Goal: Communication & Community: Share content

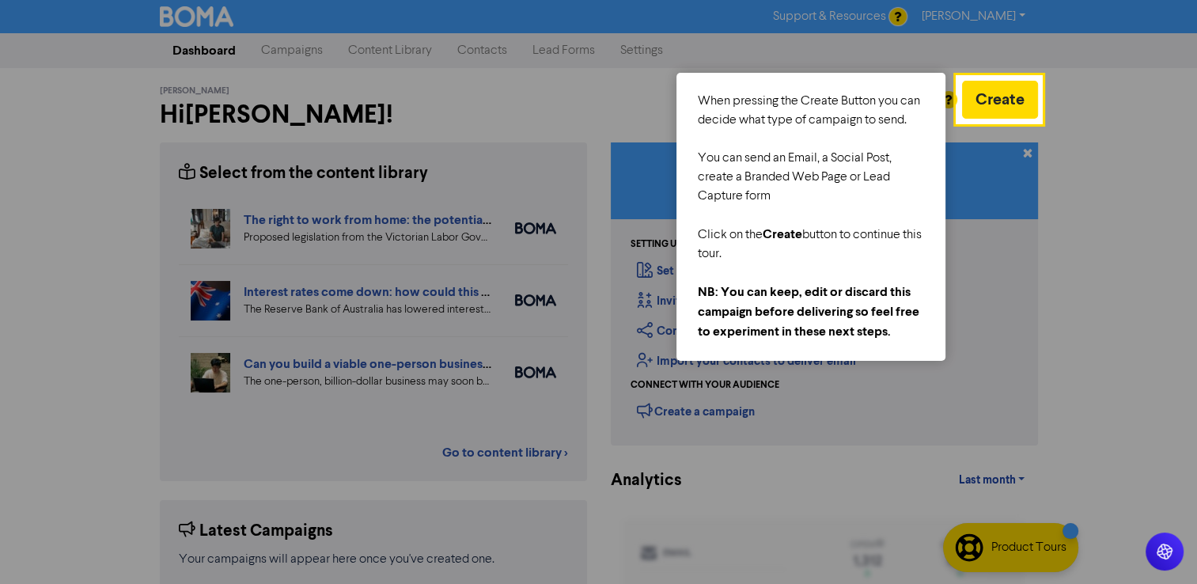
click at [1068, 144] on div at bounding box center [1119, 402] width 156 height 805
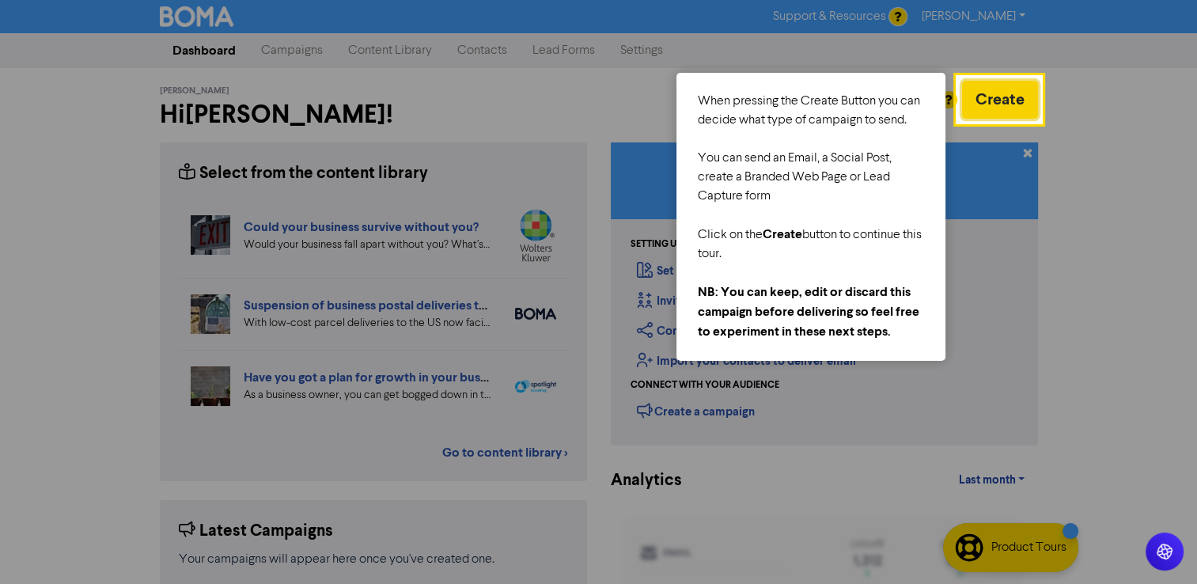
click at [1002, 90] on button "Create" at bounding box center [1000, 100] width 76 height 38
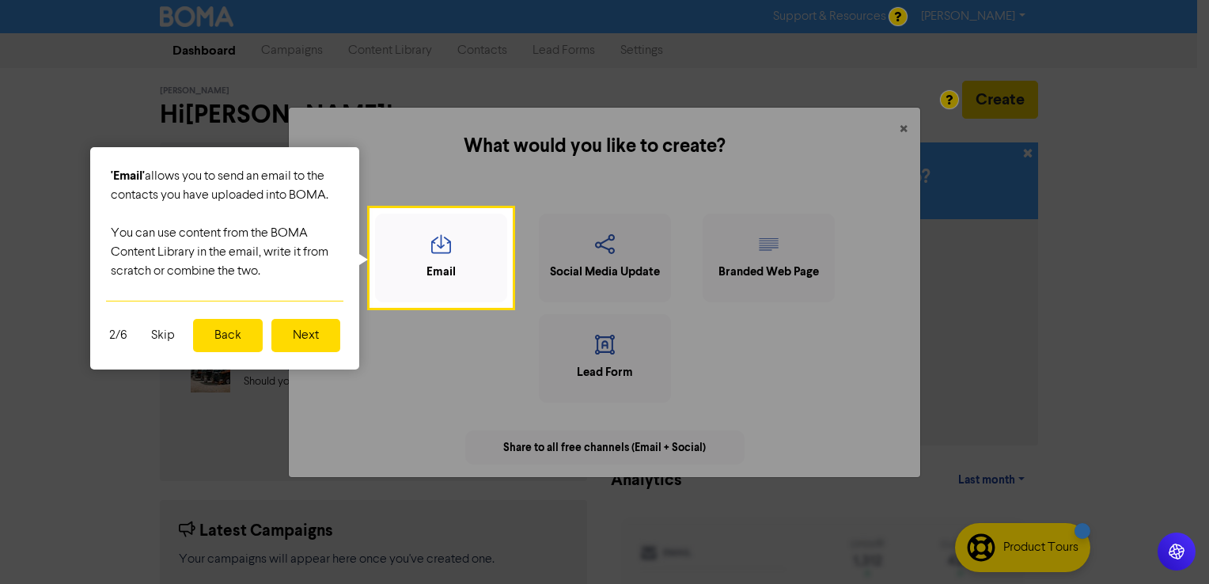
click at [297, 342] on button "Next" at bounding box center [305, 335] width 69 height 33
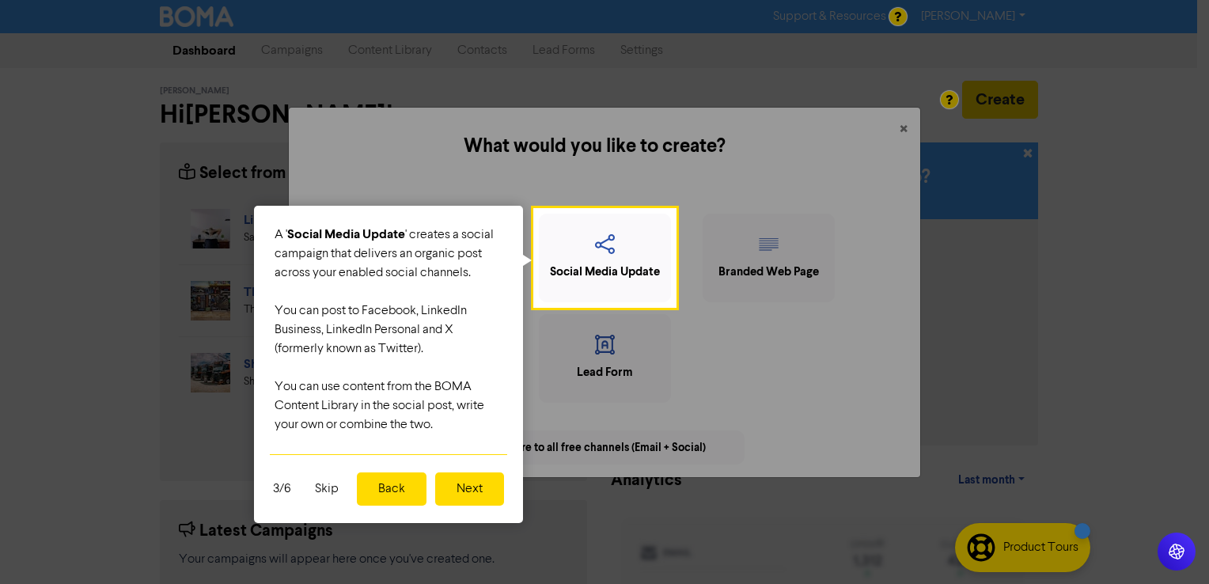
drag, startPoint x: 279, startPoint y: 256, endPoint x: 494, endPoint y: 270, distance: 214.9
click at [494, 270] on div "A ' Social Media Update ' creates a social campaign that delivers an organic po…" at bounding box center [388, 330] width 269 height 248
drag, startPoint x: 494, startPoint y: 270, endPoint x: 472, endPoint y: 286, distance: 27.7
click at [472, 286] on div at bounding box center [389, 291] width 228 height 19
drag, startPoint x: 267, startPoint y: 306, endPoint x: 464, endPoint y: 353, distance: 202.5
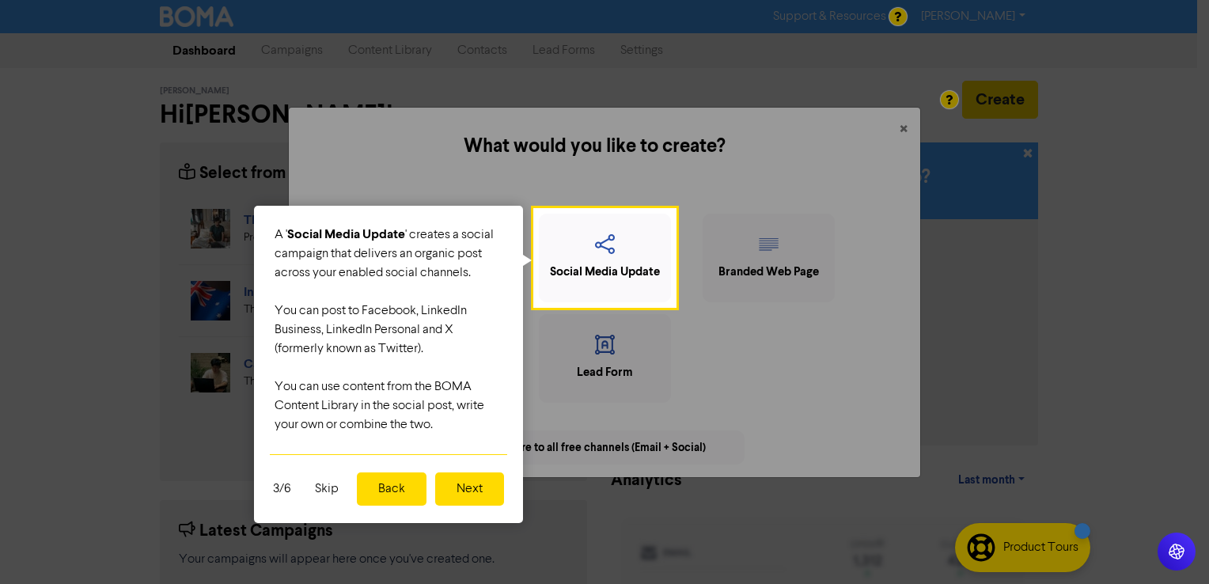
click at [464, 353] on div "A ' Social Media Update ' creates a social campaign that delivers an organic po…" at bounding box center [388, 330] width 269 height 248
click at [465, 359] on div at bounding box center [389, 367] width 228 height 19
drag, startPoint x: 272, startPoint y: 381, endPoint x: 483, endPoint y: 428, distance: 215.8
click at [483, 428] on div "A ' Social Media Update ' creates a social campaign that delivers an organic po…" at bounding box center [388, 330] width 269 height 248
drag, startPoint x: 483, startPoint y: 428, endPoint x: 468, endPoint y: 428, distance: 14.2
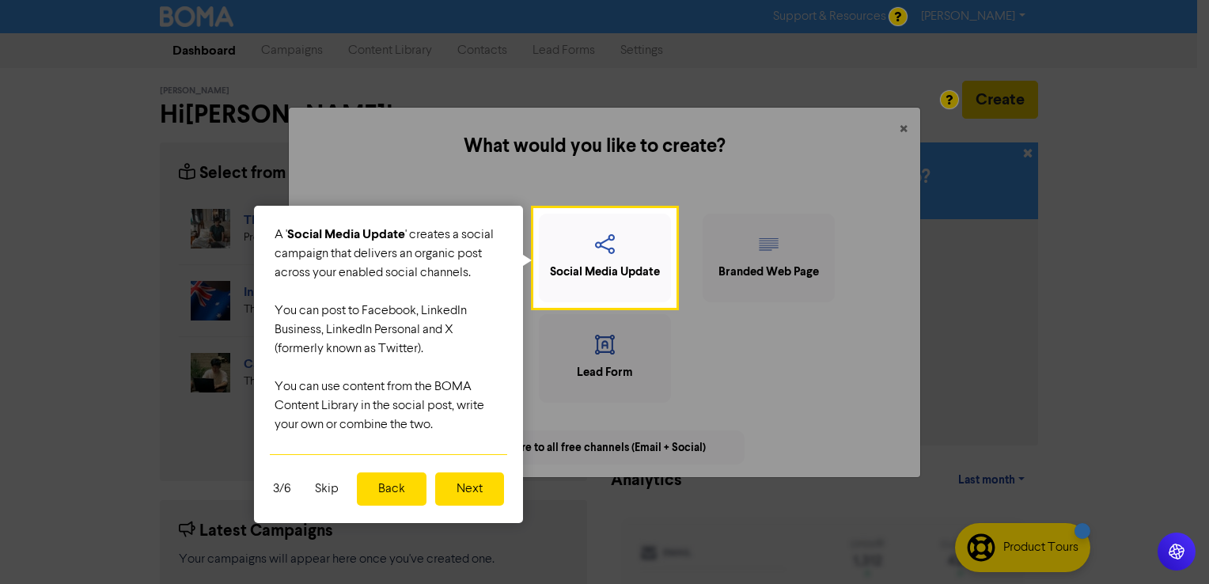
click at [468, 428] on div "You can use content from the BOMA Content Library in the social post, write you…" at bounding box center [389, 405] width 228 height 57
click at [476, 488] on button "Next" at bounding box center [469, 488] width 69 height 33
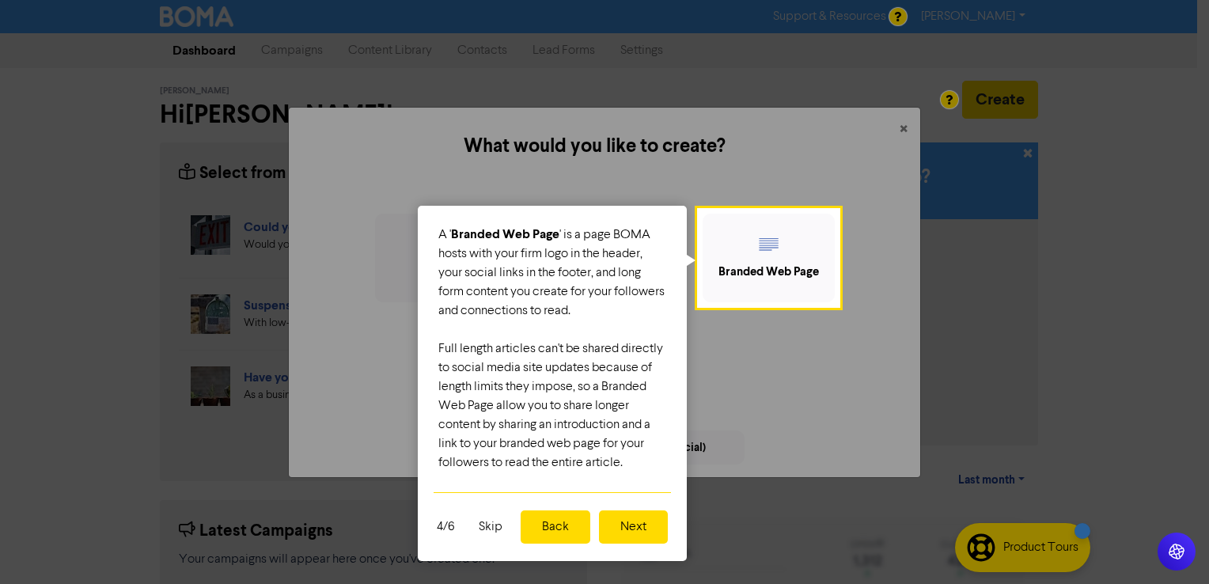
drag, startPoint x: 426, startPoint y: 240, endPoint x: 642, endPoint y: 335, distance: 236.0
click at [642, 335] on div "A ' Branded Web Page ' is a page BOMA hosts with your firm logo in the header, …" at bounding box center [552, 349] width 269 height 286
click at [636, 536] on button "Next" at bounding box center [633, 526] width 69 height 33
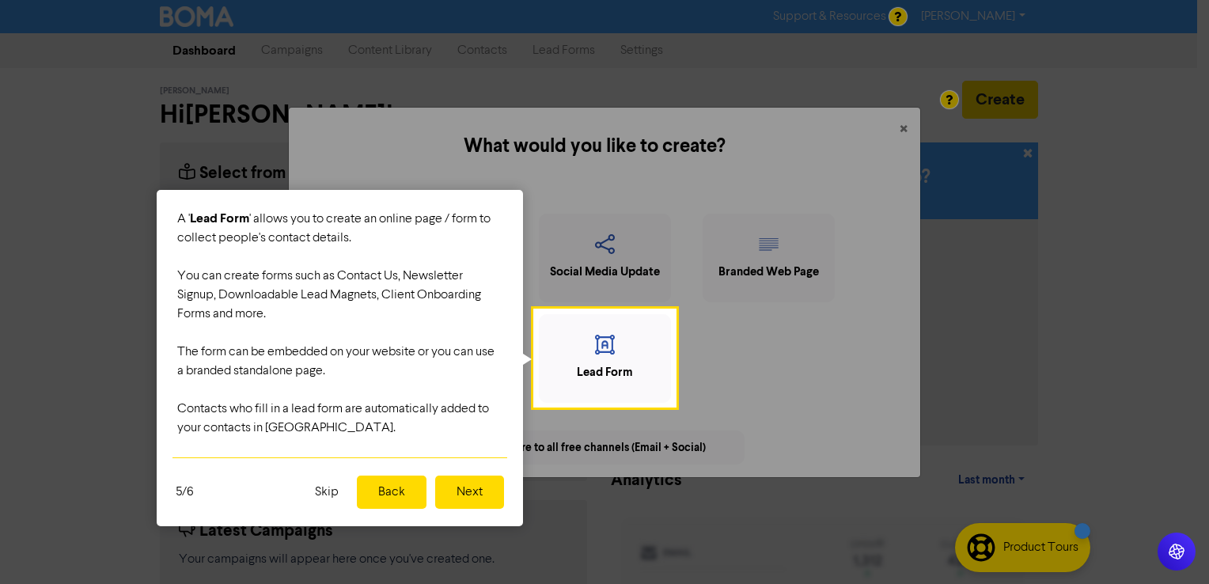
drag, startPoint x: 206, startPoint y: 238, endPoint x: 354, endPoint y: 262, distance: 150.6
click at [354, 262] on div "A ' Lead Form ' allows you to create an online page / form to collect people's …" at bounding box center [340, 323] width 366 height 267
drag, startPoint x: 354, startPoint y: 262, endPoint x: 319, endPoint y: 299, distance: 51.5
click at [319, 299] on div "You can create forms such as Contact Us, Newsletter Signup, Downloadable Lead M…" at bounding box center [339, 295] width 325 height 57
click at [462, 491] on button "Next" at bounding box center [469, 492] width 69 height 33
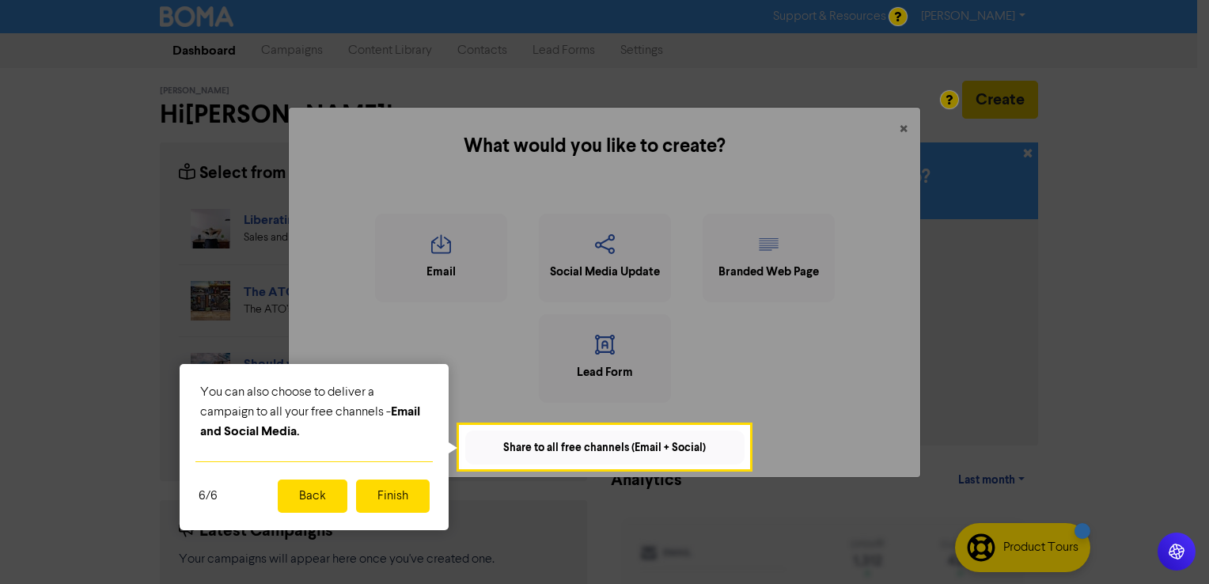
click at [408, 484] on button "Finish" at bounding box center [393, 495] width 74 height 33
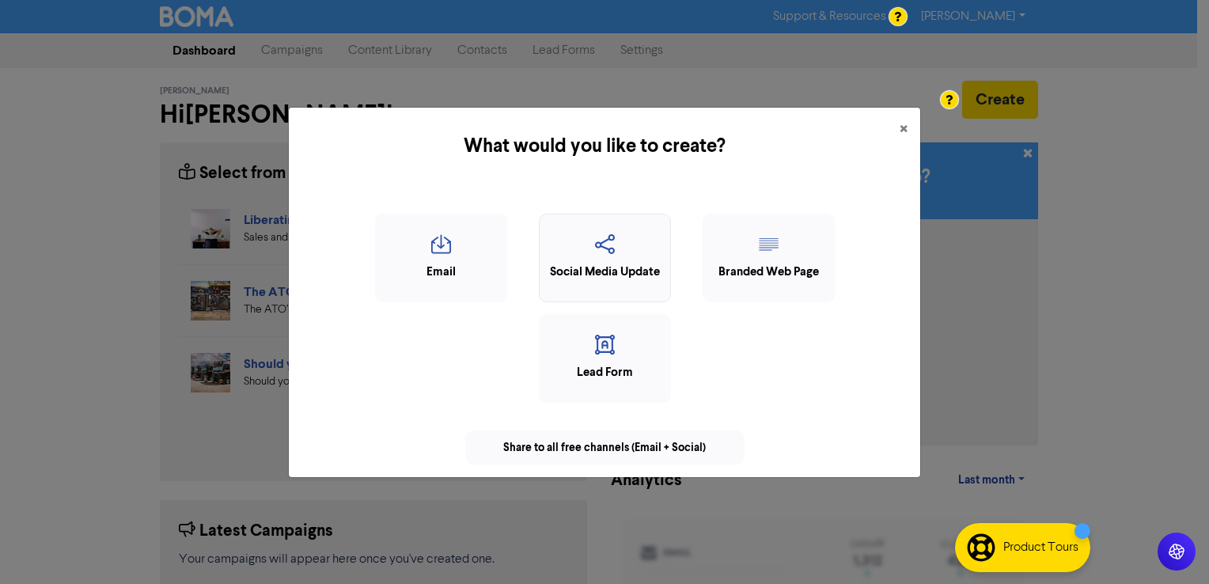
click at [570, 246] on icon "button" at bounding box center [605, 249] width 115 height 30
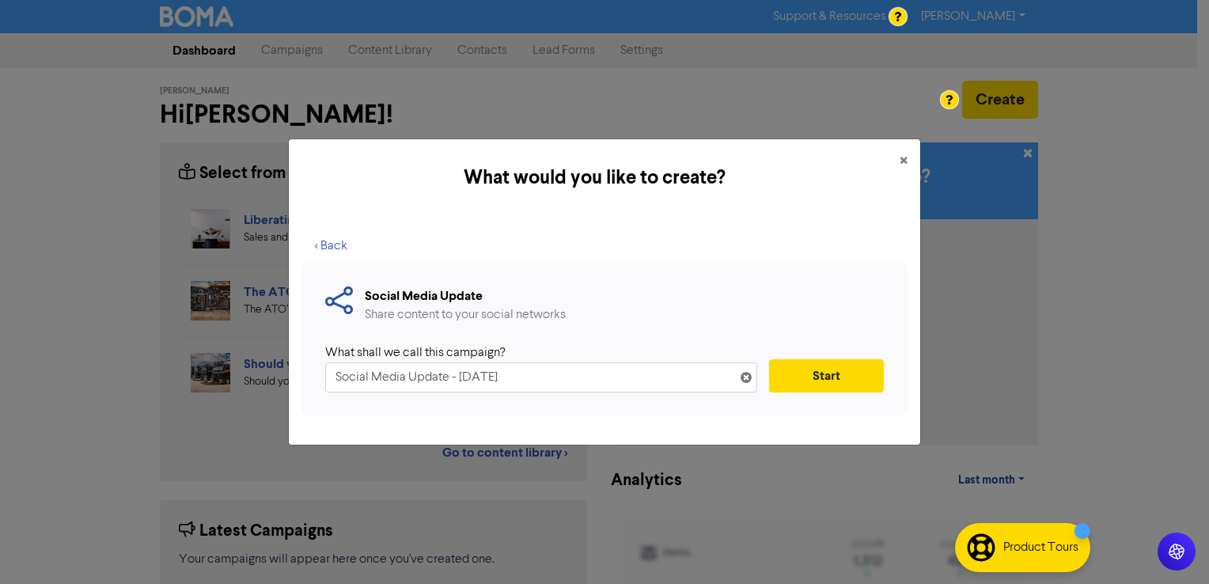
click at [555, 378] on input "Social Media Update - [DATE]" at bounding box center [541, 377] width 432 height 30
click at [380, 384] on input "Social Media Update - [DATE]" at bounding box center [541, 377] width 432 height 30
click at [330, 378] on input "Social Media Update - [DATE]" at bounding box center [541, 377] width 432 height 30
type input "Social Media Update - ATO interest deductibility"
click at [779, 371] on button "Start" at bounding box center [826, 375] width 115 height 33
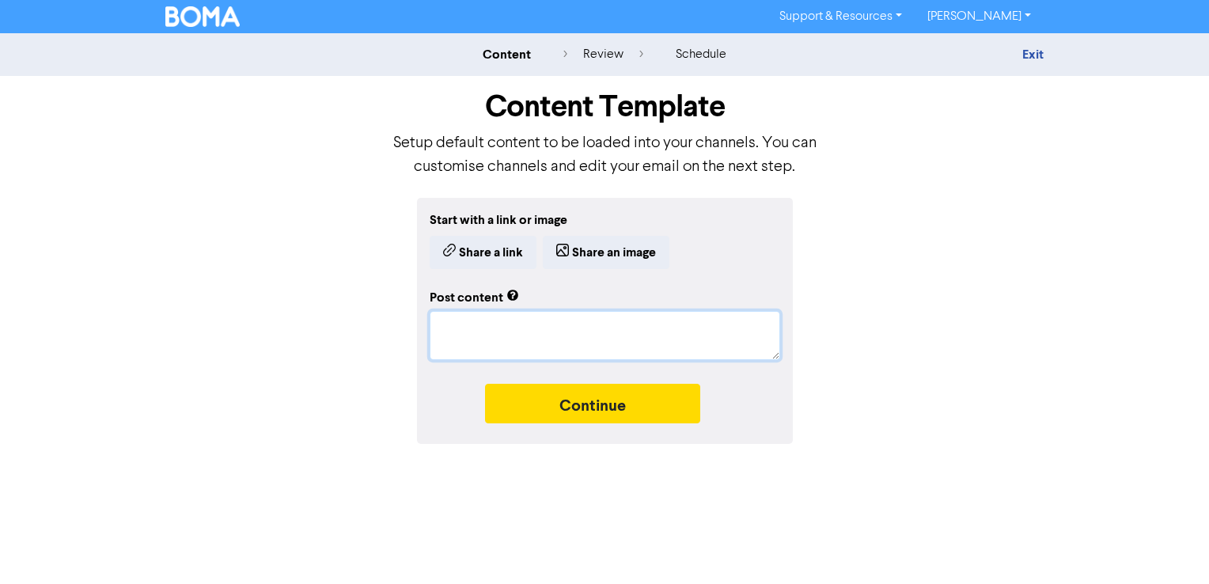
click at [595, 333] on textarea at bounding box center [605, 335] width 351 height 49
click at [616, 252] on button "Share an image" at bounding box center [606, 252] width 127 height 33
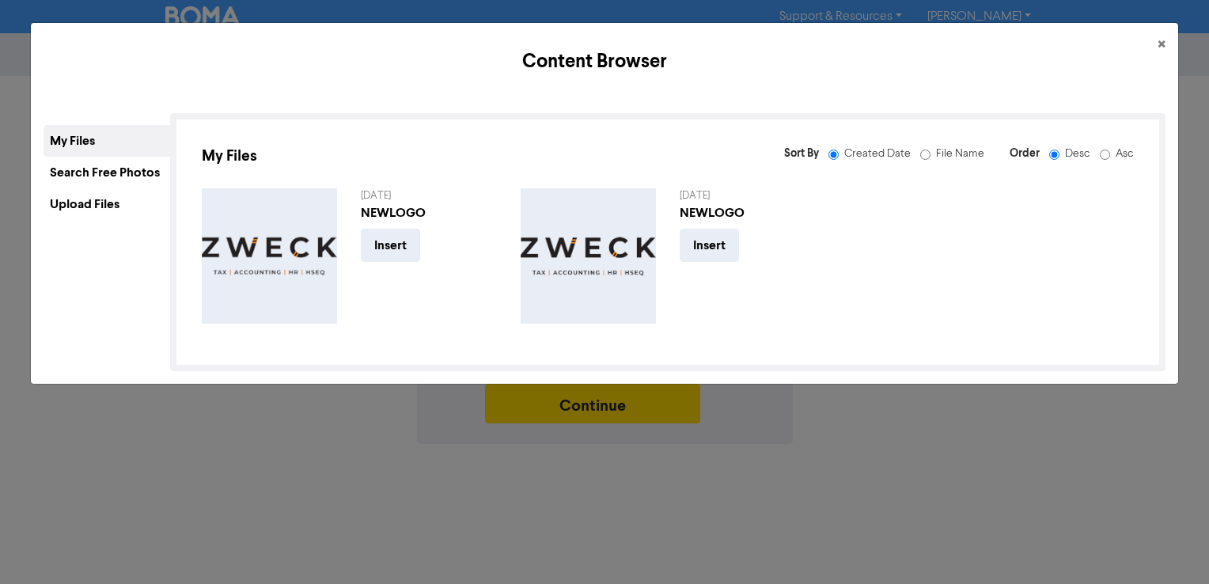
click at [91, 199] on div "Upload Files" at bounding box center [107, 204] width 127 height 32
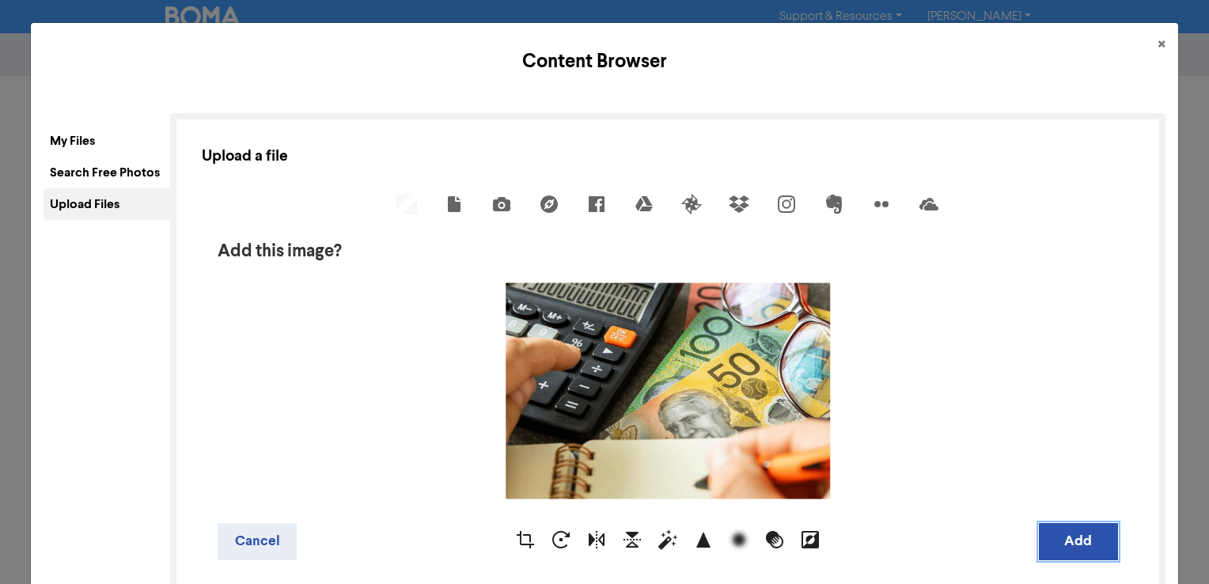
click at [1084, 533] on button "Add" at bounding box center [1078, 541] width 79 height 37
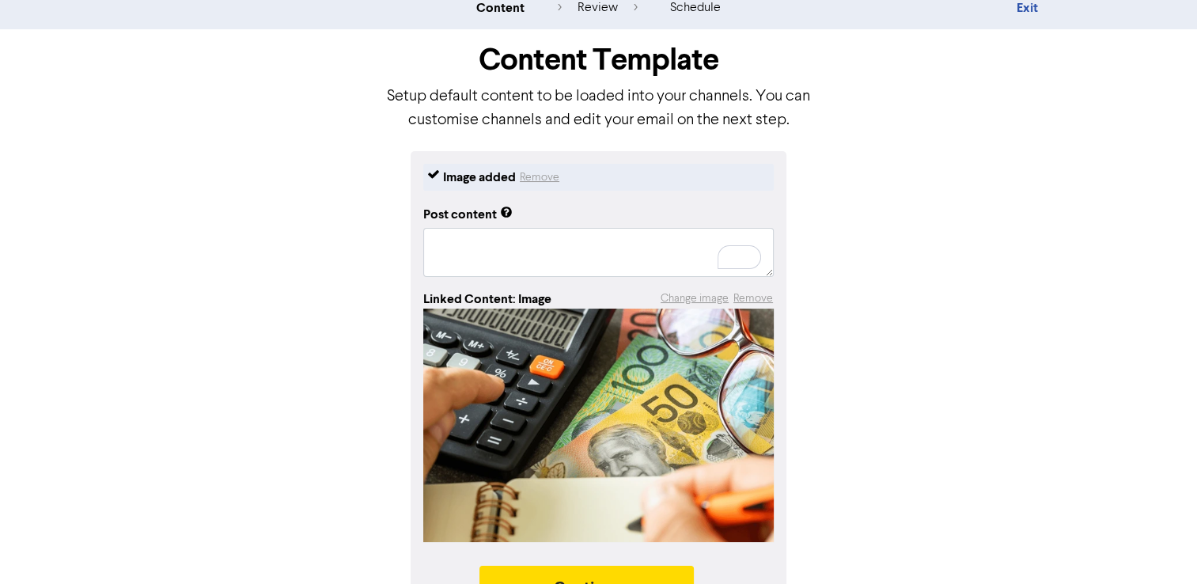
scroll to position [89, 0]
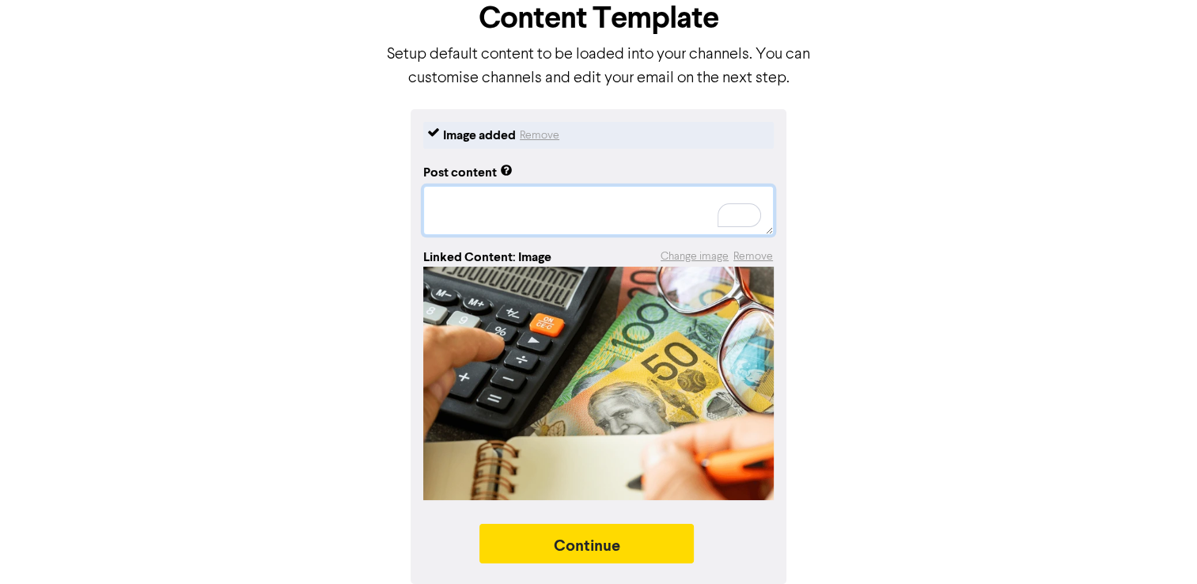
click at [548, 204] on textarea "To enrich screen reader interactions, please activate Accessibility in Grammarl…" at bounding box center [598, 210] width 351 height 49
click at [518, 198] on textarea "To enrich screen reader interactions, please activate Accessibility in Grammarl…" at bounding box center [598, 210] width 351 height 49
paste textarea "ATO Interest Deductibility Ended [DATE]"
type textarea "x"
type textarea "ATO Interest Deductibility Ended [DATE]"
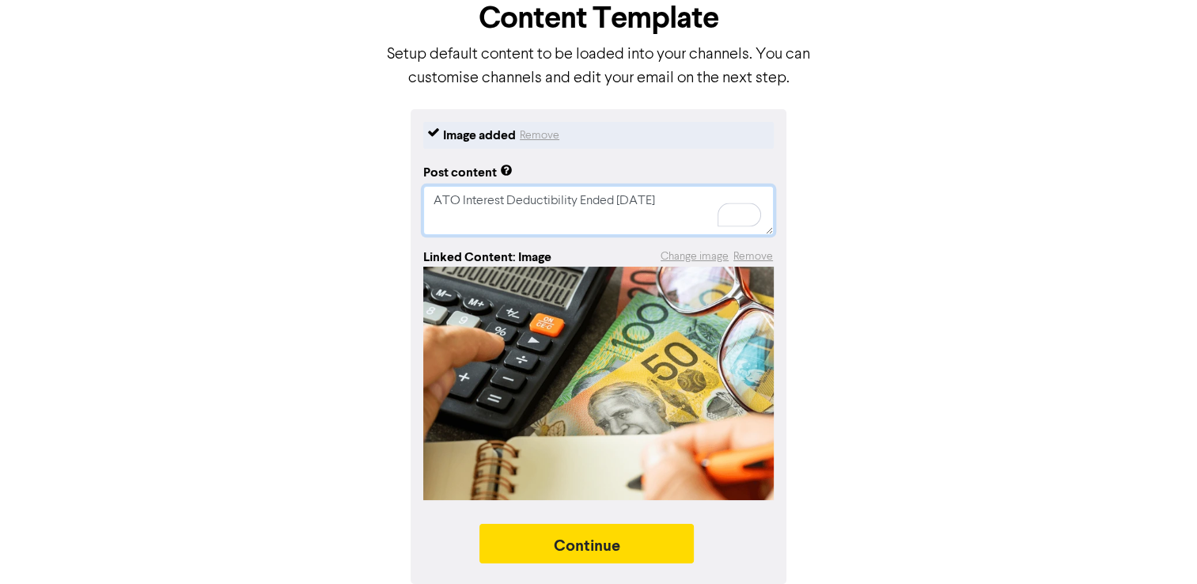
type textarea "x"
type textarea "ATO Interest Deductibility Ended [DATE]"
type textarea "x"
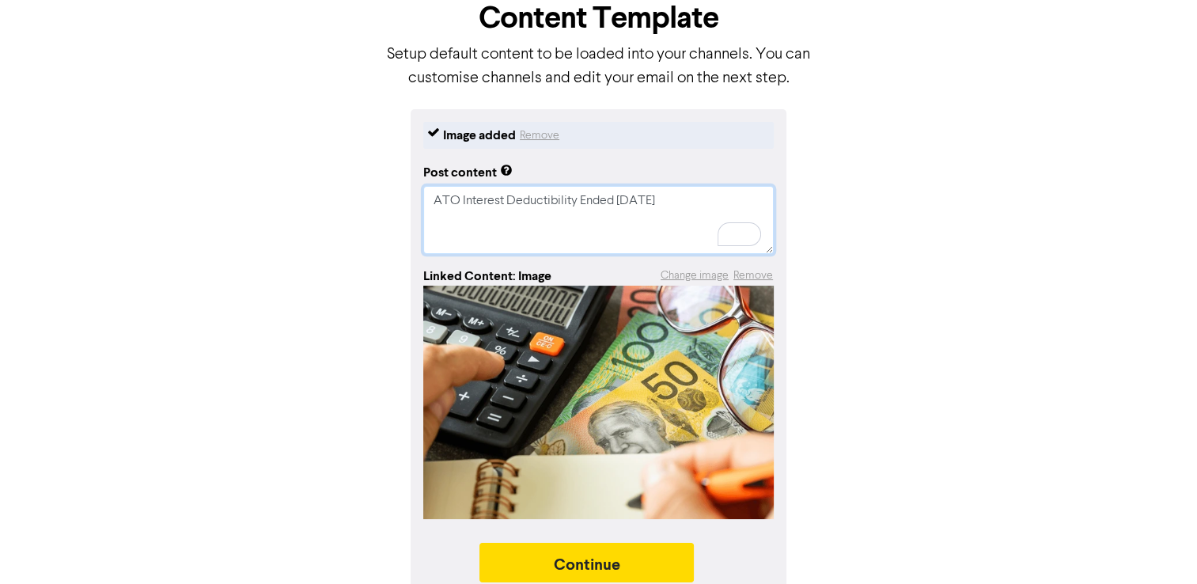
drag, startPoint x: 520, startPoint y: 191, endPoint x: 504, endPoint y: 235, distance: 47.0
click at [520, 191] on textarea "ATO Interest Deductibility Ended [DATE]" at bounding box center [598, 220] width 351 height 68
click at [504, 245] on textarea "ATO Interest Deductibility Ended [DATE]" at bounding box center [598, 220] width 351 height 68
paste textarea "From [DATE], ATO interest on tax debts is no longer tax-deductible—making it mo…"
type textarea "ATO Interest Deductibility Ended [DATE] From [DATE], ATO interest on tax debts …"
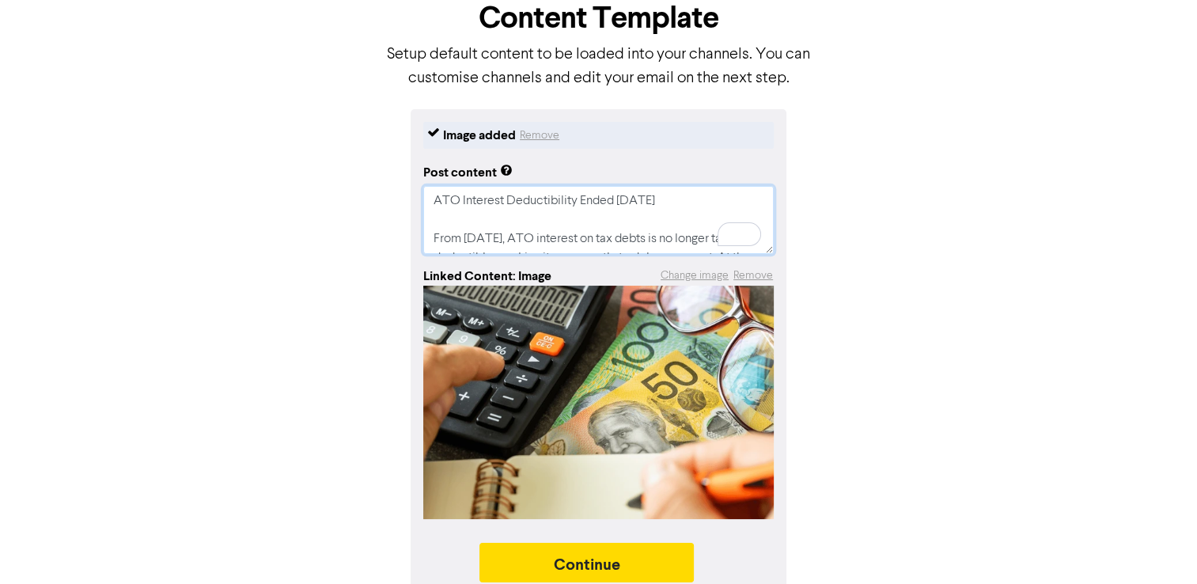
type textarea "x"
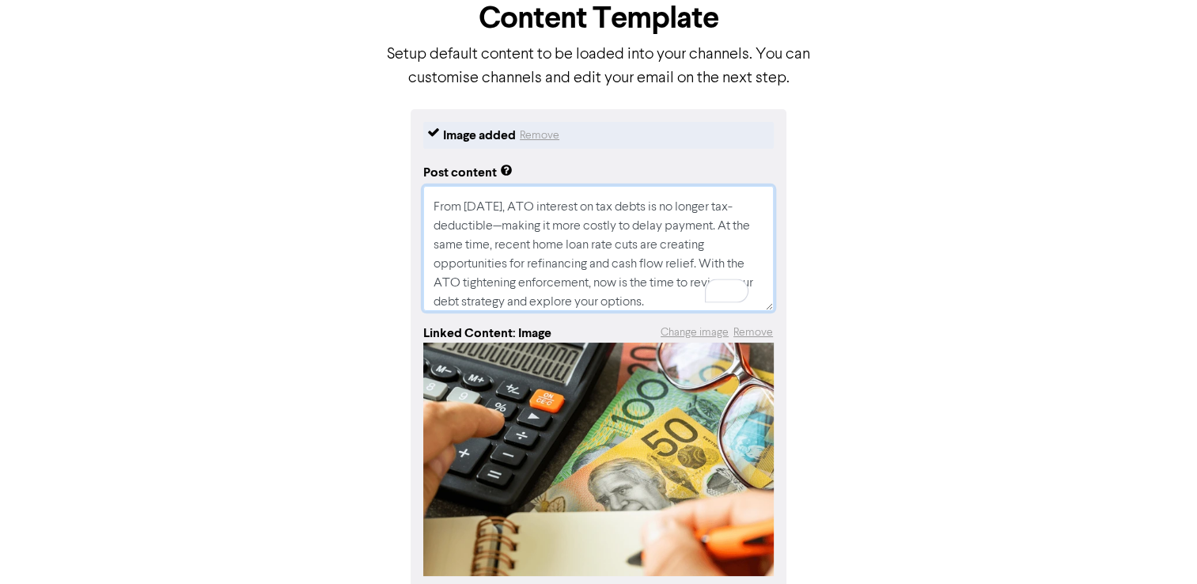
scroll to position [0, 0]
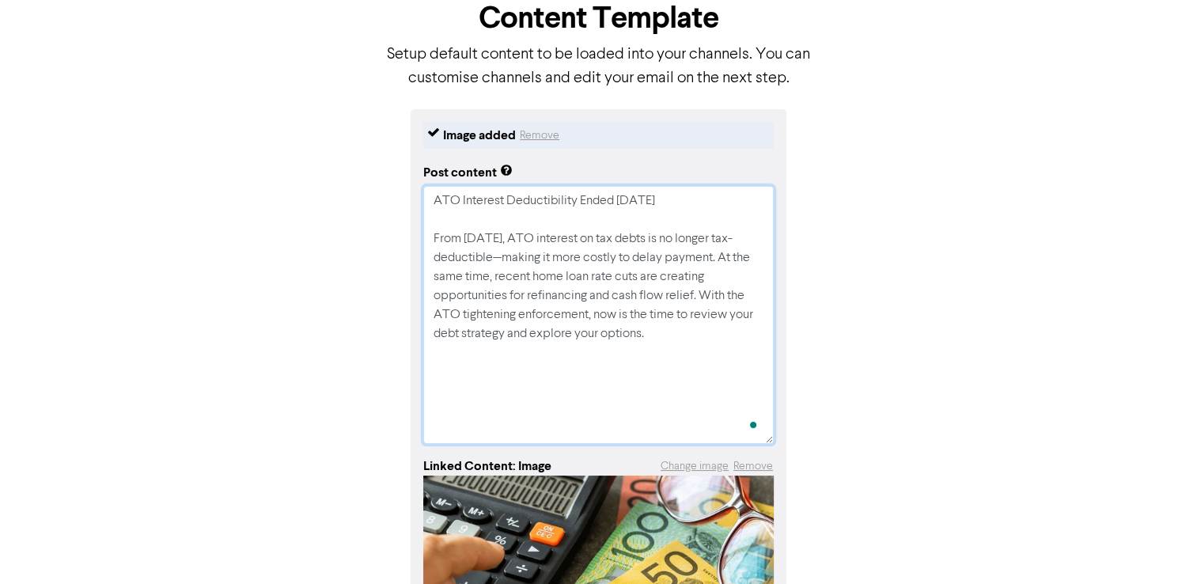
drag, startPoint x: 767, startPoint y: 305, endPoint x: 839, endPoint y: 438, distance: 151.2
click at [839, 438] on div "Image added Remove Post content ATO Interest Deductibility Ended [DATE] From [D…" at bounding box center [599, 451] width 902 height 684
type textarea "ATO Interest Deductibility Ended [DATE] From [DATE], ATO interest on tax debts …"
click at [695, 394] on textarea "ATO Interest Deductibility Ended [DATE] From [DATE], ATO interest on tax debts …" at bounding box center [598, 315] width 351 height 258
click at [538, 400] on textarea "ATO Interest Deductibility Ended [DATE] From [DATE], ATO interest on tax debts …" at bounding box center [598, 315] width 351 height 258
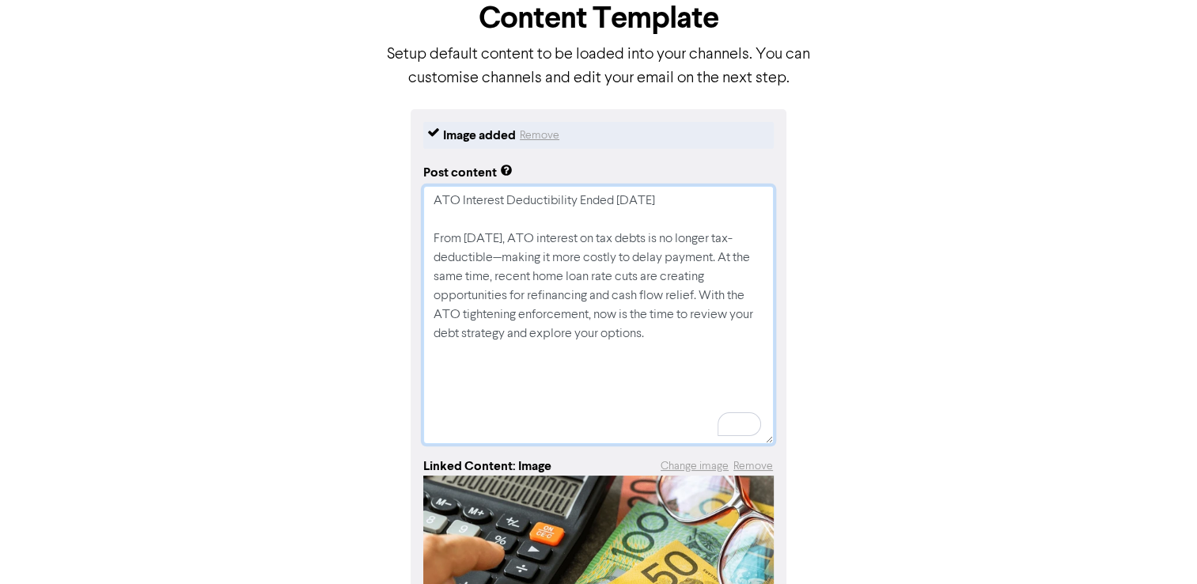
click at [695, 366] on textarea "ATO Interest Deductibility Ended [DATE] From [DATE], ATO interest on tax debts …" at bounding box center [598, 315] width 351 height 258
type textarea "x"
type textarea "ATO Interest Deductibility Ended [DATE] From [DATE], ATO interest on tax debts …"
type textarea "x"
type textarea "ATO Interest Deductibility Ended [DATE] From [DATE], ATO interest on tax debts …"
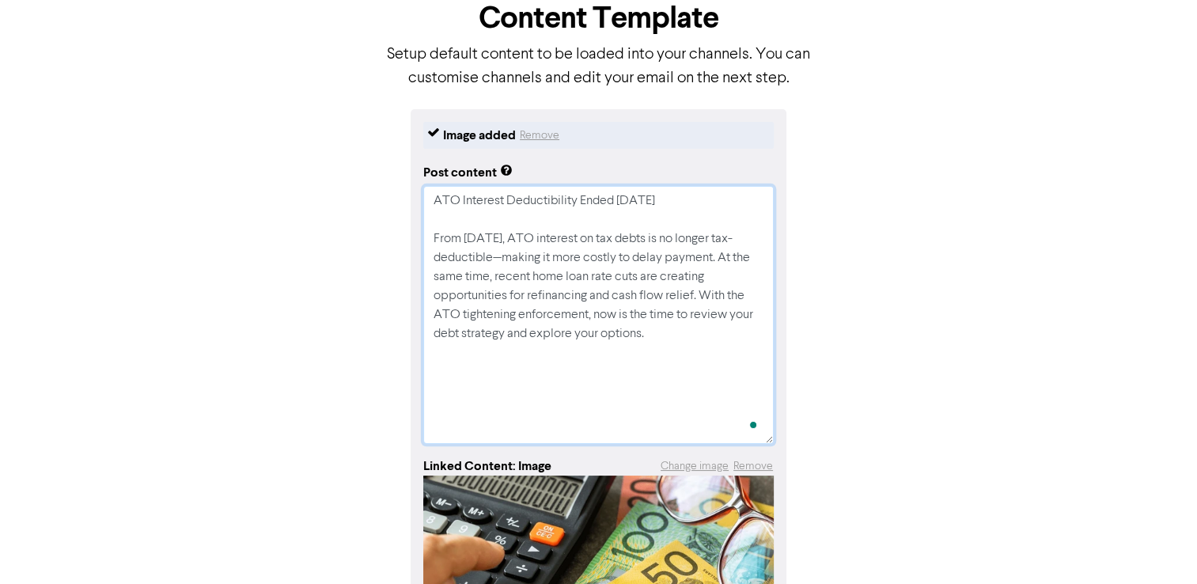
paste textarea "If you’re unsure how the end of ATO interest deductibility or recent rate cuts …"
type textarea "x"
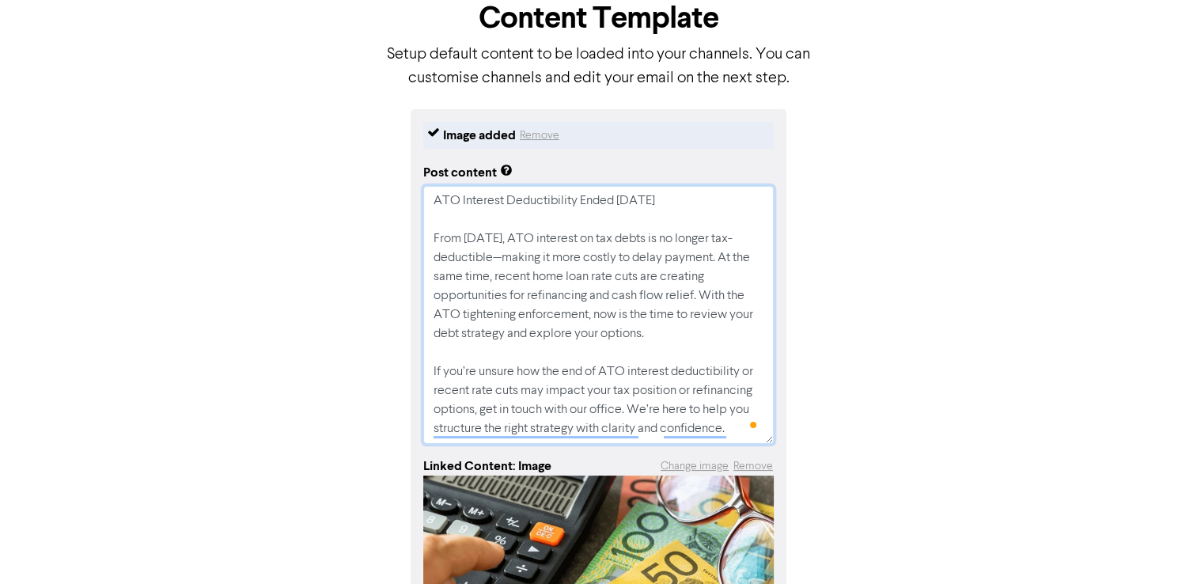
type textarea "ATO Interest Deductibility Ended [DATE] From [DATE], ATO interest on tax debts …"
click at [487, 359] on textarea "ATO Interest Deductibility Ended [DATE] From [DATE], ATO interest on tax debts …" at bounding box center [598, 315] width 351 height 258
type textarea "x"
type textarea "ATO Interest Deductibility Ended [DATE] From [DATE], ATO interest on tax debts …"
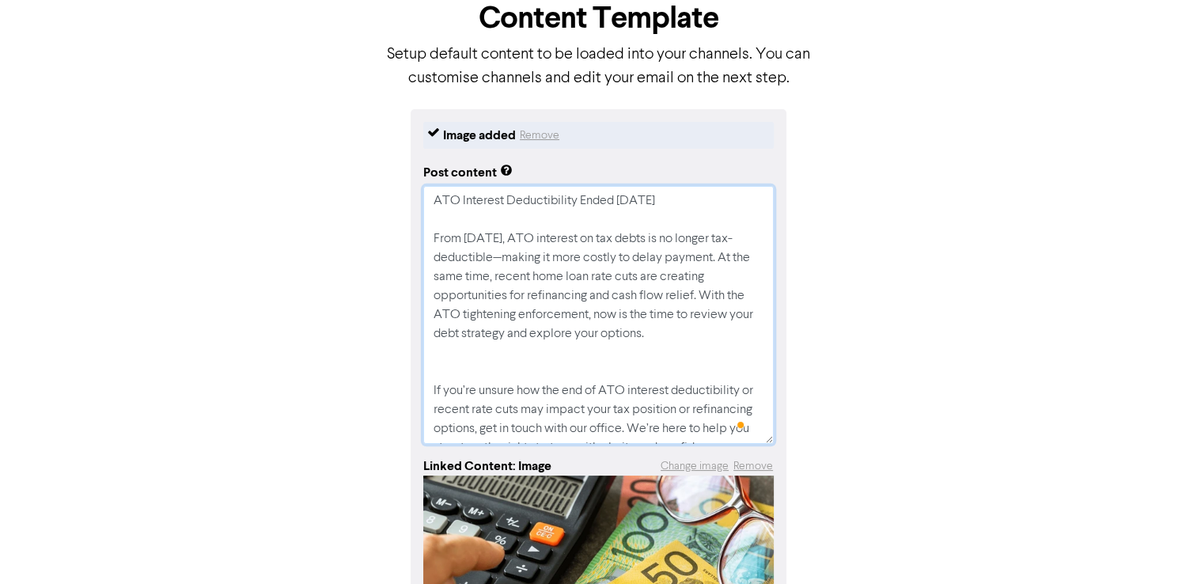
paste textarea "[URL][DOMAIN_NAME][DATE]"
type textarea "x"
type textarea "ATO Interest Deductibility Ended [DATE] From [DATE], ATO interest on tax debts …"
type textarea "x"
type textarea "ATO Interest Deductibility Ended [DATE] From [DATE], ATO interest on tax debts …"
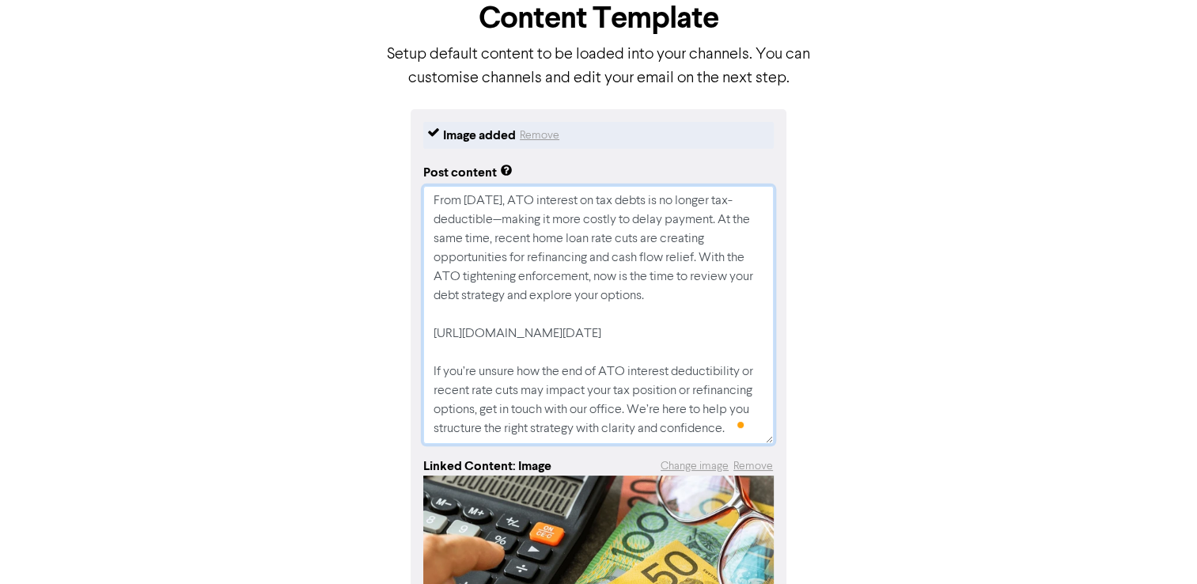
scroll to position [75, 0]
click at [442, 279] on textarea "ATO Interest Deductibility Ended [DATE] From [DATE], ATO interest on tax debts …" at bounding box center [598, 315] width 351 height 258
type textarea "x"
type textarea "ATO Interest Deductibility Ended [DATE] From [DATE], ATO interest on tax debts …"
type textarea "x"
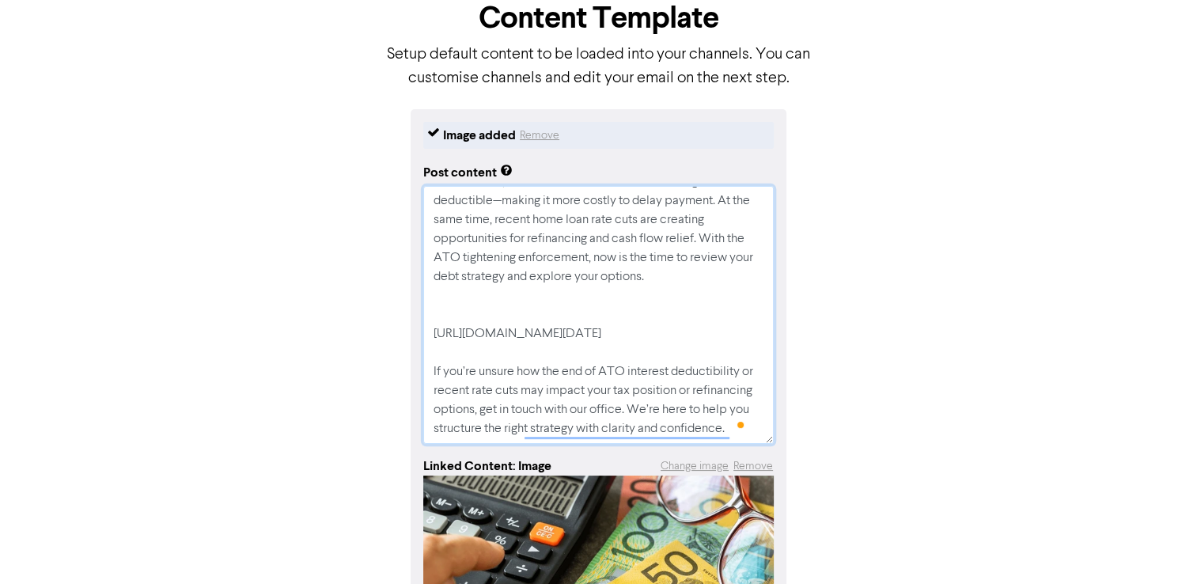
type textarea "ATO Interest Deductibility Ended [DATE] From [DATE], ATO interest on tax debts …"
type textarea "x"
type textarea "ATO Interest Deductibility Ended [DATE] From [DATE], ATO interest on tax debts …"
type textarea "x"
type textarea "ATO Interest Deductibility Ended [DATE] From [DATE], ATO interest on tax debts …"
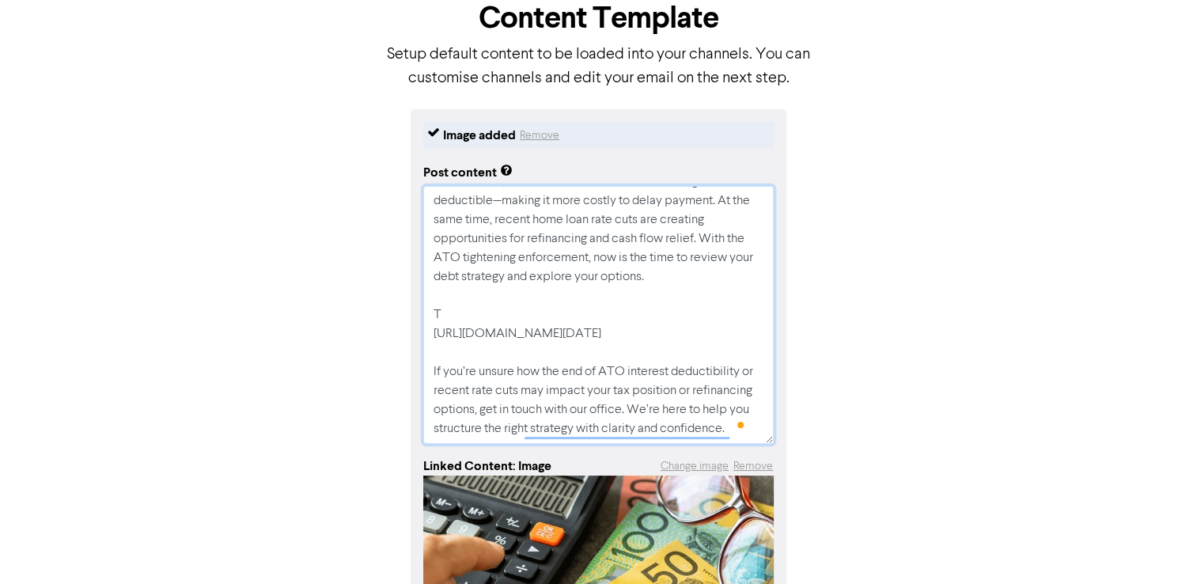
type textarea "x"
type textarea "ATO Interest Deductibility Ended [DATE] From [DATE], ATO interest on tax debts …"
type textarea "x"
type textarea "ATO Interest Deductibility Ended [DATE] From [DATE], ATO interest on tax debts …"
type textarea "x"
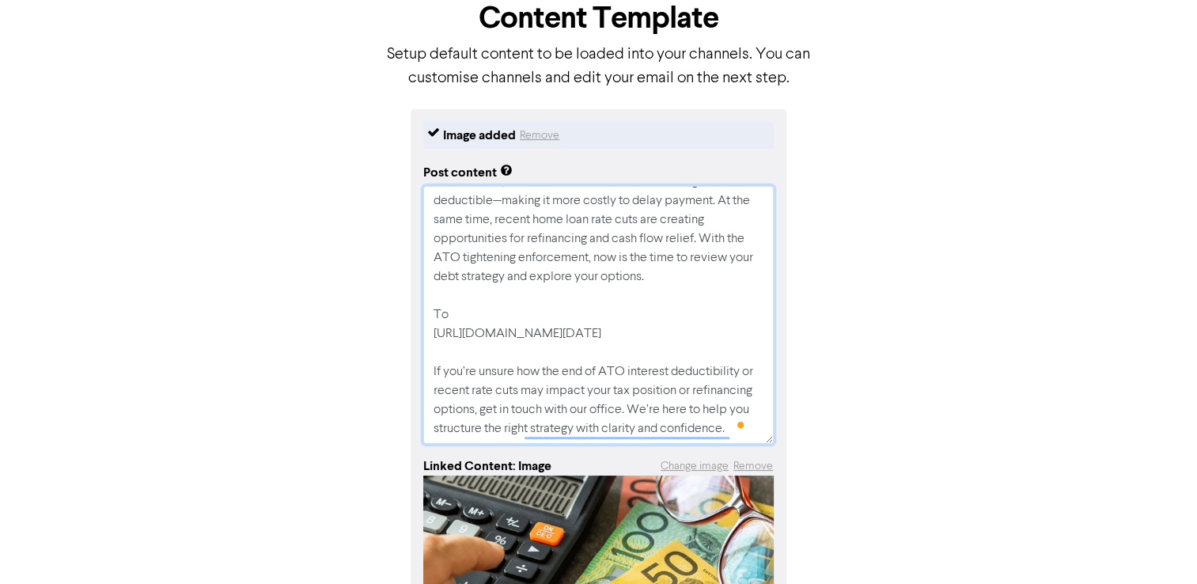
type textarea "ATO Interest Deductibility Ended [DATE] From [DATE], ATO interest on tax debts …"
type textarea "x"
type textarea "ATO Interest Deductibility Ended [DATE] From [DATE], ATO interest on tax debts …"
type textarea "x"
type textarea "ATO Interest Deductibility Ended [DATE] From [DATE], ATO interest on tax debts …"
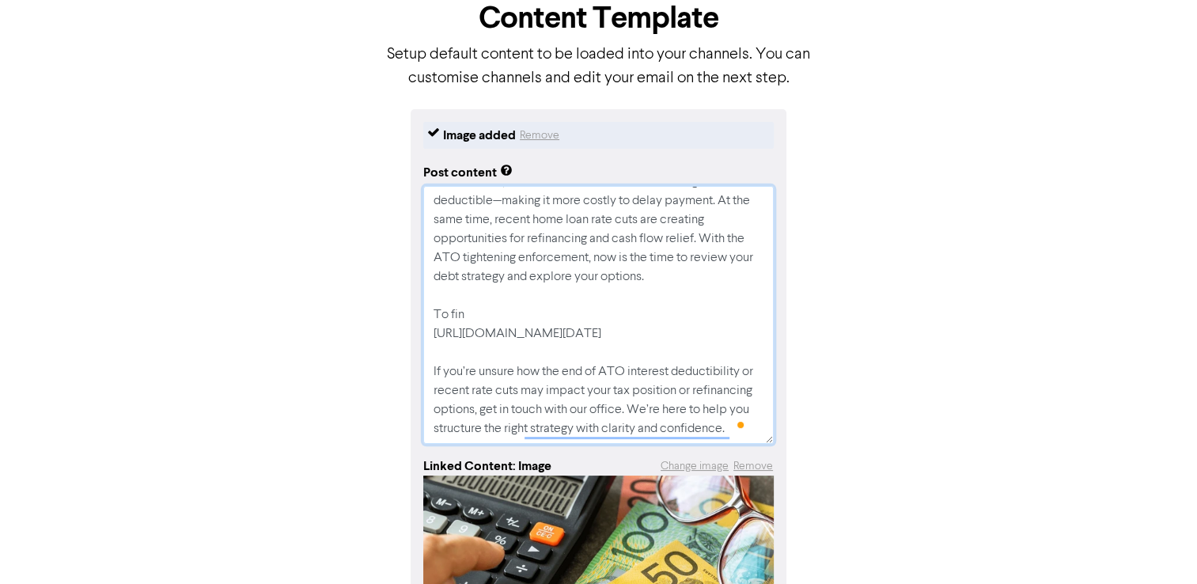
type textarea "x"
type textarea "ATO Interest Deductibility Ended [DATE] From [DATE], ATO interest on tax debts …"
type textarea "x"
type textarea "ATO Interest Deductibility Ended [DATE] From [DATE], ATO interest on tax debts …"
type textarea "x"
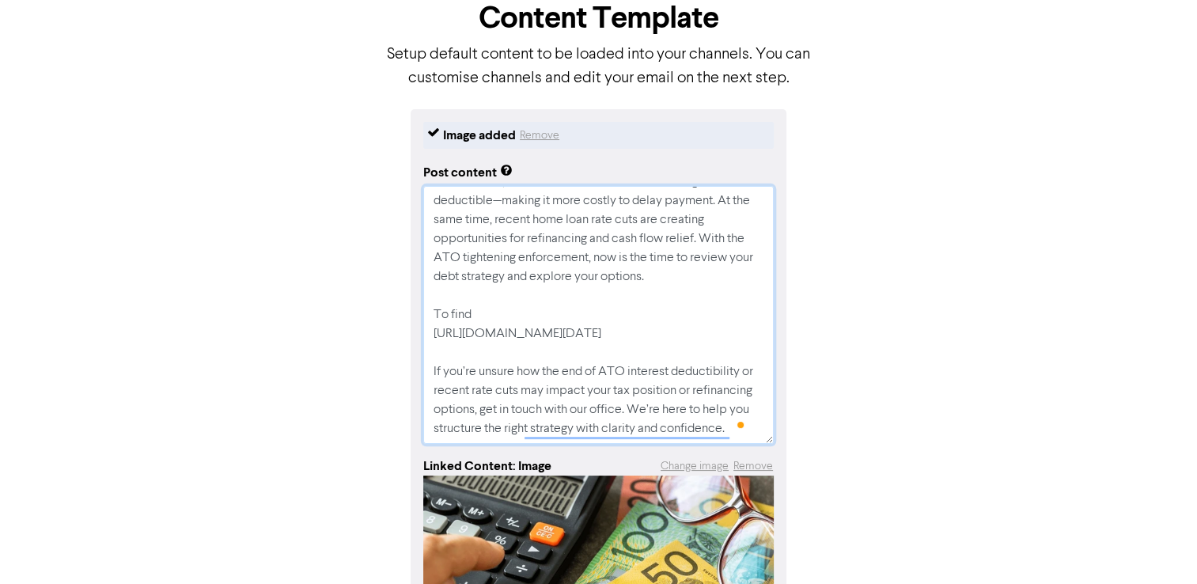
type textarea "ATO Interest Deductibility Ended [DATE] From [DATE], ATO interest on tax debts …"
type textarea "x"
type textarea "ATO Interest Deductibility Ended [DATE] From [DATE], ATO interest on tax debts …"
type textarea "x"
type textarea "ATO Interest Deductibility Ended [DATE] From [DATE], ATO interest on tax debts …"
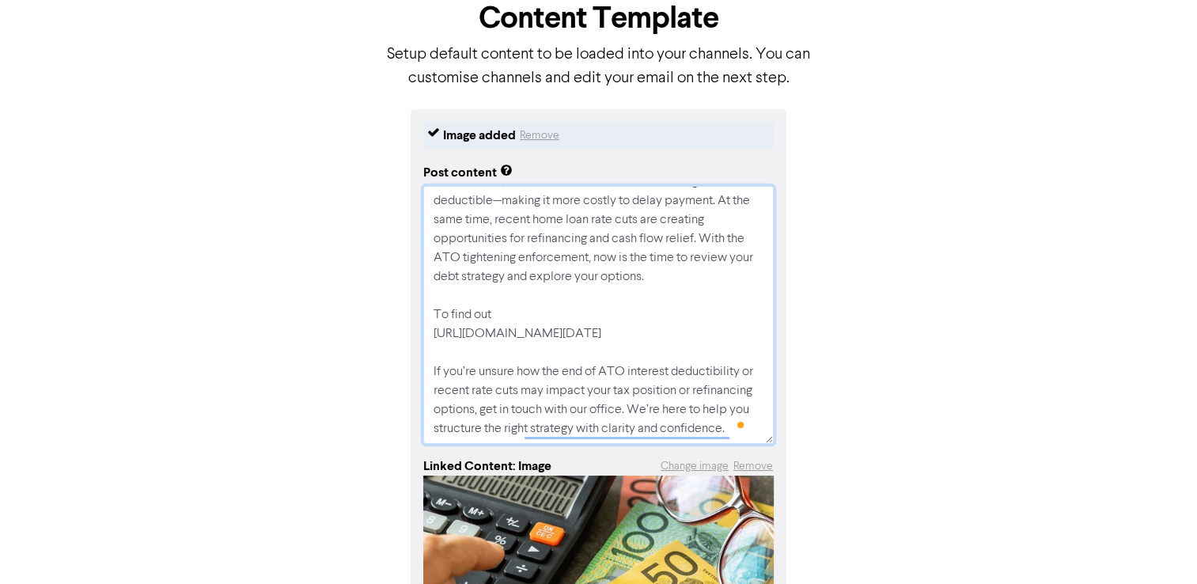
type textarea "x"
type textarea "ATO Interest Deductibility Ended [DATE] From [DATE], ATO interest on tax debts …"
type textarea "x"
type textarea "ATO Interest Deductibility Ended [DATE] From [DATE], ATO interest on tax debts …"
type textarea "x"
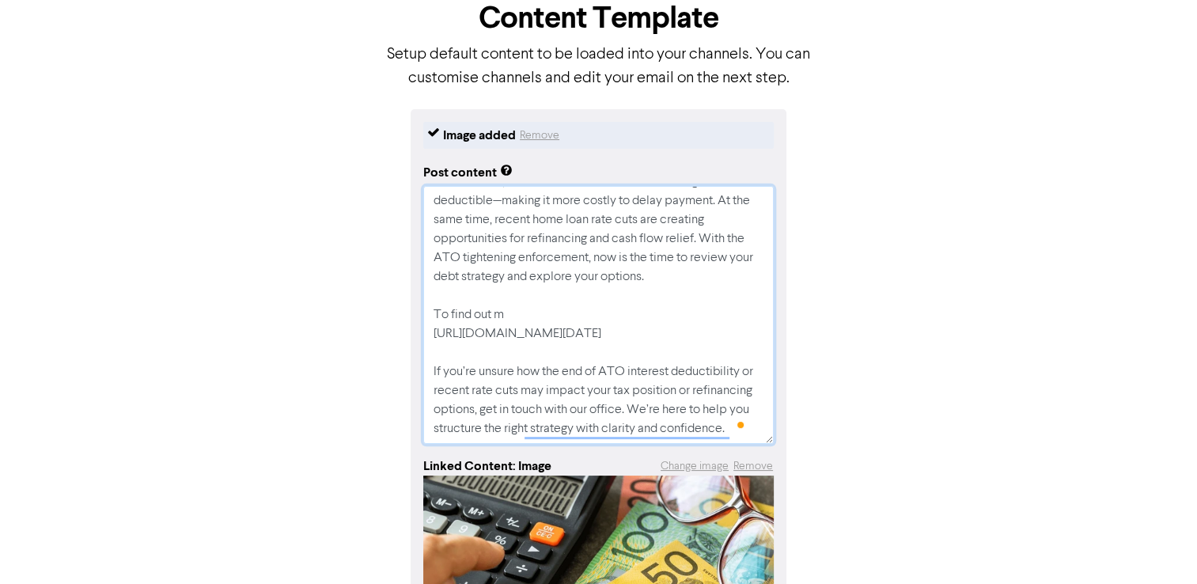
type textarea "ATO Interest Deductibility Ended [DATE] From [DATE], ATO interest on tax debts …"
type textarea "x"
type textarea "ATO Interest Deductibility Ended [DATE] From [DATE], ATO interest on tax debts …"
type textarea "x"
type textarea "ATO Interest Deductibility Ended [DATE] From [DATE], ATO interest on tax debts …"
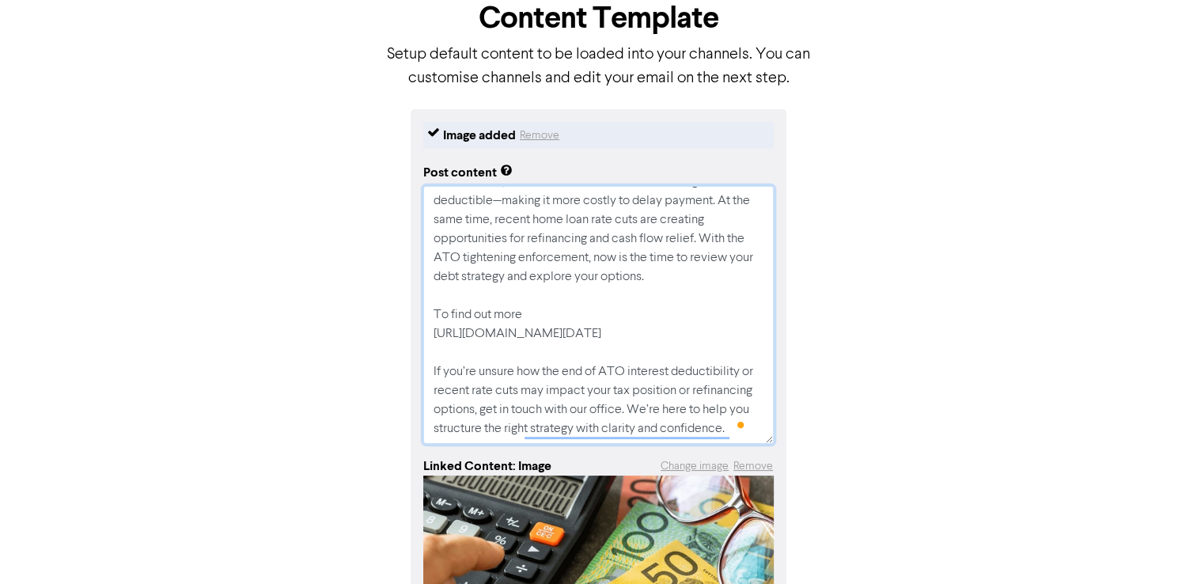
type textarea "x"
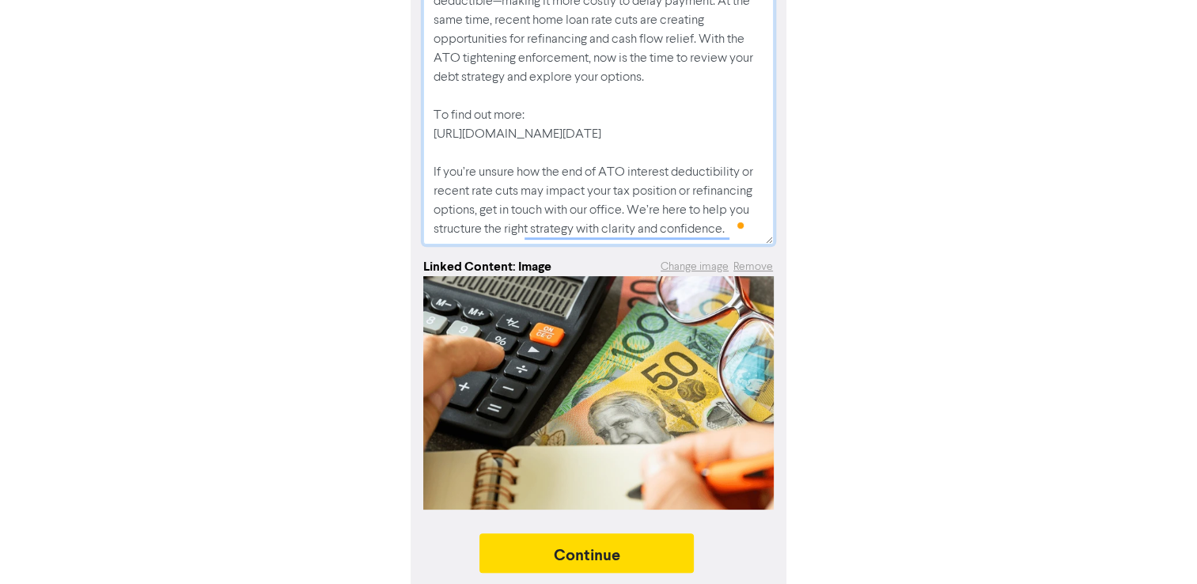
scroll to position [297, 0]
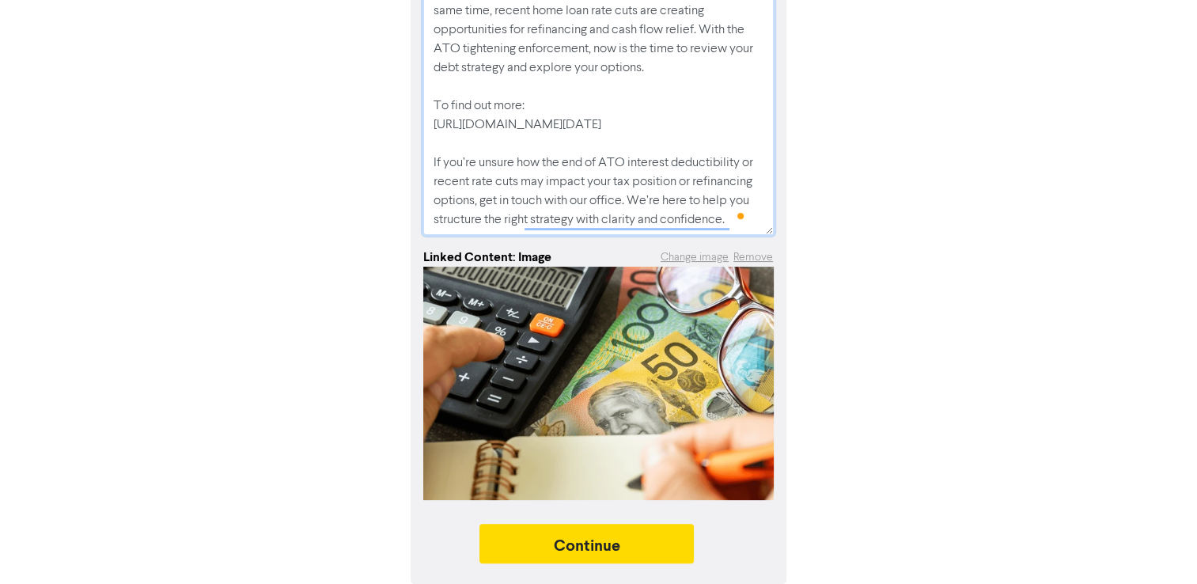
type textarea "ATO Interest Deductibility Ended [DATE] From [DATE], ATO interest on tax debts …"
click at [521, 571] on div "Continue" at bounding box center [598, 547] width 351 height 47
click at [563, 549] on button "Continue" at bounding box center [586, 544] width 215 height 40
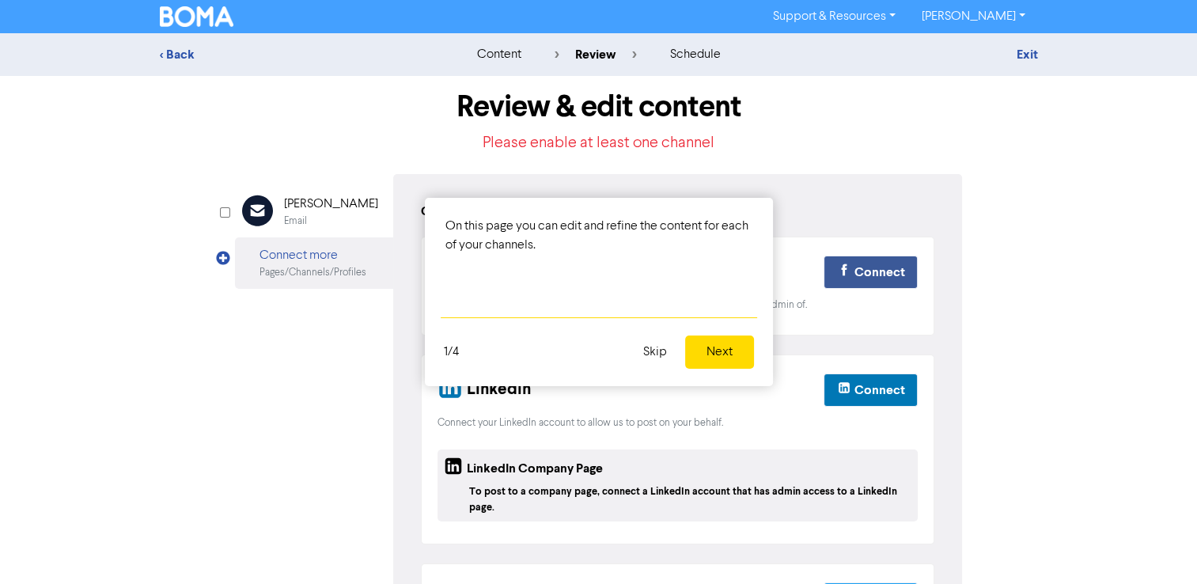
click at [490, 303] on div "On this page you can edit and refine the content for each of your channels." at bounding box center [599, 257] width 348 height 119
click at [730, 350] on button "Next" at bounding box center [719, 351] width 69 height 33
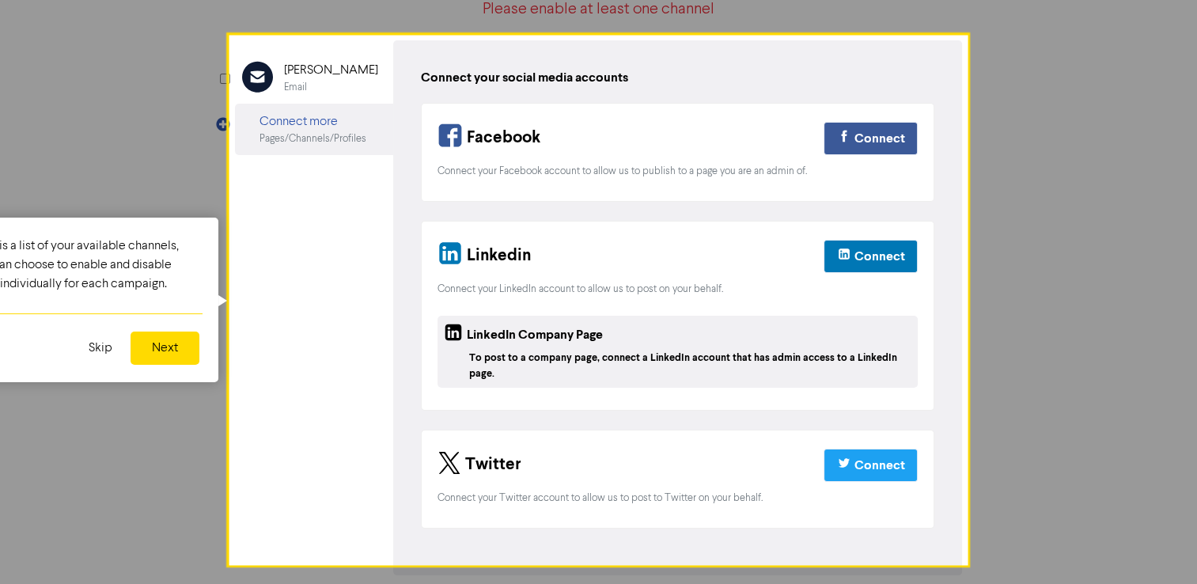
scroll to position [135, 0]
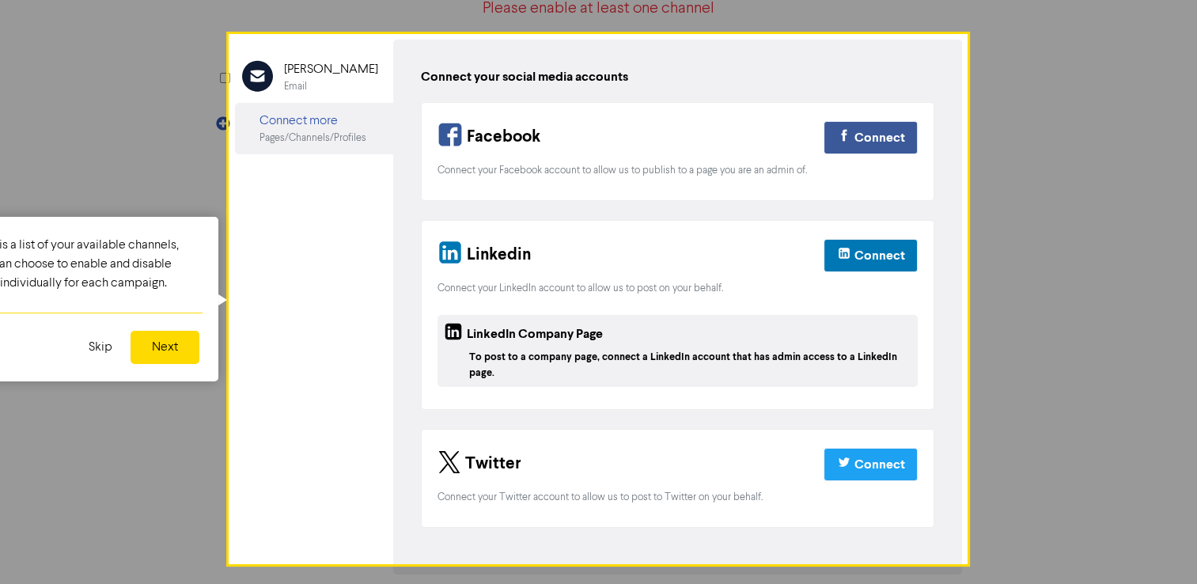
click at [181, 351] on button "Next" at bounding box center [165, 347] width 69 height 33
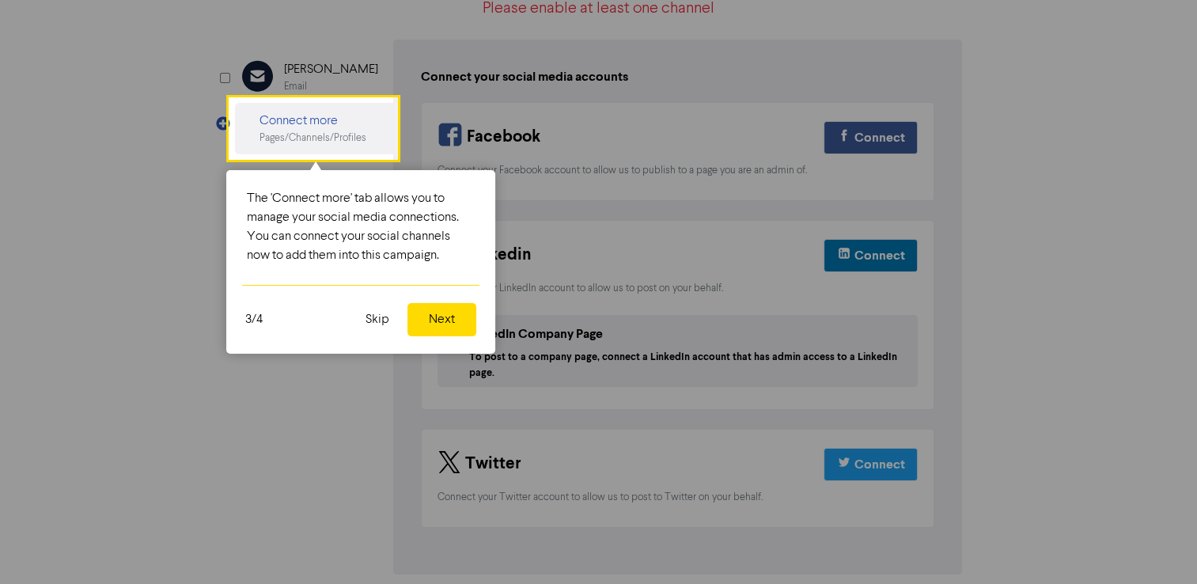
click at [434, 315] on button "Next" at bounding box center [441, 319] width 69 height 33
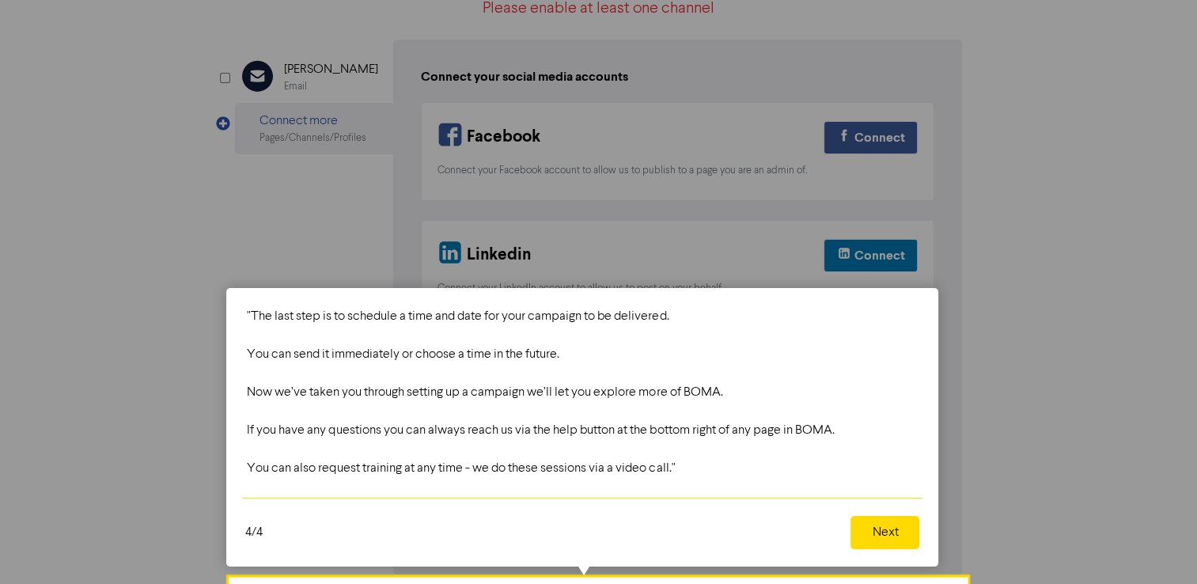
scroll to position [185, 0]
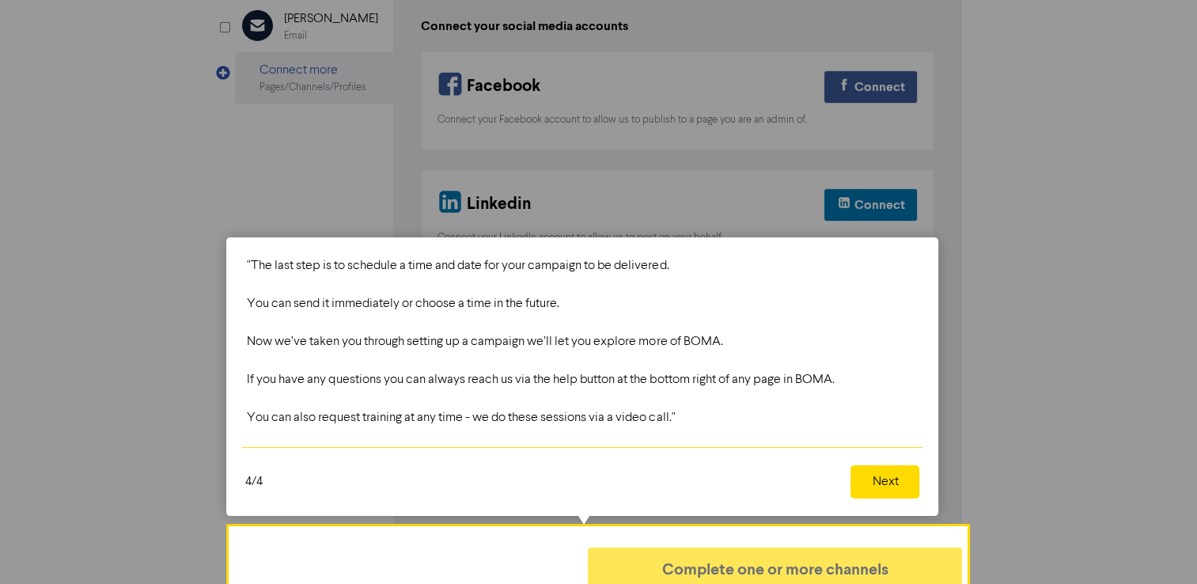
click at [880, 483] on button "Next" at bounding box center [885, 481] width 69 height 33
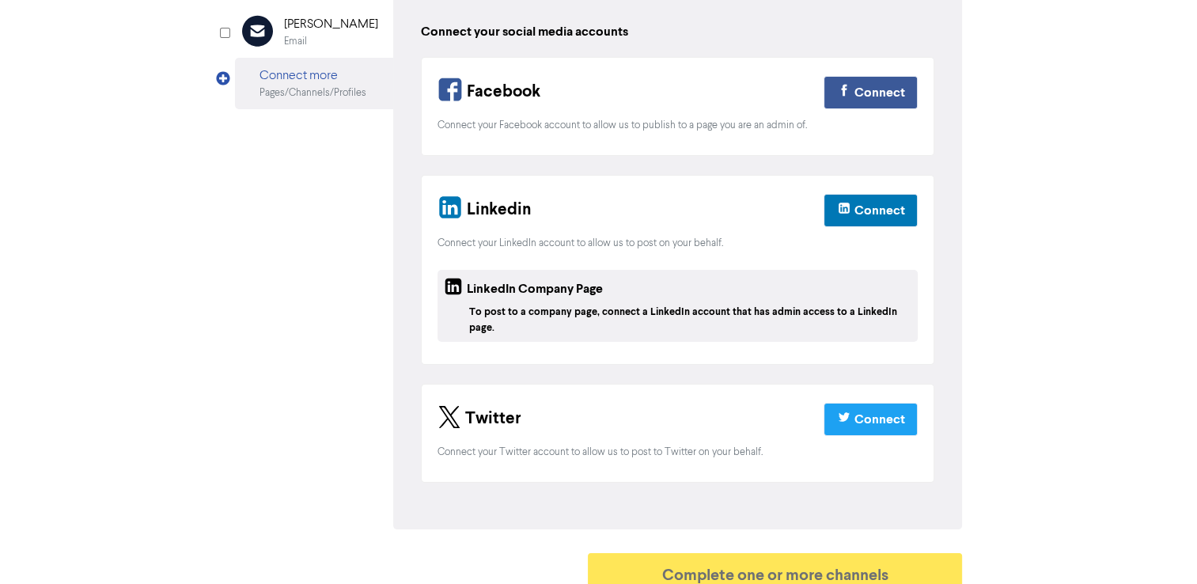
scroll to position [0, 0]
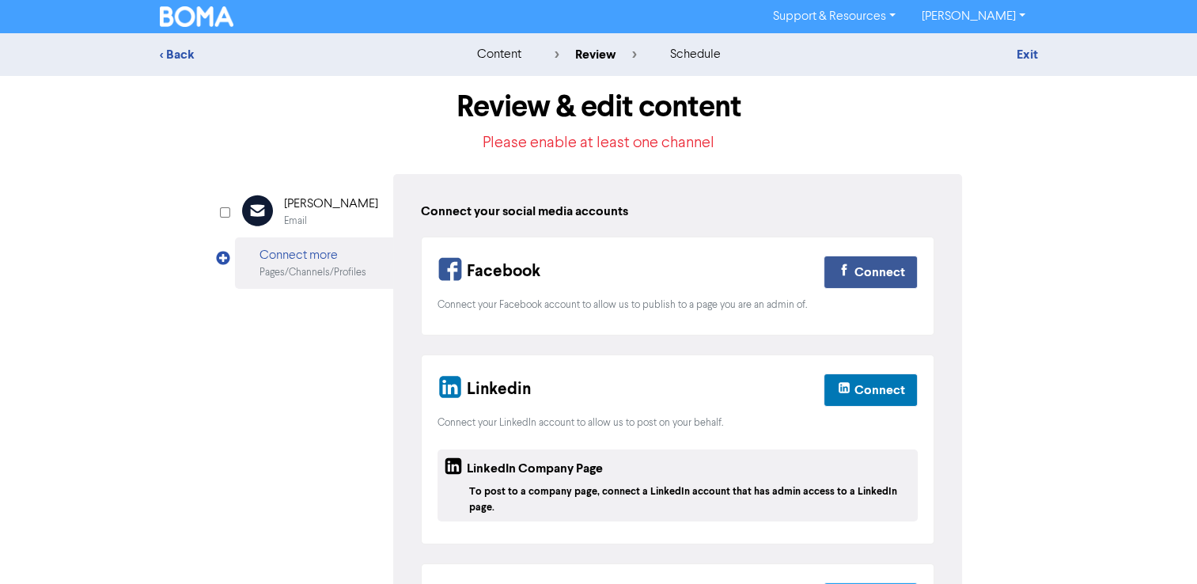
click at [600, 57] on div "review" at bounding box center [595, 54] width 82 height 19
click at [607, 145] on p "Please enable at least one channel" at bounding box center [599, 143] width 728 height 24
click at [508, 49] on div "content" at bounding box center [498, 54] width 44 height 19
click at [203, 63] on div "< Back" at bounding box center [298, 54] width 277 height 19
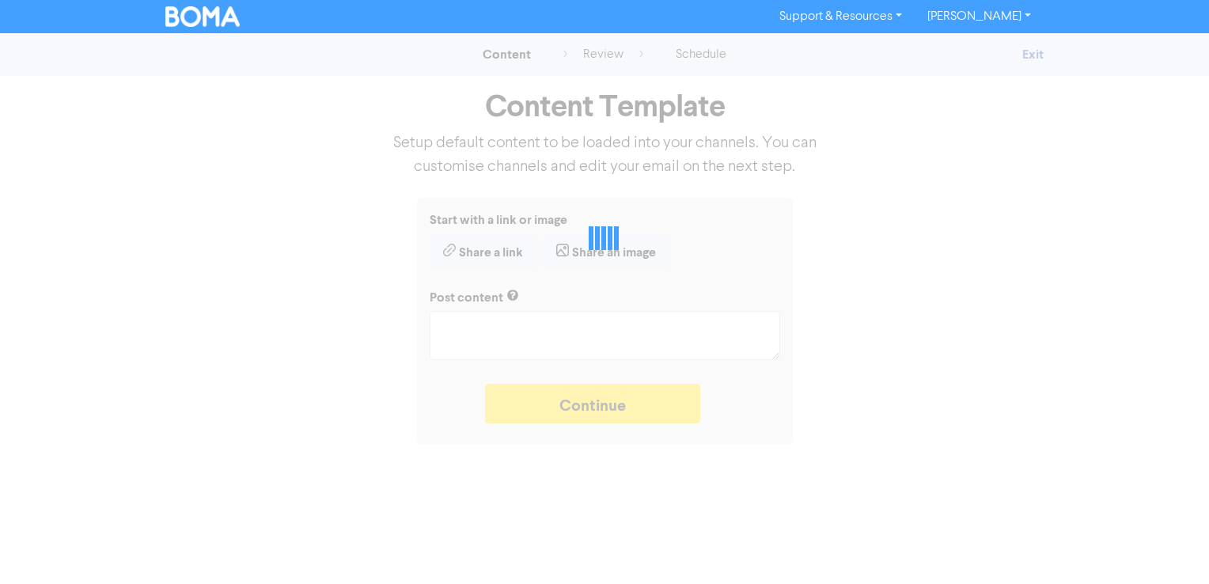
type textarea "x"
type textarea "ATO Interest Deductibility Ended [DATE] From [DATE], ATO interest on tax debts …"
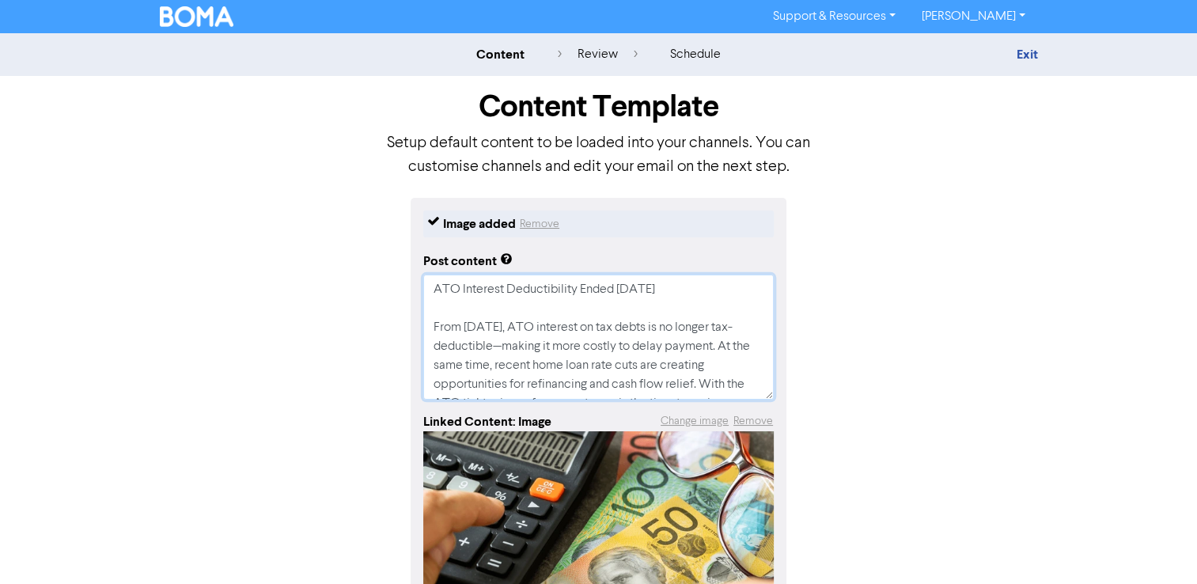
click at [509, 294] on textarea "ATO Interest Deductibility Ended [DATE] From [DATE], ATO interest on tax debts …" at bounding box center [598, 337] width 351 height 125
drag, startPoint x: 434, startPoint y: 286, endPoint x: 731, endPoint y: 422, distance: 327.1
click at [731, 422] on div "Image added Remove Post content ATO Interest Deductibility Ended [DATE] From [D…" at bounding box center [599, 473] width 376 height 551
click at [576, 330] on textarea "ATO Interest Deductibility Ended [DATE] From [DATE], ATO interest on tax debts …" at bounding box center [598, 337] width 351 height 125
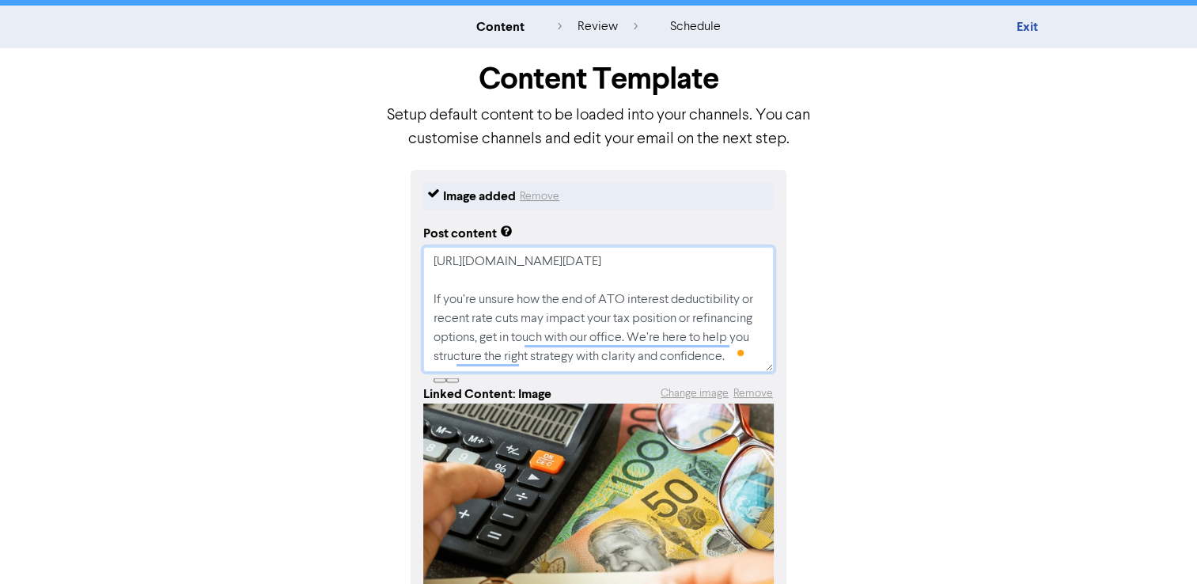
scroll to position [0, 0]
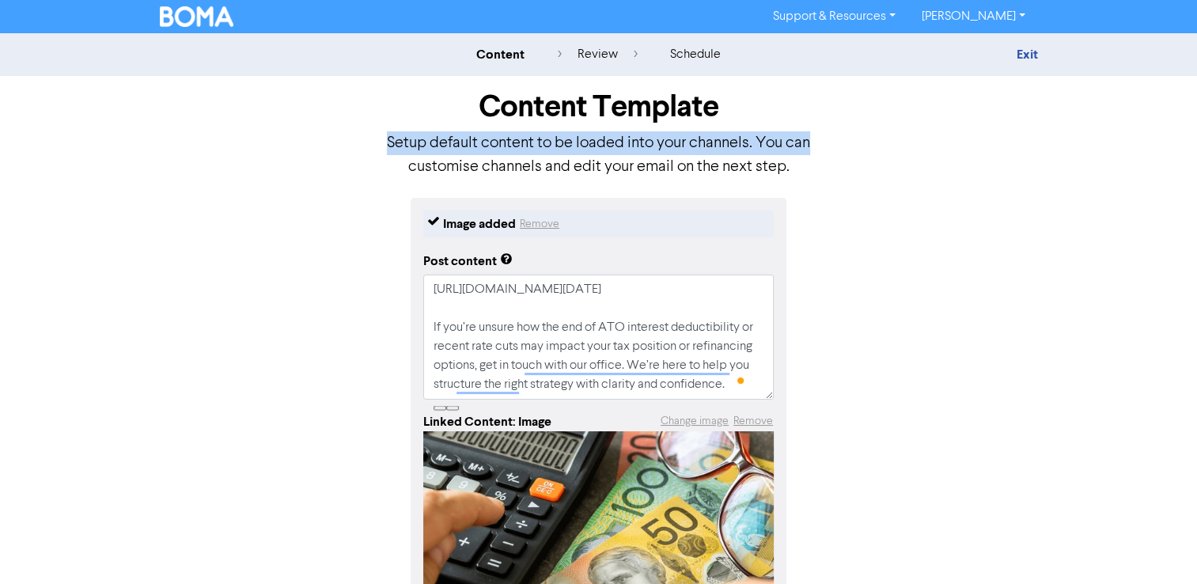
drag, startPoint x: 389, startPoint y: 142, endPoint x: 832, endPoint y: 155, distance: 443.3
click at [832, 155] on div "Content Template Setup default content to be loaded into your channels. You can…" at bounding box center [599, 137] width 902 height 122
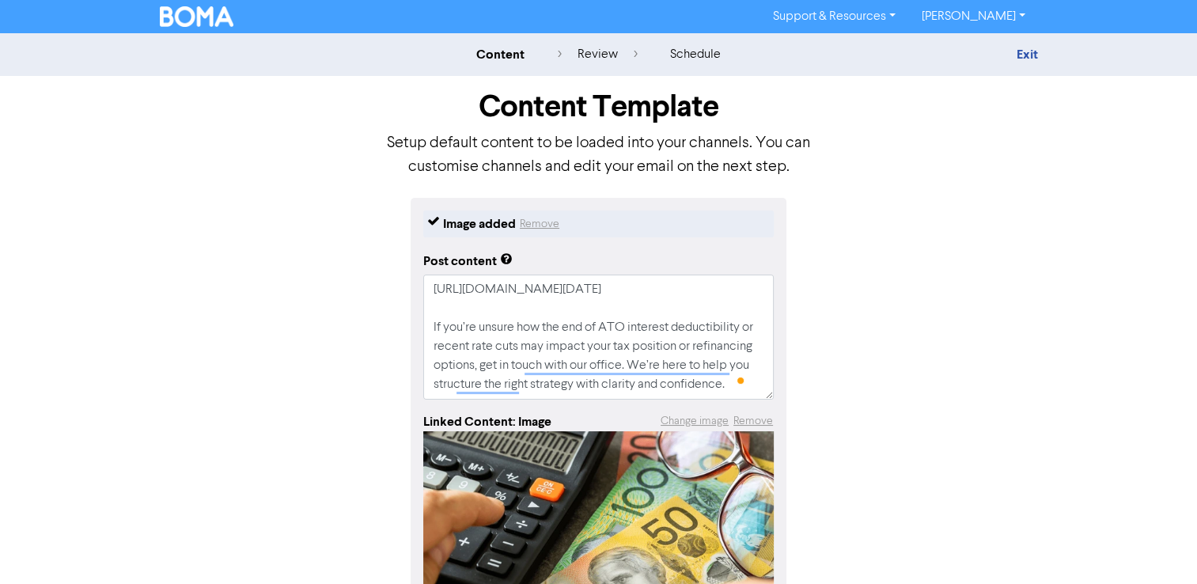
click at [833, 159] on div "Content Template Setup default content to be loaded into your channels. You can…" at bounding box center [599, 137] width 902 height 122
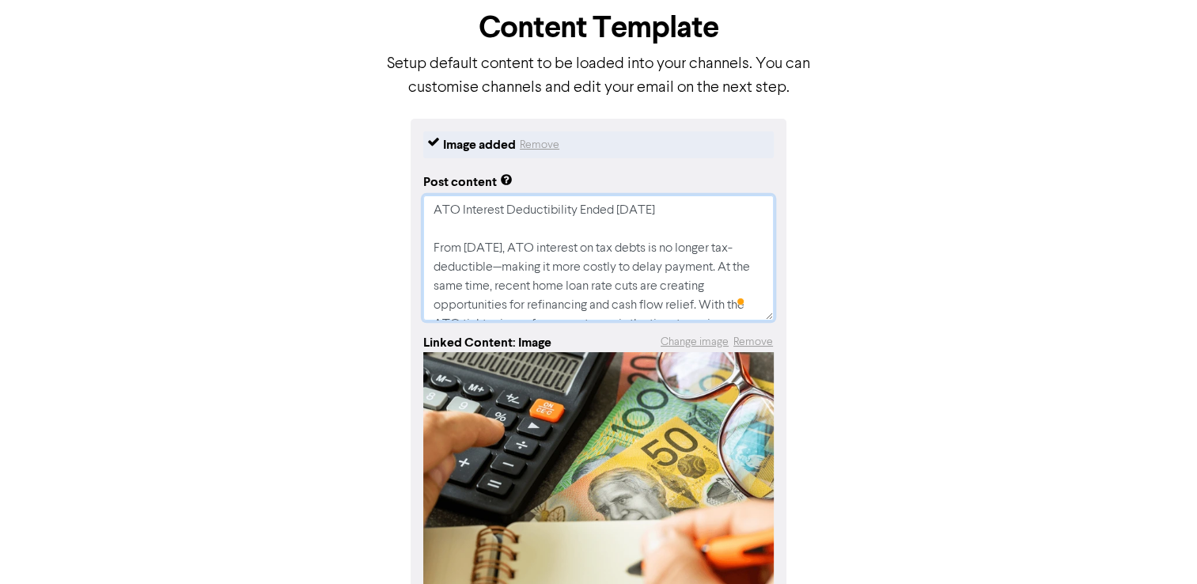
click at [628, 243] on textarea "ATO Interest Deductibility Ended [DATE] From [DATE], ATO interest on tax debts …" at bounding box center [598, 257] width 351 height 125
click at [550, 258] on textarea "ATO Interest Deductibility Ended [DATE] From [DATE], ATO interest on tax debts …" at bounding box center [598, 257] width 351 height 125
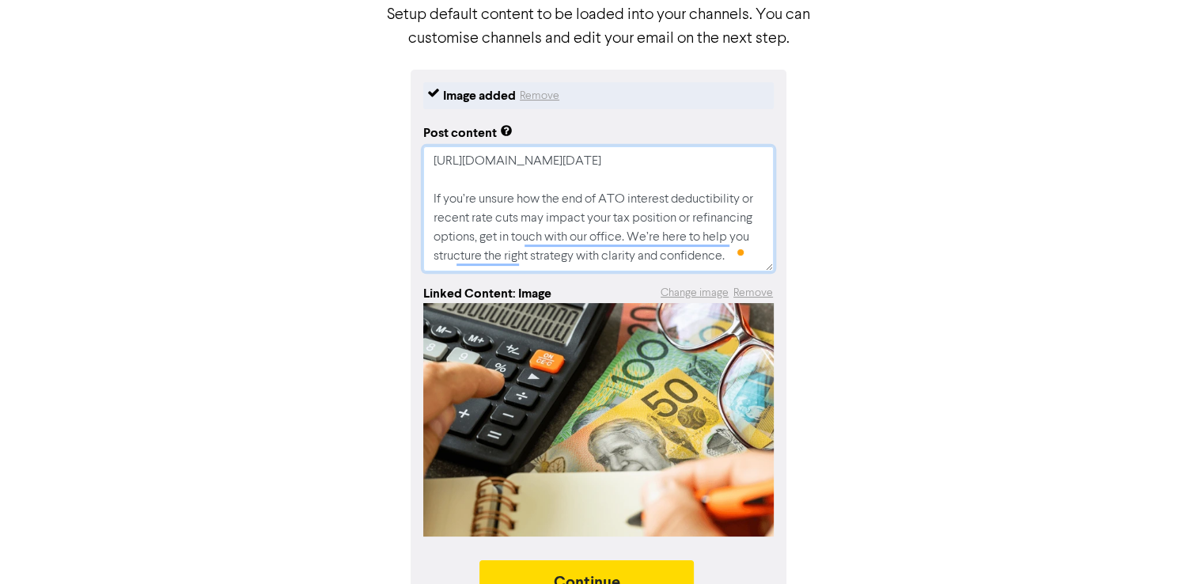
scroll to position [165, 0]
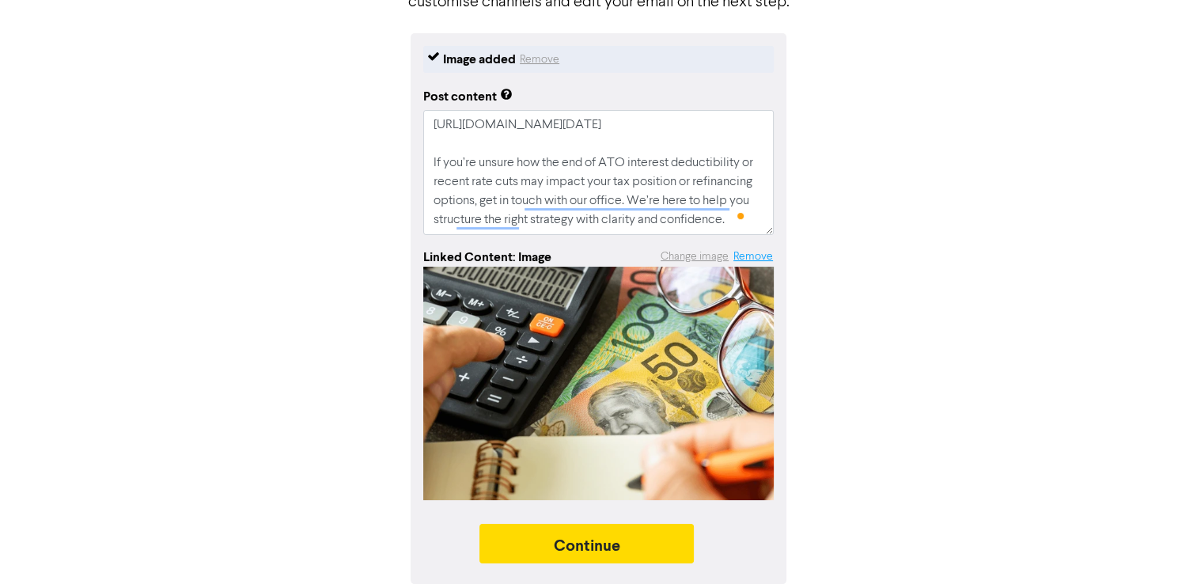
click at [767, 260] on button "Remove" at bounding box center [753, 257] width 41 height 18
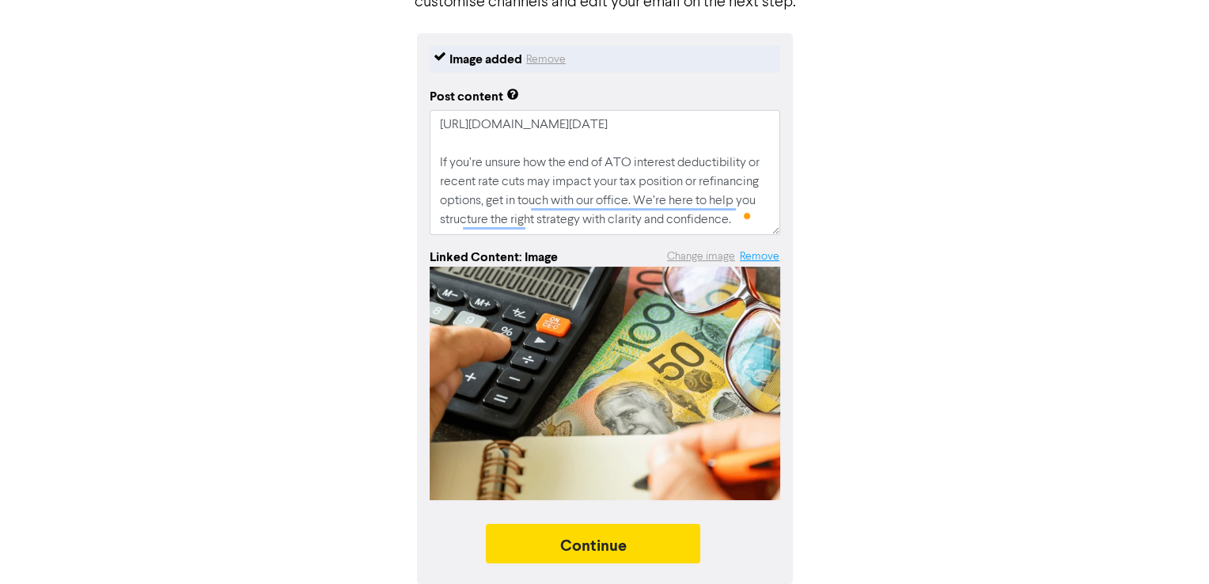
scroll to position [0, 0]
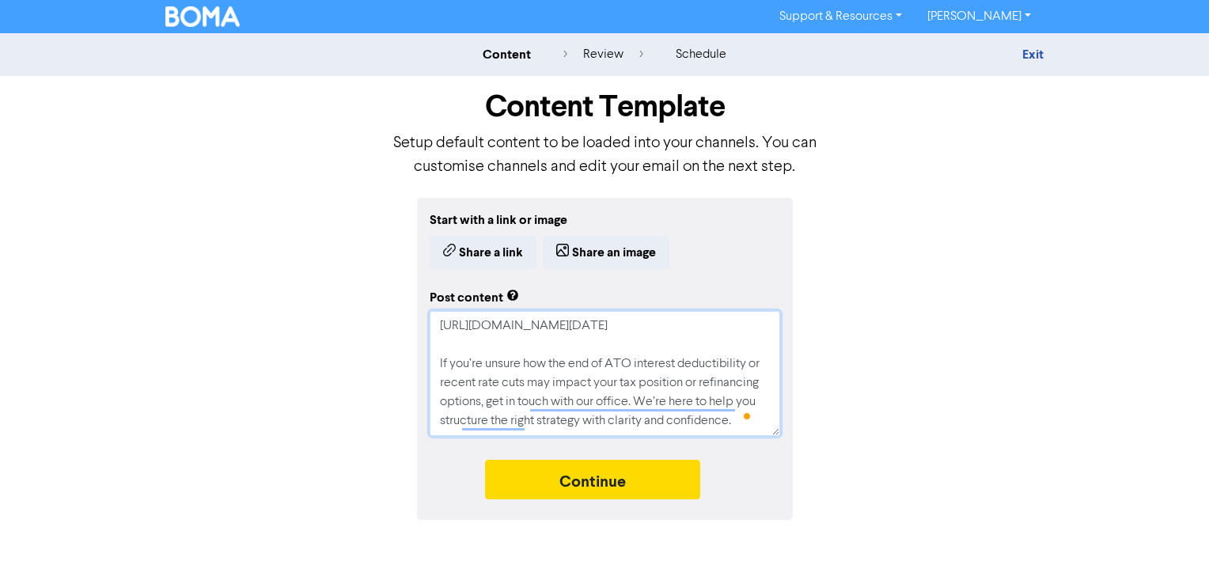
click at [620, 376] on textarea "ATO Interest Deductibility Ended [DATE] From [DATE], ATO interest on tax debts …" at bounding box center [605, 373] width 351 height 125
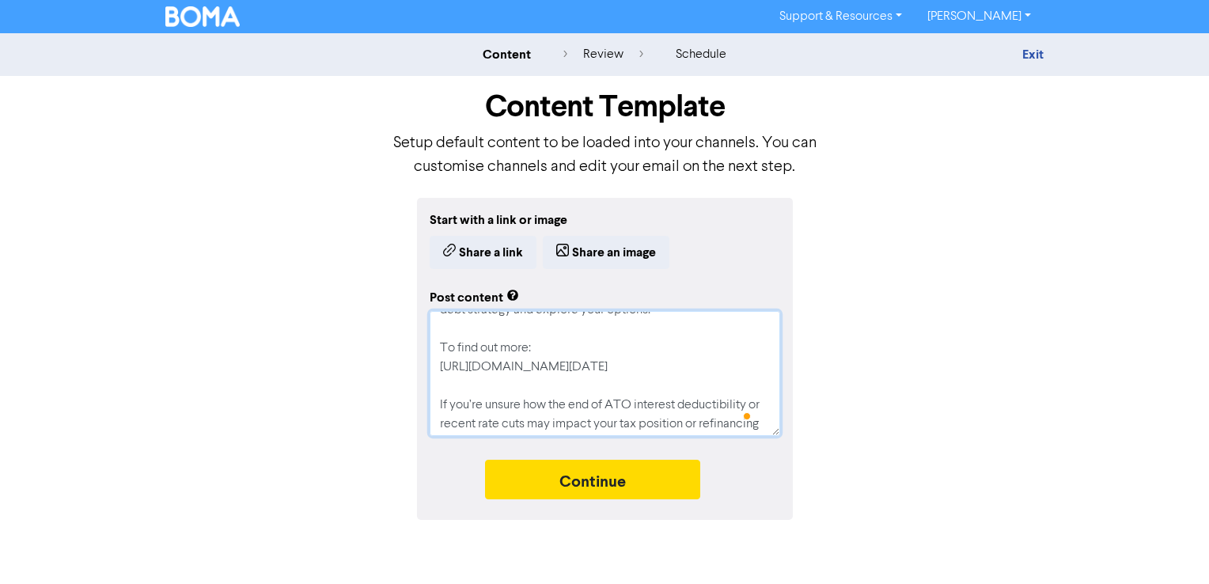
click at [611, 378] on textarea "ATO Interest Deductibility Ended [DATE] From [DATE], ATO interest on tax debts …" at bounding box center [605, 373] width 351 height 125
drag, startPoint x: 521, startPoint y: 388, endPoint x: 503, endPoint y: 385, distance: 18.5
click at [502, 385] on textarea "ATO Interest Deductibility Ended [DATE] From [DATE], ATO interest on tax debts …" at bounding box center [605, 373] width 351 height 125
click at [578, 388] on textarea "ATO Interest Deductibility Ended [DATE] From [DATE], ATO interest on tax debts …" at bounding box center [605, 373] width 351 height 125
drag, startPoint x: 583, startPoint y: 383, endPoint x: 432, endPoint y: 373, distance: 151.4
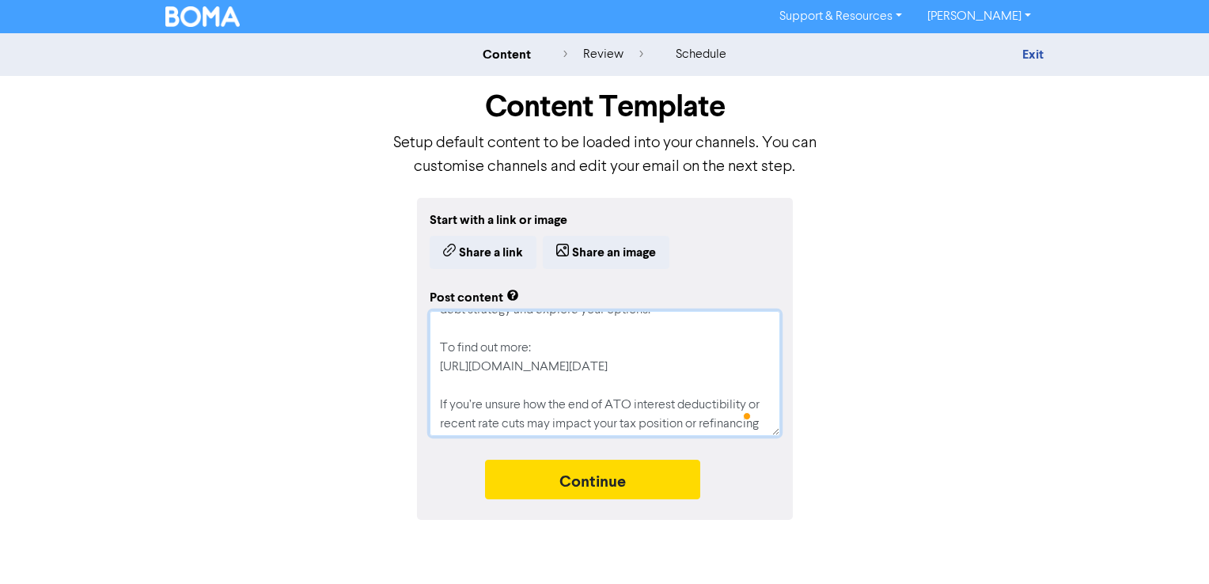
click at [432, 373] on textarea "ATO Interest Deductibility Ended [DATE] From [DATE], ATO interest on tax debts …" at bounding box center [605, 373] width 351 height 125
click at [510, 258] on button "Share a link" at bounding box center [483, 252] width 107 height 33
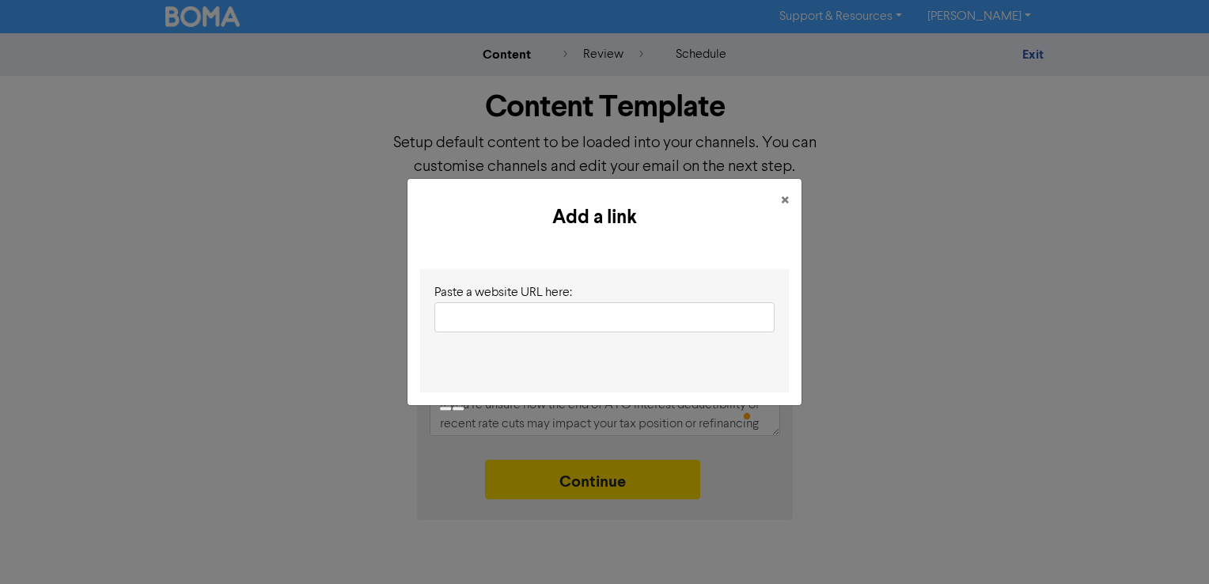
type textarea "x"
type input "[URL][DOMAIN_NAME][DATE]"
type textarea "x"
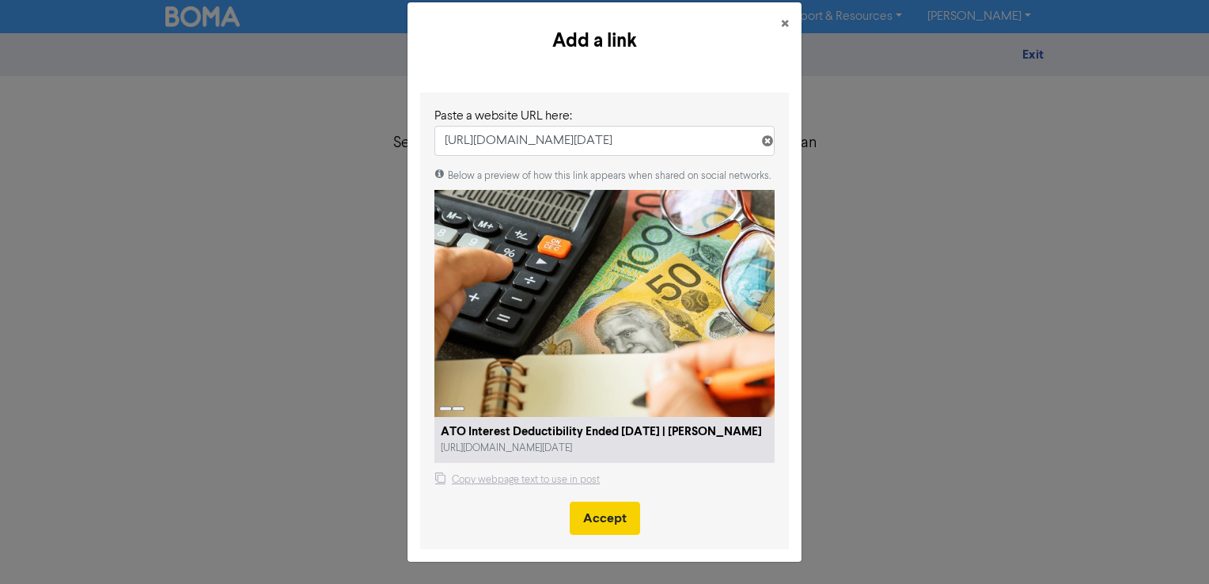
type input "[URL][DOMAIN_NAME][DATE]"
click at [607, 531] on button "Accept" at bounding box center [605, 518] width 70 height 33
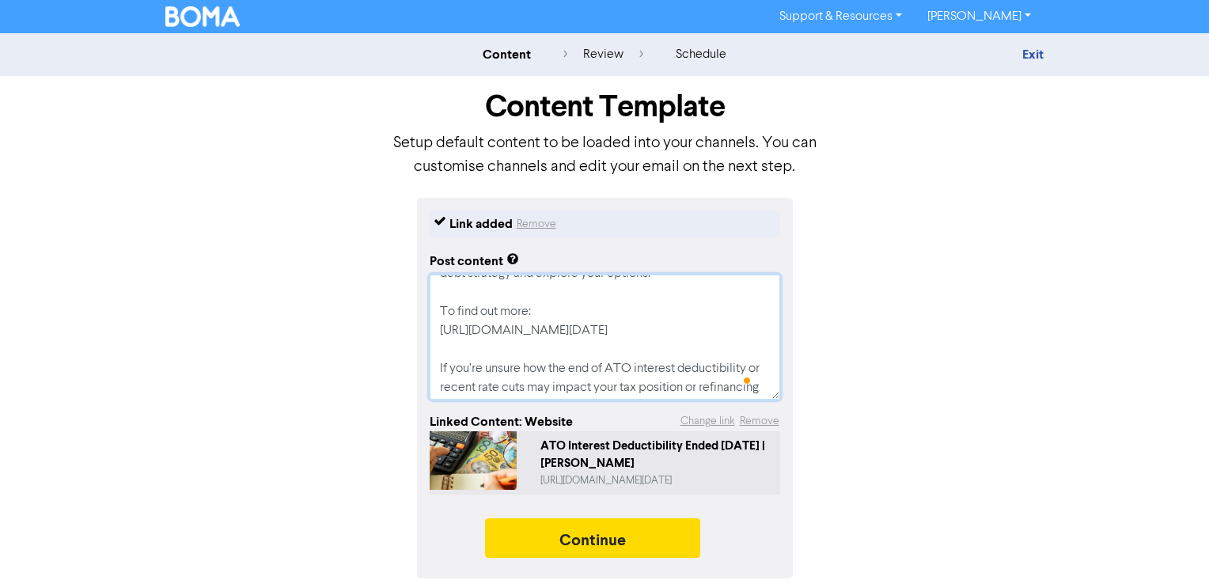
click at [604, 340] on textarea "ATO Interest Deductibility Ended [DATE] From [DATE], ATO interest on tax debts …" at bounding box center [605, 337] width 351 height 125
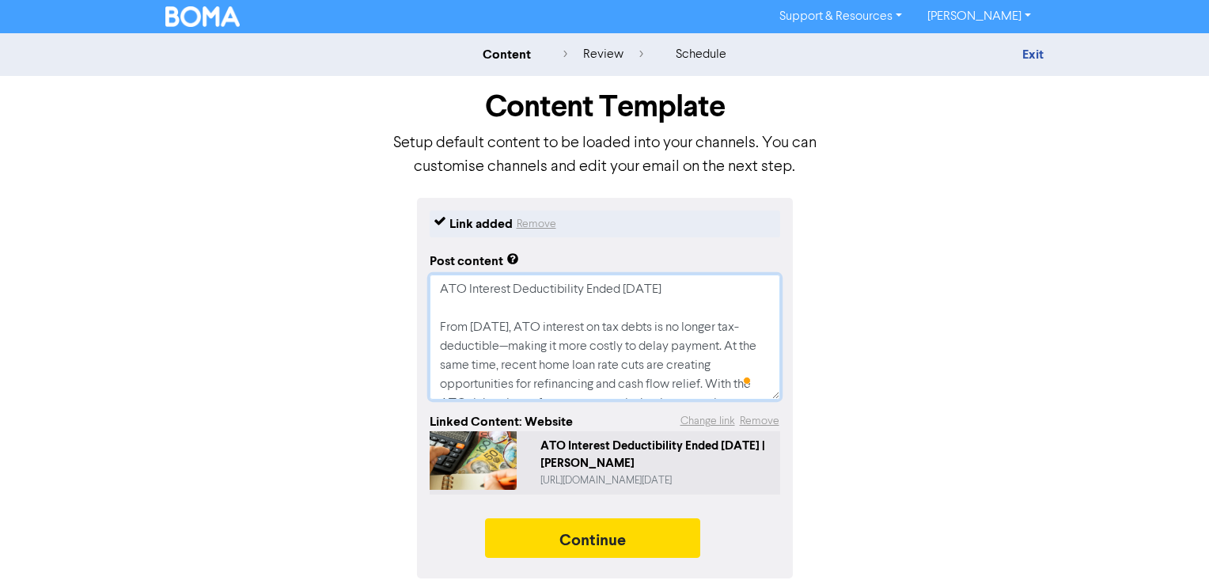
click at [554, 339] on textarea "ATO Interest Deductibility Ended [DATE] From [DATE], ATO interest on tax debts …" at bounding box center [605, 337] width 351 height 125
click at [631, 328] on textarea "ATO Interest Deductibility Ended [DATE] From [DATE], ATO interest on tax debts …" at bounding box center [605, 337] width 351 height 125
click at [574, 302] on textarea "ATO Interest Deductibility Ended [DATE] From [DATE], ATO interest on tax debts …" at bounding box center [605, 337] width 351 height 125
click at [683, 292] on textarea "ATO Interest Deductibility Ended [DATE] From [DATE], ATO interest on tax debts …" at bounding box center [605, 337] width 351 height 125
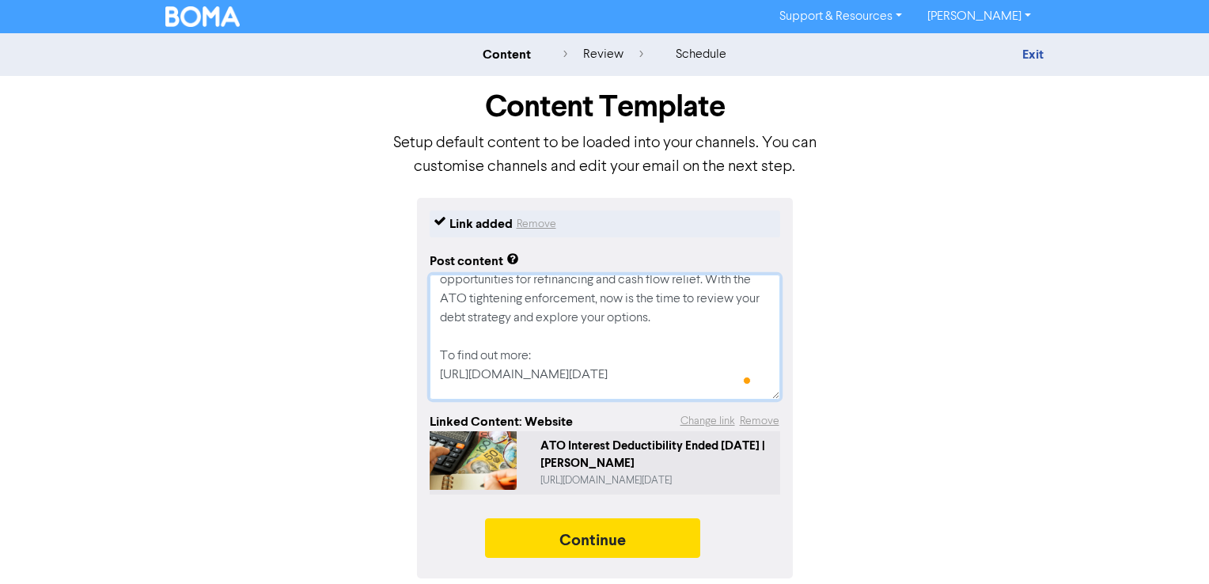
drag, startPoint x: 438, startPoint y: 328, endPoint x: 575, endPoint y: 326, distance: 136.9
click at [575, 326] on textarea "ATO Interest Deductibility Ended [DATE] From [DATE], ATO interest on tax debts …" at bounding box center [605, 337] width 351 height 125
type textarea "x"
type textarea "ATO Interest Deductibility Ended [DATE] To find out more: [URL][DOMAIN_NAME][DA…"
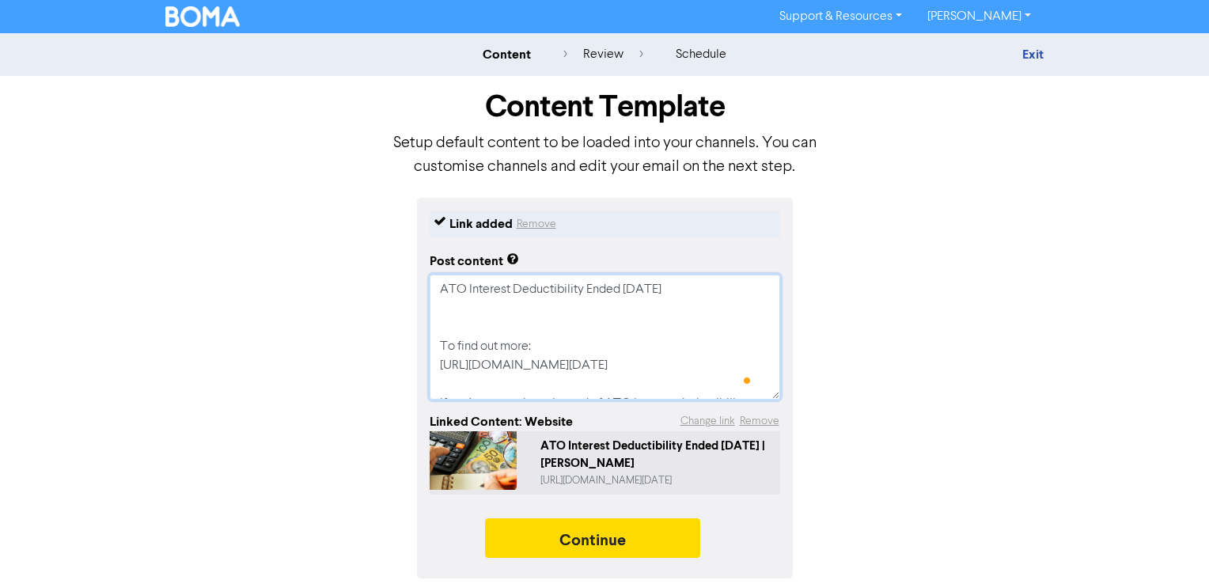
type textarea "x"
type textarea "ATO Interest Deductibility Ended [DATE] To find out more: [URL][DOMAIN_NAME][DA…"
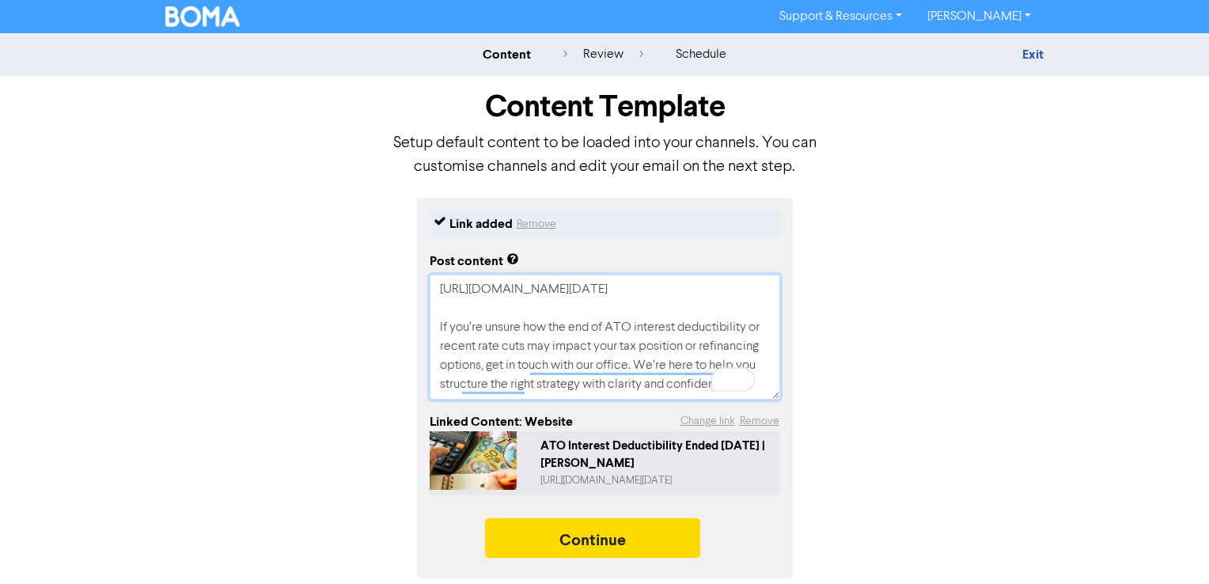
drag, startPoint x: 434, startPoint y: 309, endPoint x: 579, endPoint y: 404, distance: 173.8
click at [579, 404] on div "Link added Remove Post content ATO Interest Deductibility Ended [DATE] To find …" at bounding box center [605, 388] width 376 height 381
type textarea "x"
type textarea "ATO Interest Deductibility Ended [DATE] To find out more: [URL][DOMAIN_NAME][DA…"
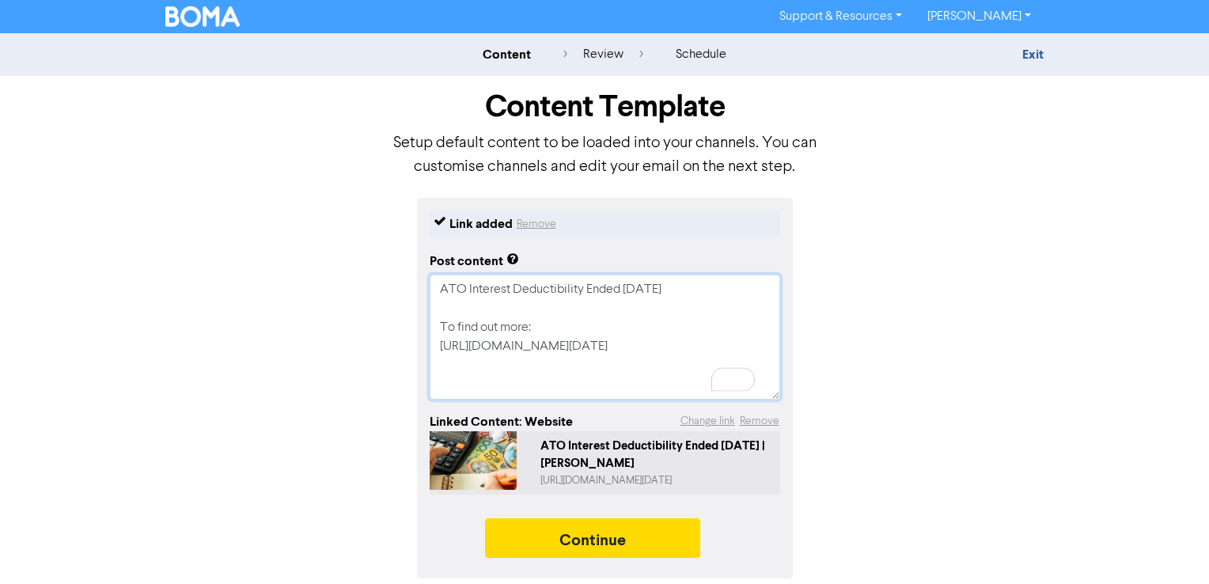
type textarea "x"
type textarea "ATO Interest Deductibility Ended [DATE] To find out more: [URL][DOMAIN_NAME][DA…"
type textarea "x"
type textarea "ATO Interest Deductibility Ended [DATE] To find out more: [URL][DOMAIN_NAME][DA…"
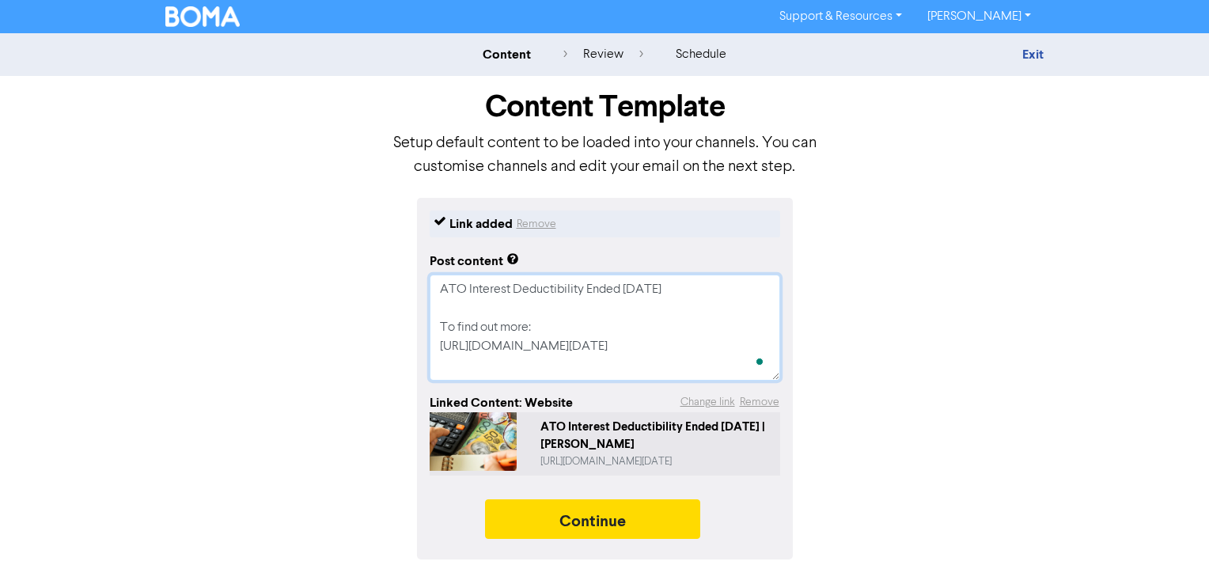
click at [621, 316] on textarea "ATO Interest Deductibility Ended [DATE] To find out more: [URL][DOMAIN_NAME][DA…" at bounding box center [605, 328] width 351 height 106
click at [627, 323] on textarea "ATO Interest Deductibility Ended [DATE] To find out more: [URL][DOMAIN_NAME][DA…" at bounding box center [605, 328] width 351 height 106
type textarea "x"
type textarea "ATO Interest Deductibility Ended [DATE] To find out more: [URL][DOMAIN_NAME][DA…"
type textarea "x"
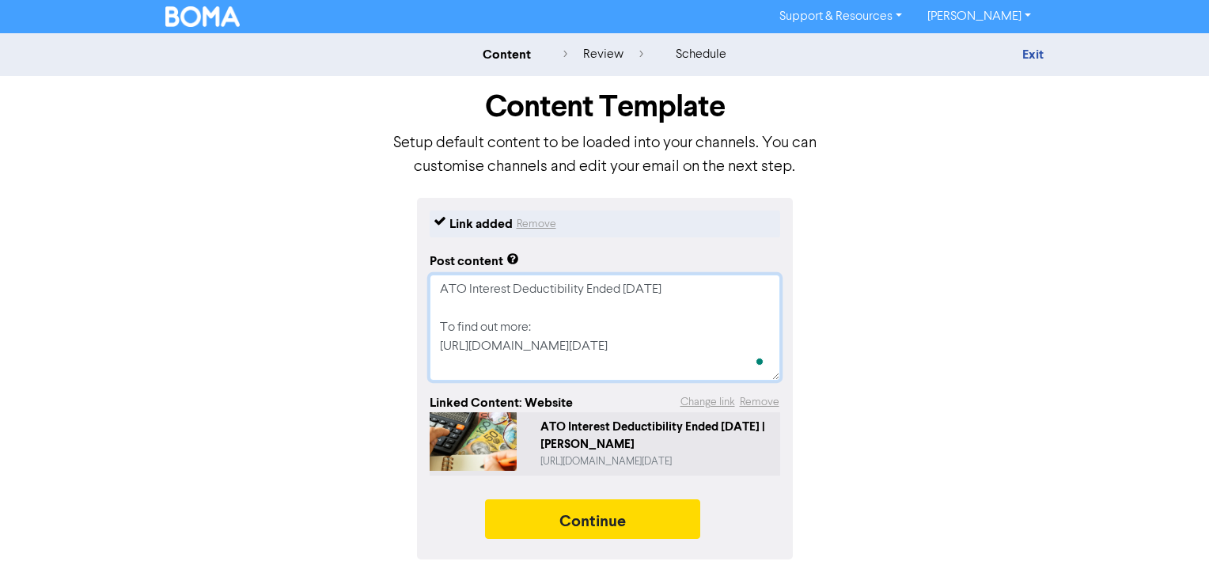
type textarea "ATO Interest Deductibility Ended [DATE] To find out more: [URL][DOMAIN_NAME][DA…"
type textarea "x"
type textarea "ATO Interest Deductibility Ended [DATE] To find out more [URL][DOMAIN_NAME][DAT…"
type textarea "x"
type textarea "ATO Interest Deductibility Ended [DATE] To find out more [URL][DOMAIN_NAME][DAT…"
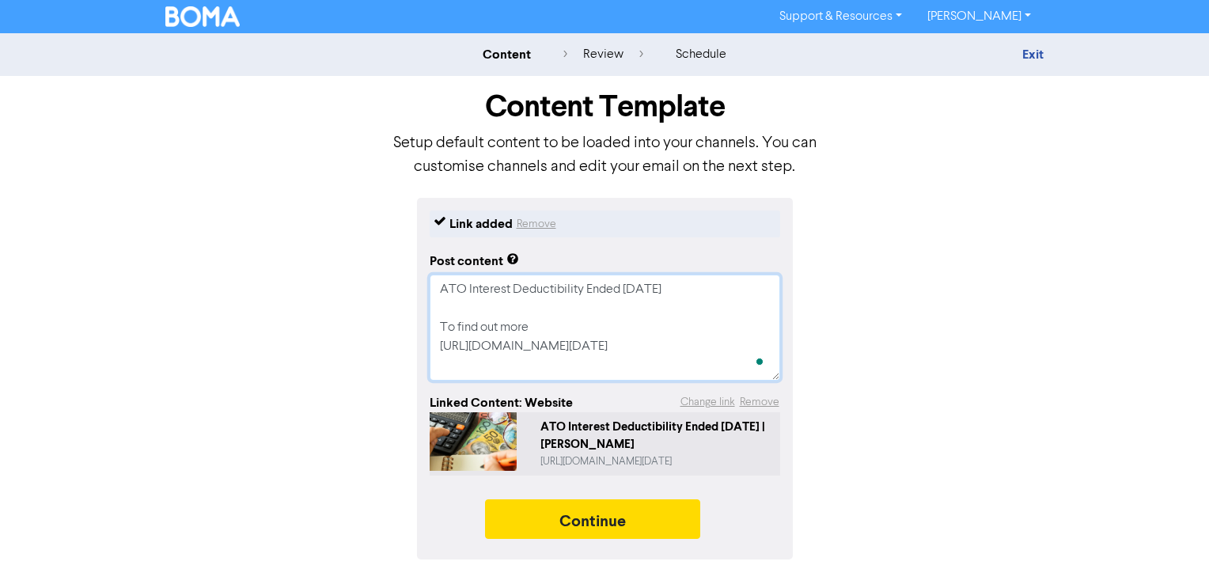
type textarea "x"
type textarea "ATO Interest Deductibility Ended [DATE] To find out more v [URL][DOMAIN_NAME][D…"
type textarea "x"
type textarea "ATO Interest Deductibility Ended [DATE] To find out more vi [URL][DOMAIN_NAME][…"
type textarea "x"
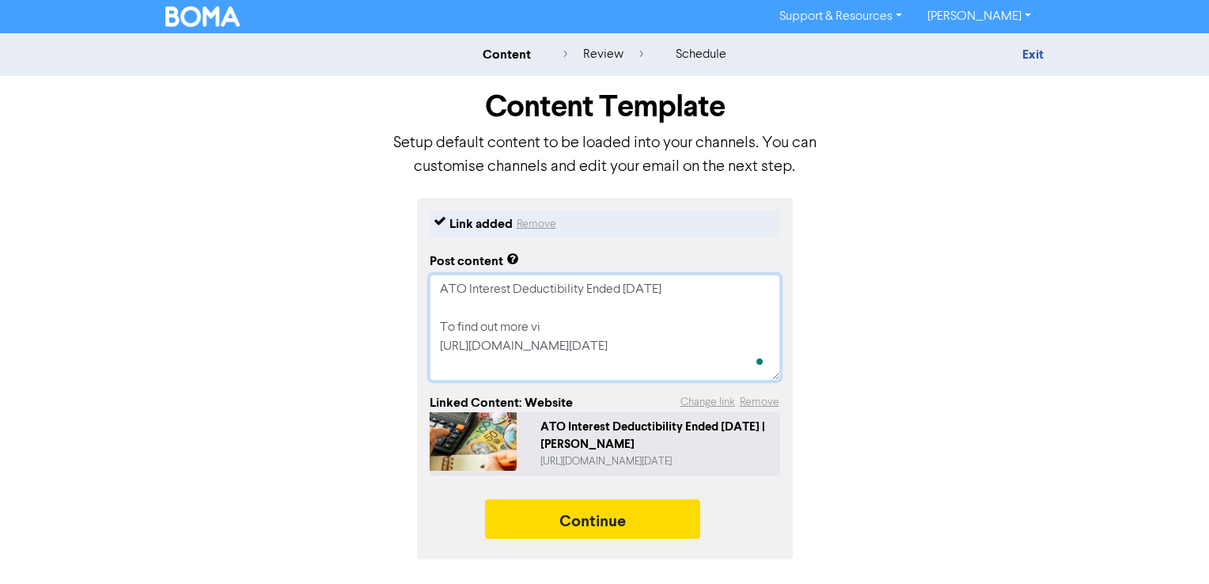
type textarea "ATO Interest Deductibility Ended [DATE] To find out more vis [URL][DOMAIN_NAME]…"
type textarea "x"
type textarea "ATO Interest Deductibility Ended [DATE] To find out more visi [URL][DOMAIN_NAME…"
type textarea "x"
type textarea "ATO Interest Deductibility Ended [DATE] To find out more visit [URL][DOMAIN_NAM…"
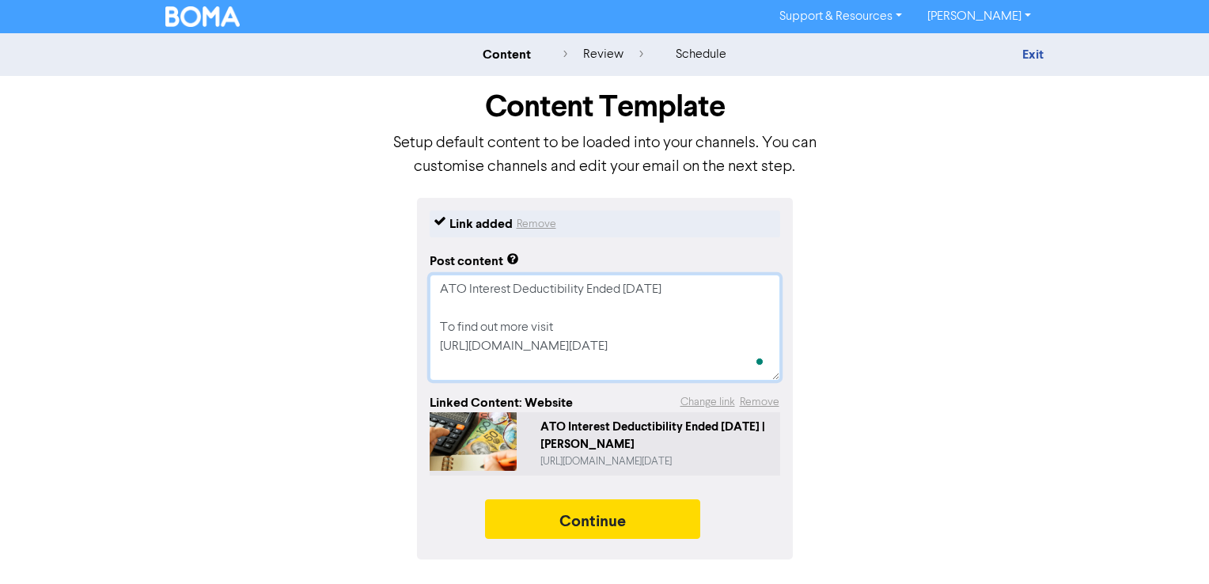
type textarea "x"
type textarea "ATO Interest Deductibility Ended [DATE] To find out more visit [URL][DOMAIN_NAM…"
type textarea "x"
type textarea "ATO Interest Deductibility Ended [DATE] To find out more visit t [URL][DOMAIN_N…"
type textarea "x"
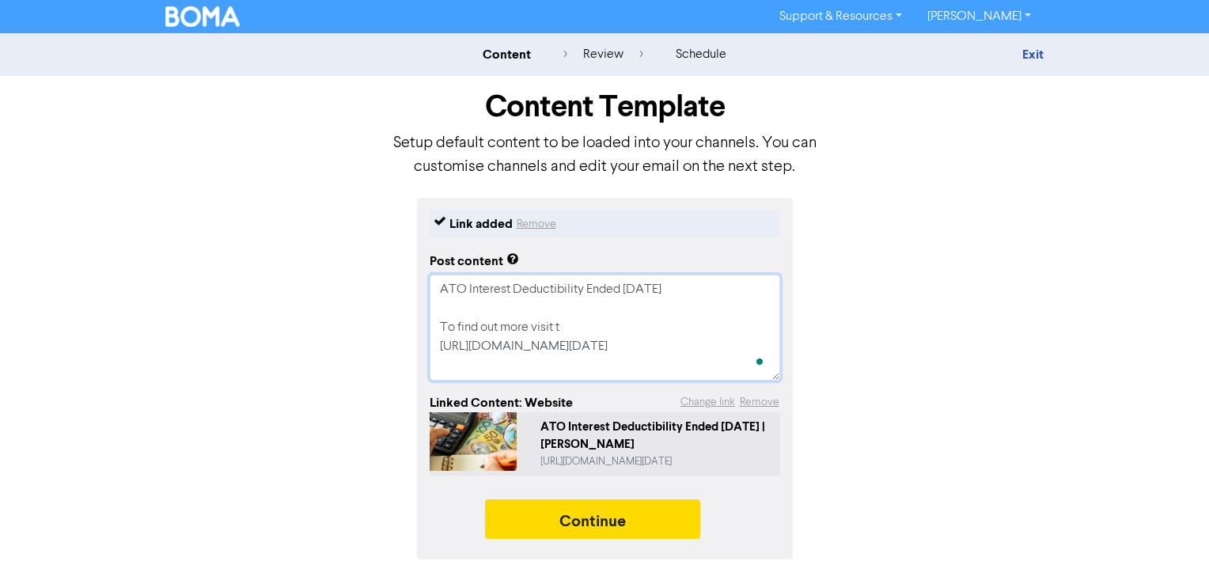
type textarea "ATO Interest Deductibility Ended [DATE] To find out more visit th [URL][DOMAIN_…"
type textarea "x"
type textarea "ATO Interest Deductibility Ended [DATE] To find out more visit the [URL][DOMAIN…"
type textarea "x"
type textarea "ATO Interest Deductibility Ended [DATE] To find out more visit the [URL][DOMAIN…"
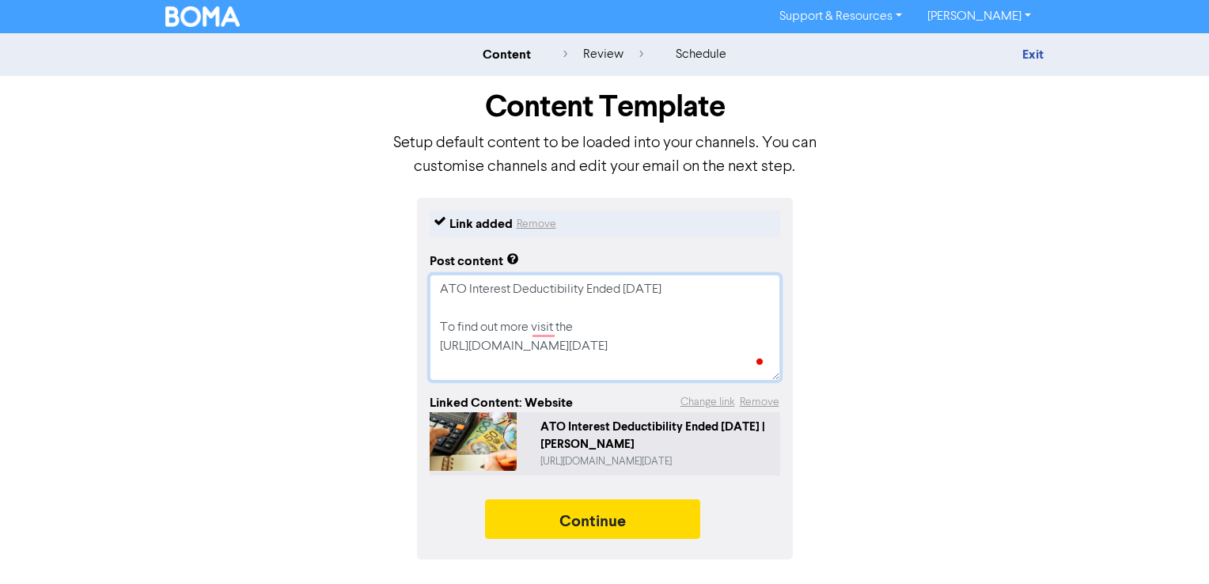
type textarea "x"
type textarea "ATO Interest Deductibility Ended [DATE] To find out more visit the l [URL][DOMA…"
type textarea "x"
type textarea "ATO Interest Deductibility Ended [DATE] To find out more visit the lin [URL][DO…"
type textarea "x"
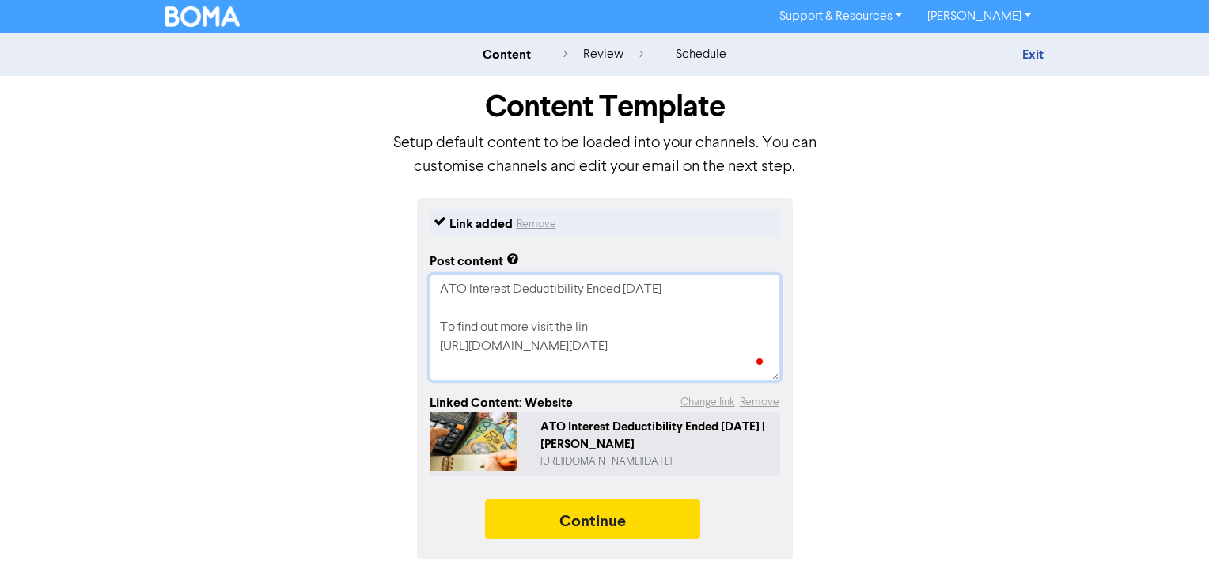
type textarea "ATO Interest Deductibility Ended [DATE] To find out more visit the link [URL][D…"
type textarea "x"
type textarea "ATO Interest Deductibility Ended [DATE] To find out more visit the link"
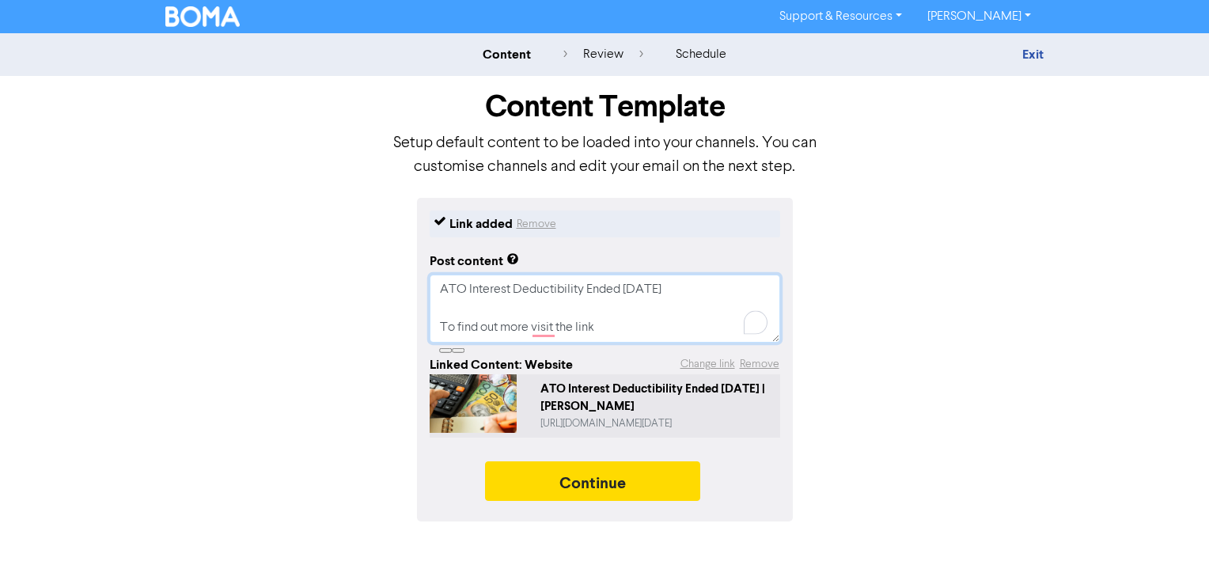
type textarea "x"
type textarea "ATO Interest Deductibility Ended [DATE] C"
type textarea "x"
type textarea "ATO Interest Deductibility Ended [DATE] Cl"
type textarea "x"
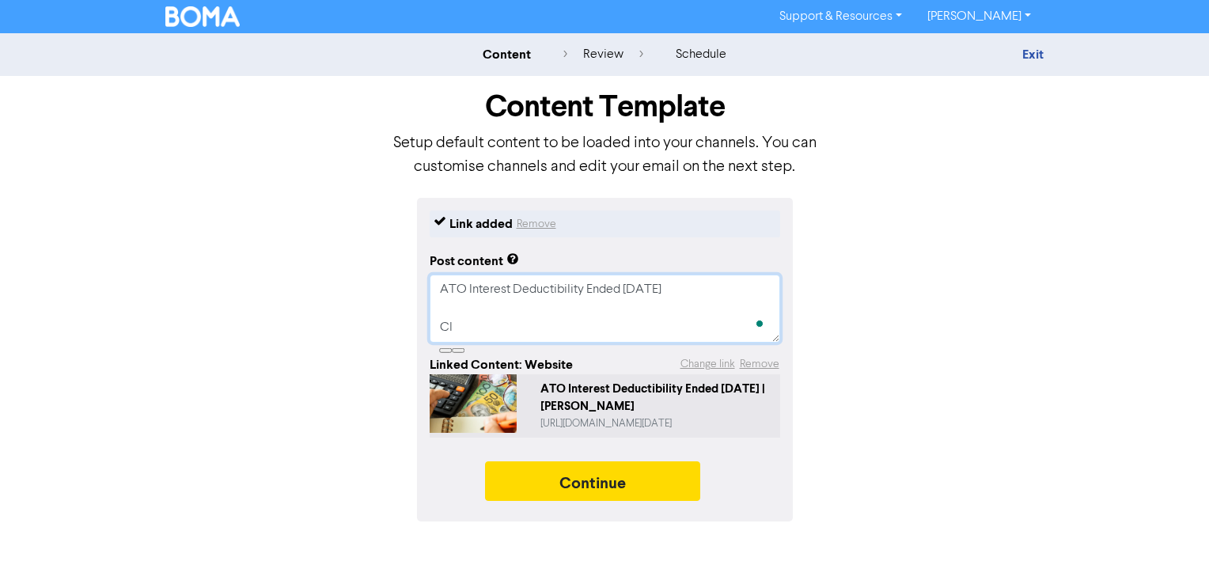
type textarea "ATO Interest Deductibility Ended [DATE] Cli"
type textarea "x"
type textarea "ATO Interest Deductibility Ended [DATE] Clik"
type textarea "x"
type textarea "ATO Interest Deductibility Ended [DATE] Cli"
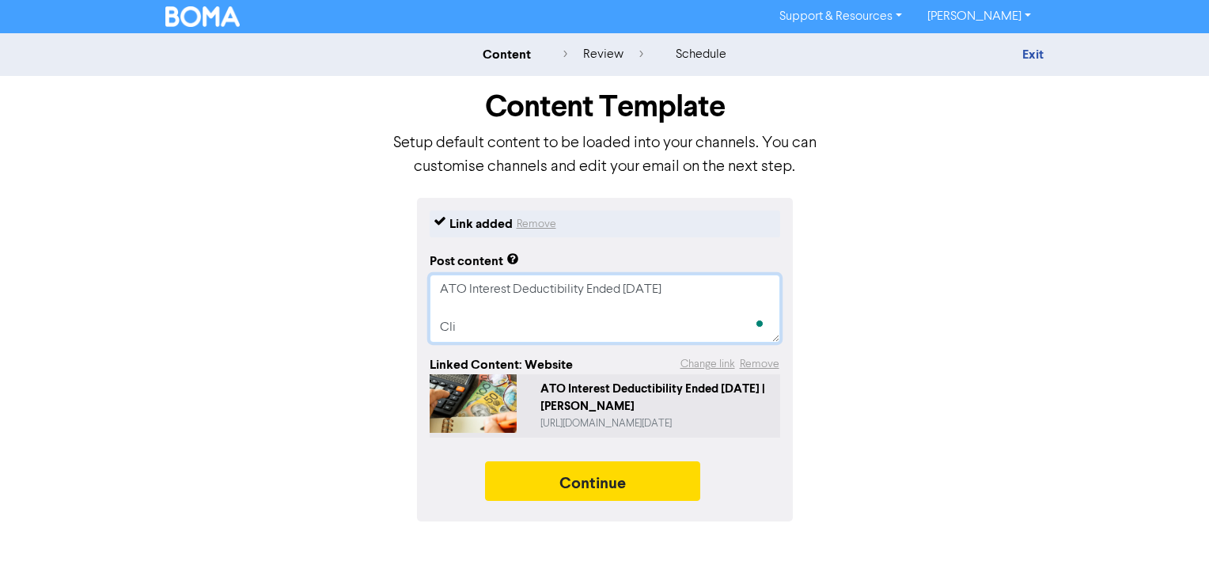
type textarea "x"
type textarea "ATO Interest Deductibility Ended [DATE] Clic"
type textarea "x"
type textarea "ATO Interest Deductibility Ended [DATE] Click"
type textarea "x"
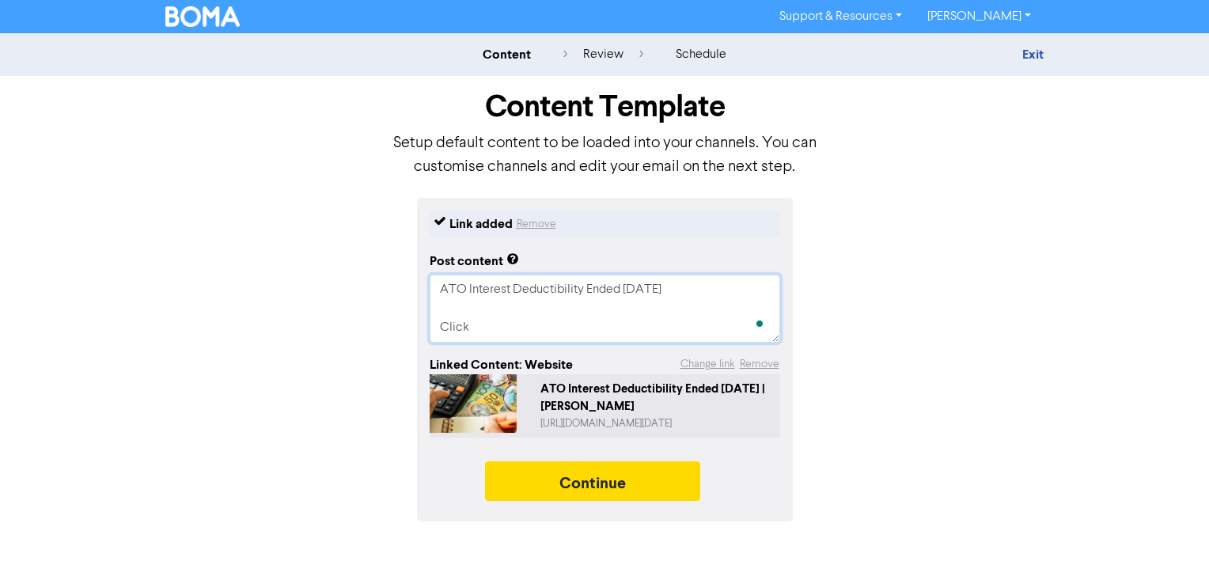
type textarea "ATO Interest Deductibility Ended [DATE] Click"
type textarea "x"
type textarea "ATO Interest Deductibility Ended [DATE] Click t"
type textarea "x"
type textarea "ATO Interest Deductibility Ended [DATE] Click th"
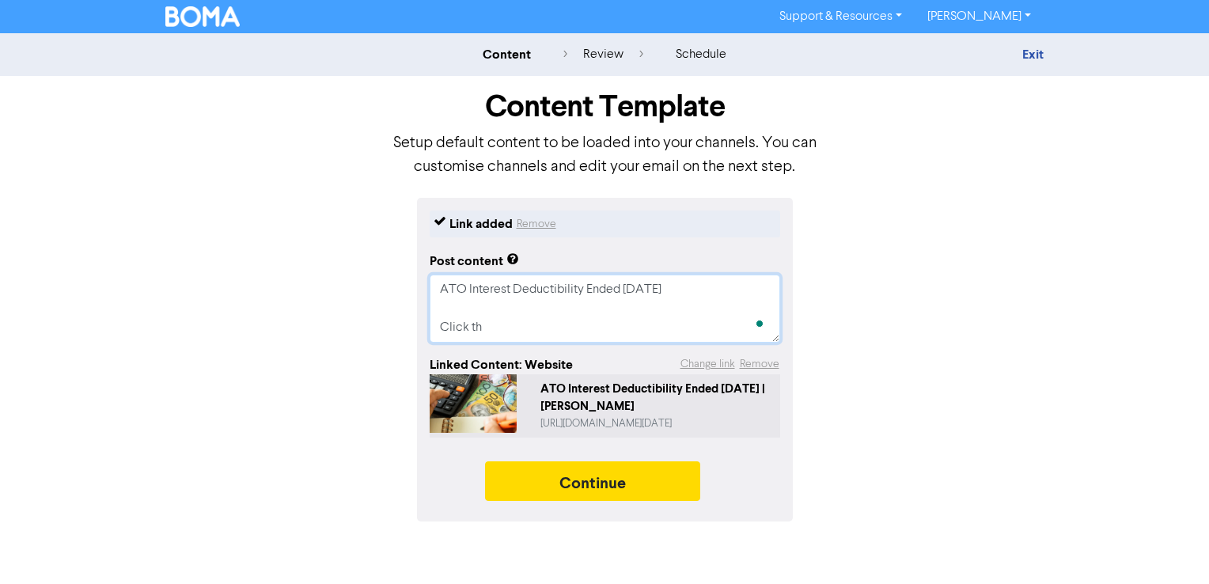
type textarea "x"
type textarea "ATO Interest Deductibility Ended [DATE] Click the"
type textarea "x"
type textarea "ATO Interest Deductibility Ended [DATE] Click the"
type textarea "x"
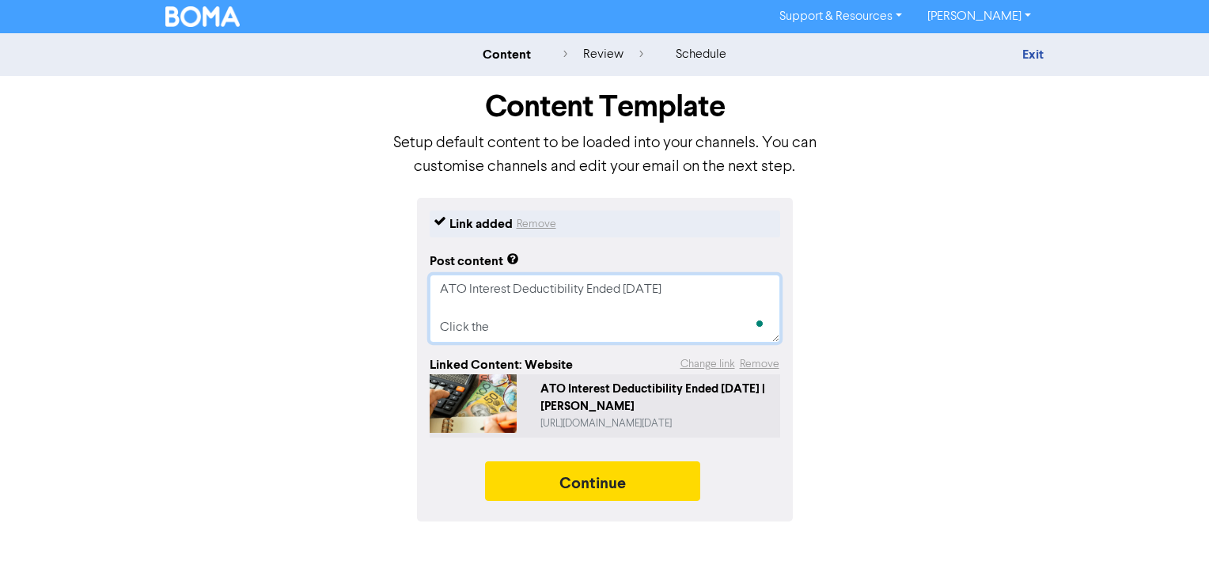
type textarea "ATO Interest Deductibility Ended [DATE] Click the"
type textarea "x"
type textarea "ATO Interest Deductibility Ended [DATE] Click the l"
type textarea "x"
type textarea "ATO Interest Deductibility Ended [DATE] Click the li"
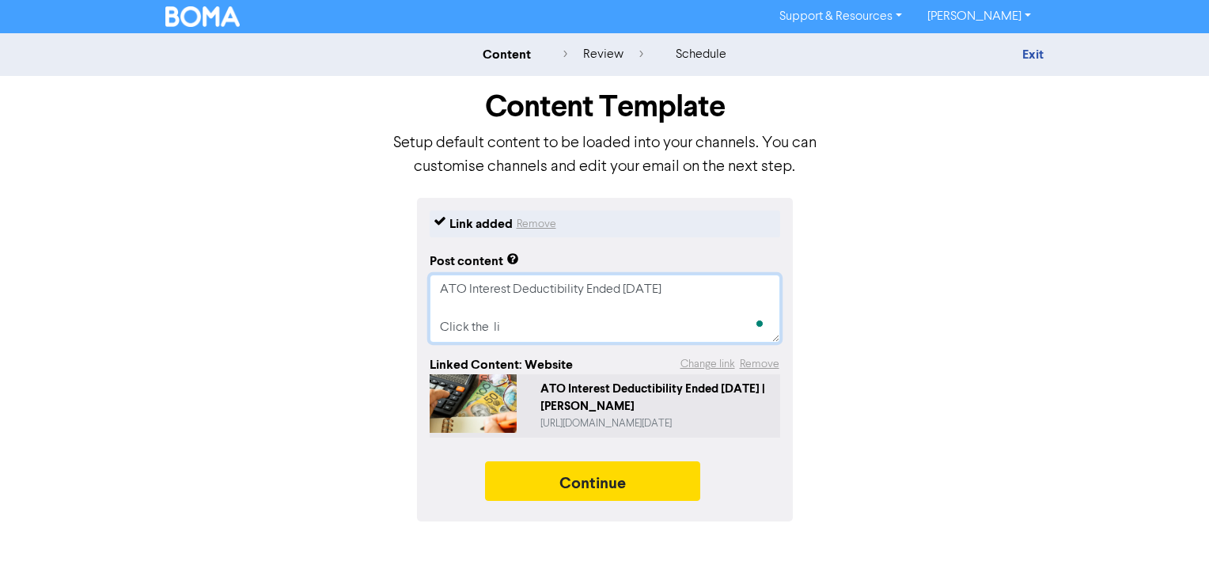
type textarea "x"
type textarea "ATO Interest Deductibility Ended [DATE] Click the lin"
type textarea "x"
type textarea "ATO Interest Deductibility Ended [DATE] Click the link"
type textarea "x"
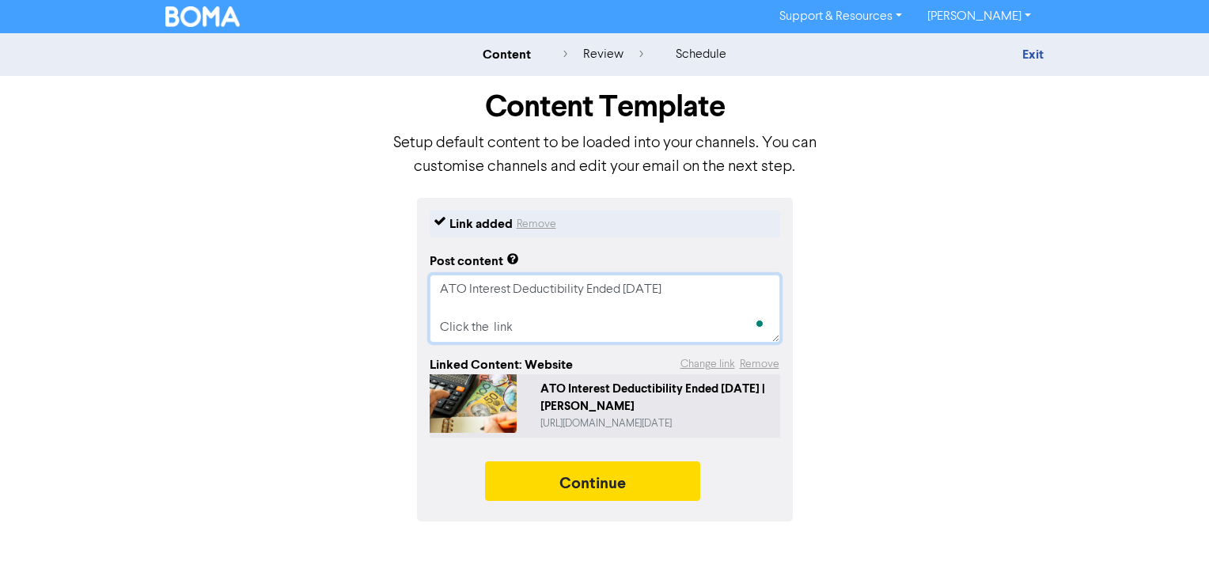
type textarea "ATO Interest Deductibility Ended [DATE] Click the link"
type textarea "x"
type textarea "ATO Interest Deductibility Ended [DATE] Click the link f"
type textarea "x"
type textarea "ATO Interest Deductibility Ended [DATE] Click the link fo"
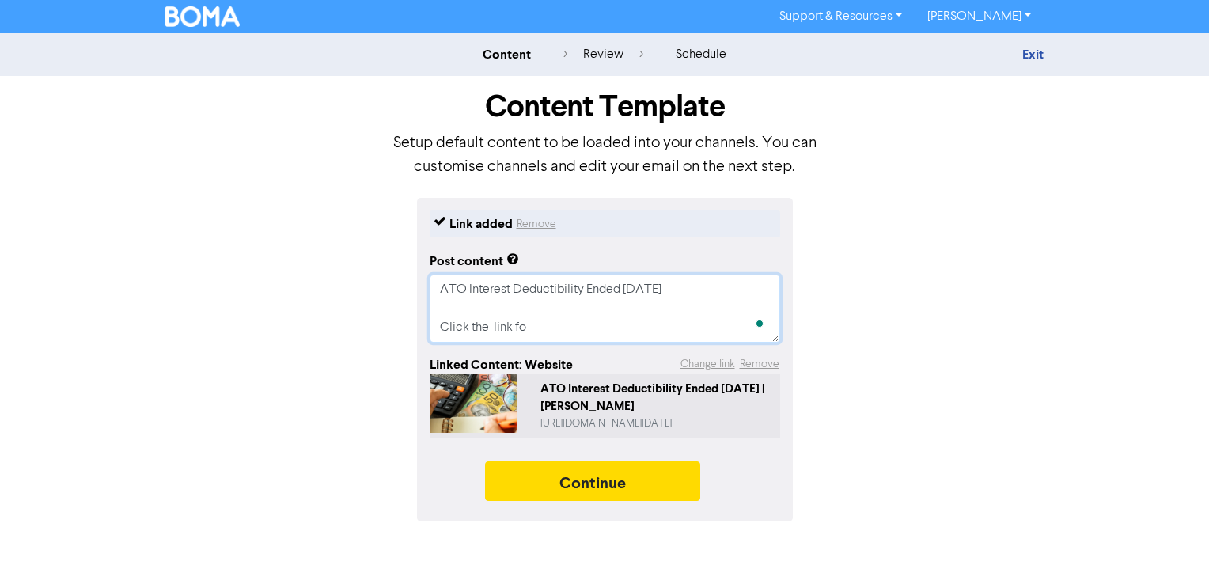
type textarea "x"
type textarea "ATO Interest Deductibility Ended [DATE] Click the link for"
type textarea "x"
type textarea "ATO Interest Deductibility Ended [DATE] Click the link for"
type textarea "x"
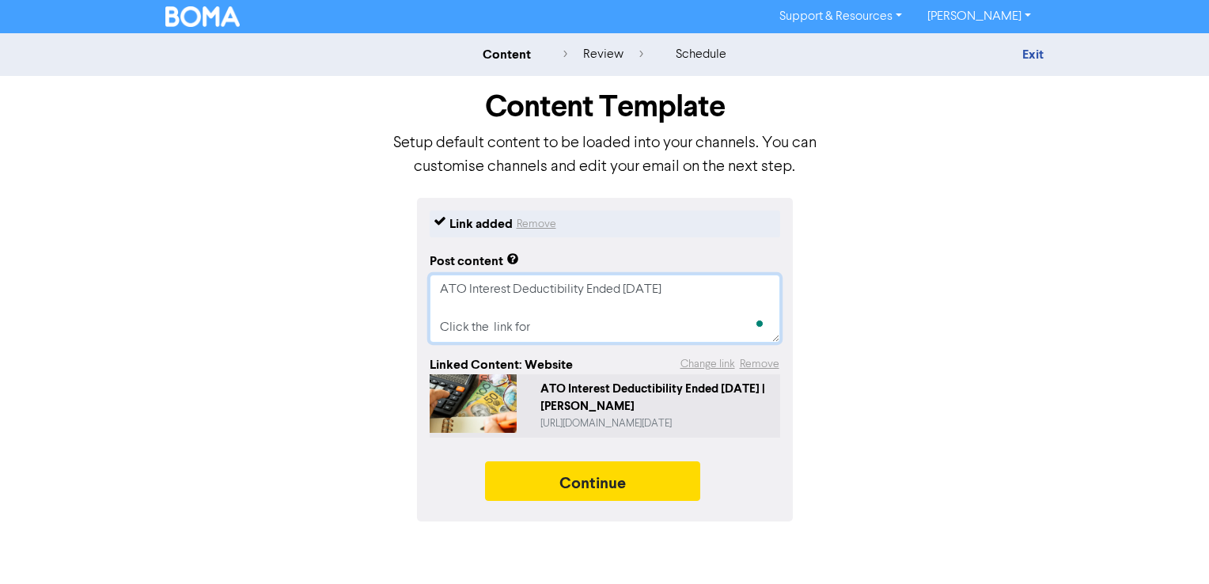
type textarea "ATO Interest Deductibility Ended [DATE] Click the link for m"
type textarea "x"
type textarea "ATO Interest Deductibility Ended [DATE] Click the link for mo"
type textarea "x"
type textarea "ATO Interest Deductibility Ended [DATE] Click the link for mor"
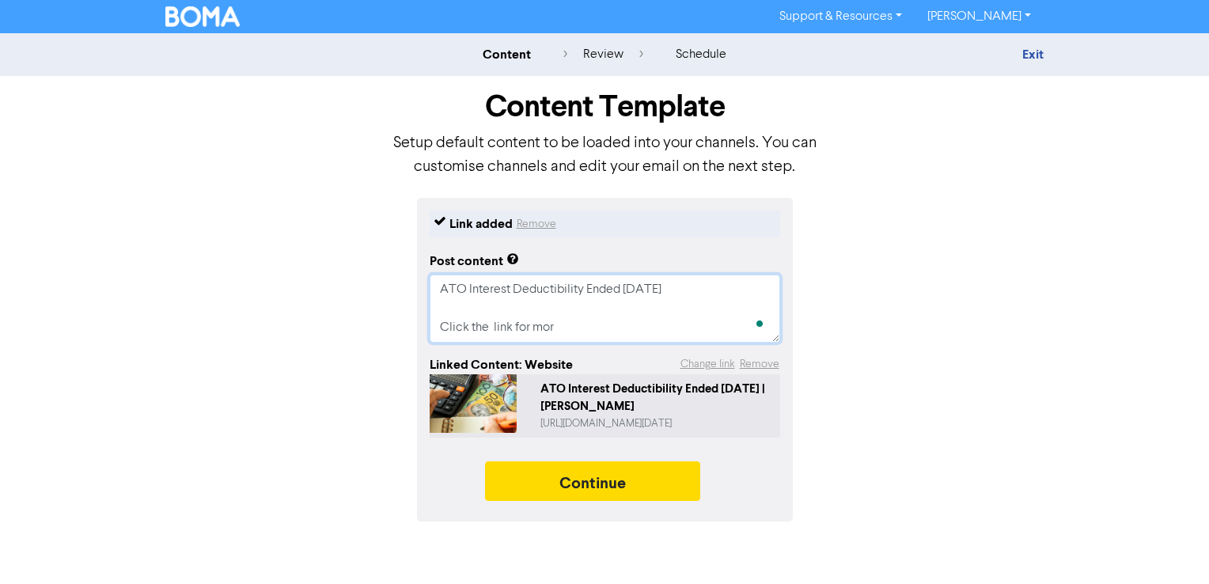
type textarea "x"
type textarea "ATO Interest Deductibility Ended [DATE] Click the link for more"
type textarea "x"
type textarea "ATO Interest Deductibility Ended [DATE] Click the link for more"
type textarea "x"
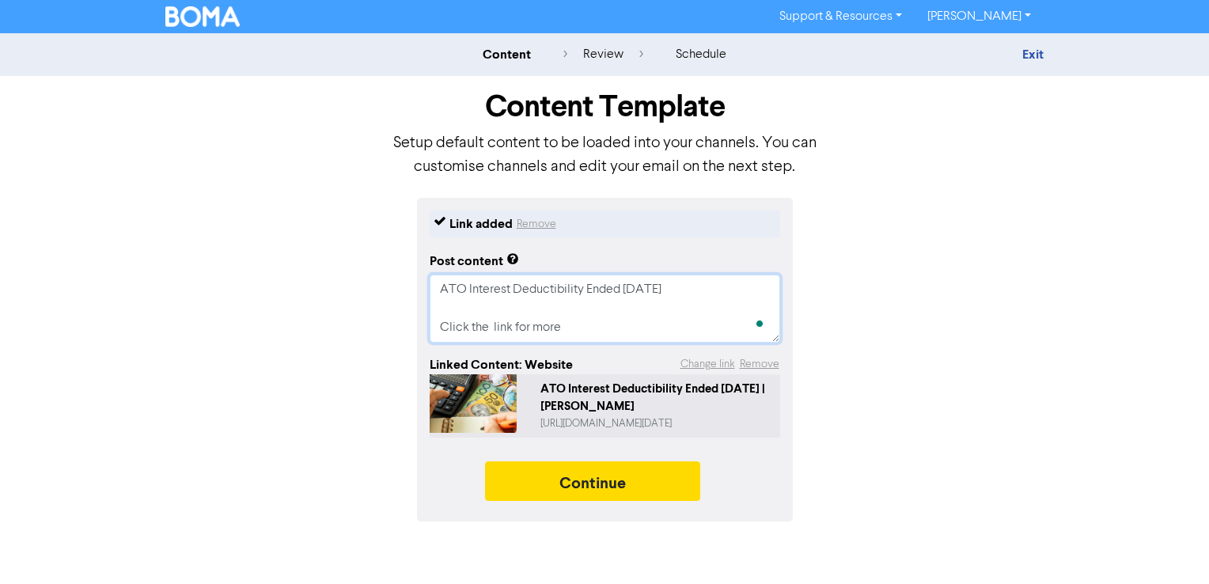
type textarea "ATO Interest Deductibility Ended [DATE] Click the link for more i"
type textarea "x"
type textarea "ATO Interest Deductibility Ended [DATE] Click the link for more in"
type textarea "x"
type textarea "ATO Interest Deductibility Ended [DATE] Click the link for more inf"
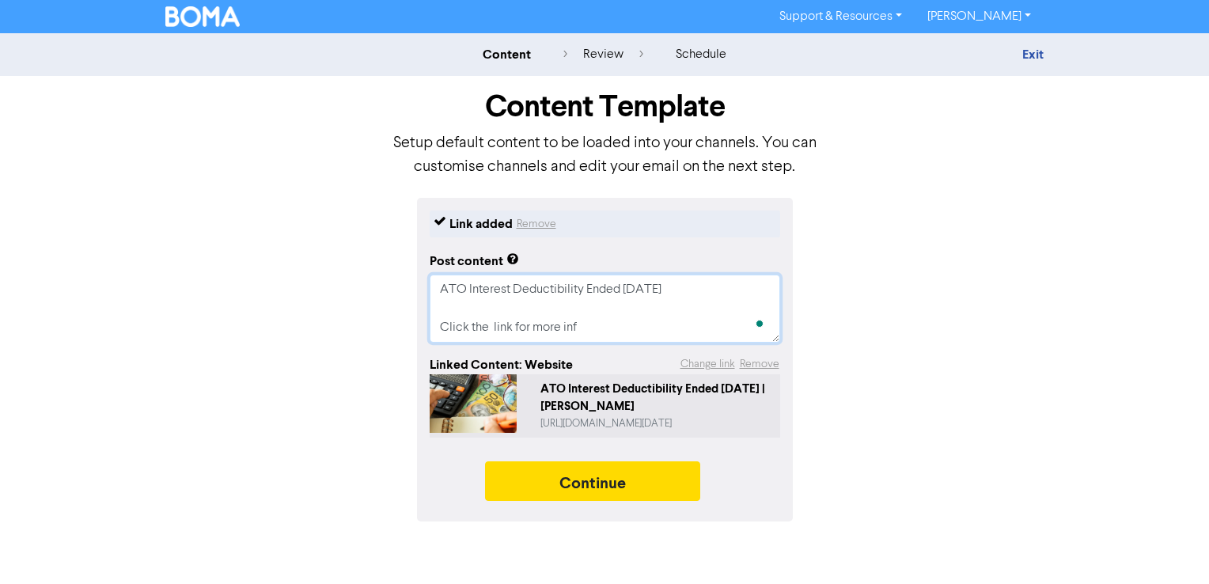
type textarea "x"
type textarea "ATO Interest Deductibility Ended [DATE] Click the link for more info"
type textarea "x"
type textarea "ATO Interest Deductibility Ended [DATE] Click the link for more infor"
type textarea "x"
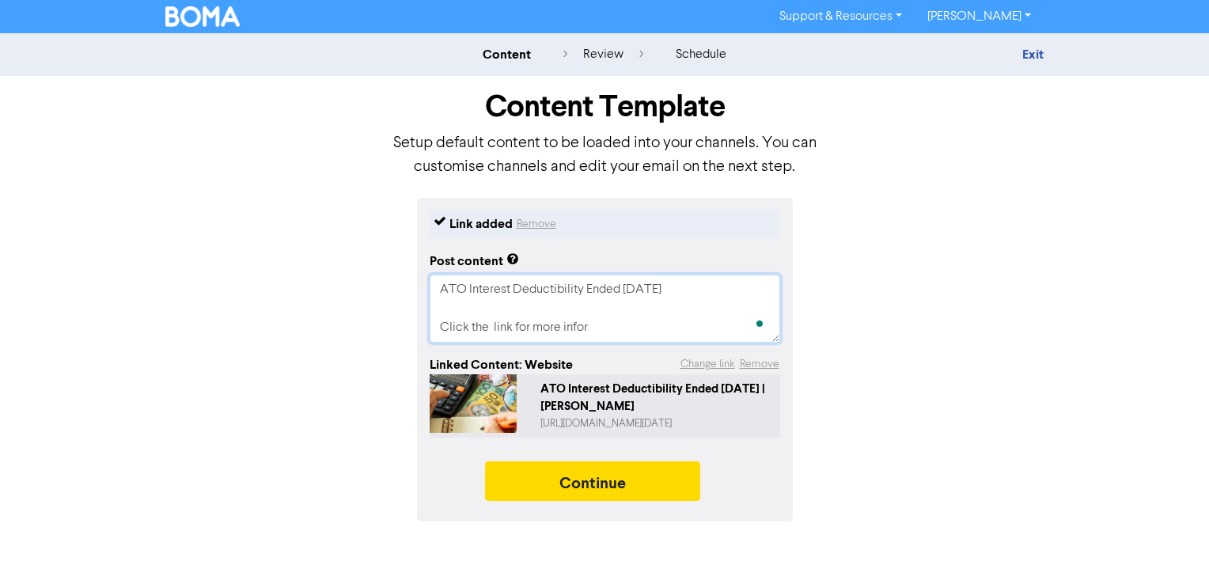
type textarea "ATO Interest Deductibility Ended [DATE] Click the link for more inform"
type textarea "x"
type textarea "ATO Interest Deductibility Ended [DATE] Click the link for more informa"
type textarea "x"
type textarea "ATO Interest Deductibility Ended [DATE] Click the link for more informat"
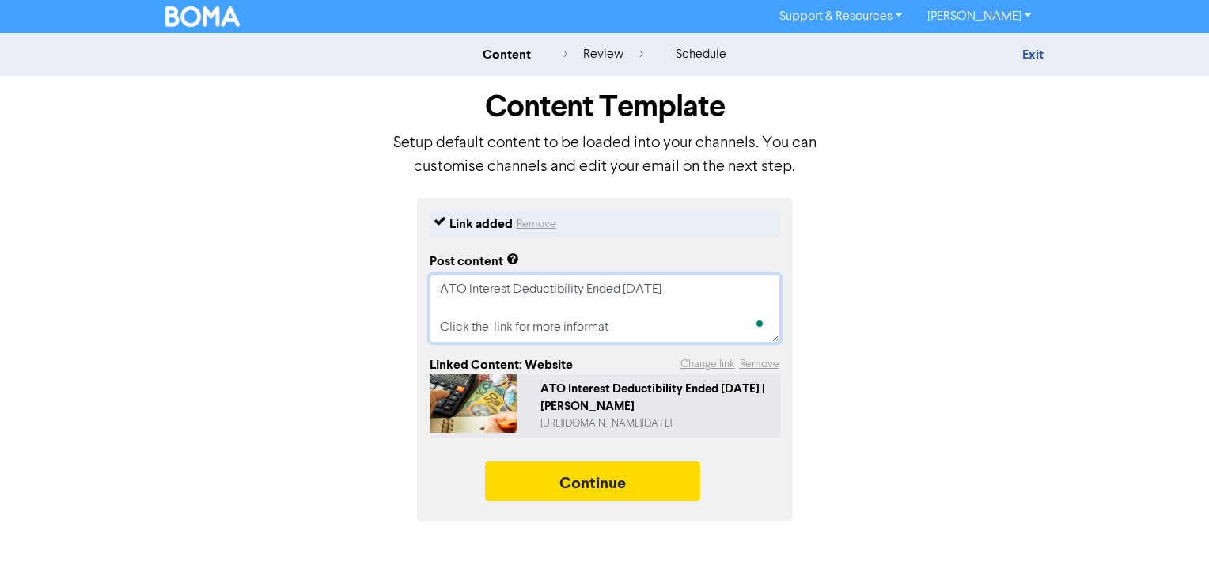
type textarea "x"
type textarea "ATO Interest Deductibility Ended [DATE] Click the link for more informati"
type textarea "x"
type textarea "ATO Interest Deductibility Ended [DATE] Click the link for more informatio"
type textarea "x"
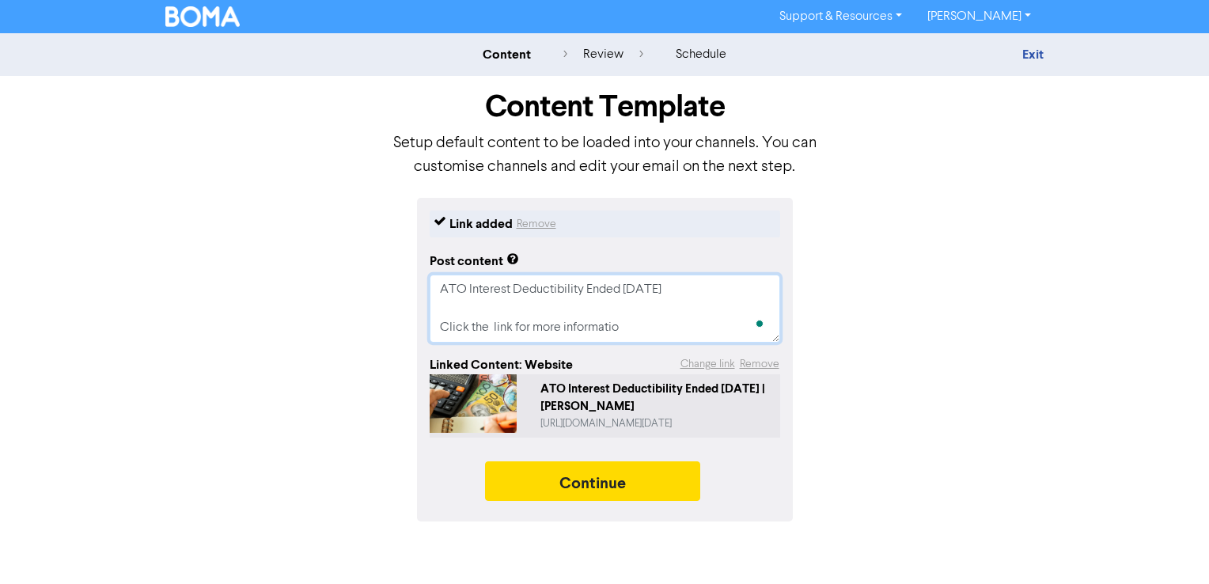
type textarea "ATO Interest Deductibility Ended [DATE] Click the link for more information"
type textarea "x"
type textarea "ATO Interest Deductibility Ended [DATE] Click the link for more information."
click at [610, 479] on button "Continue" at bounding box center [592, 481] width 215 height 40
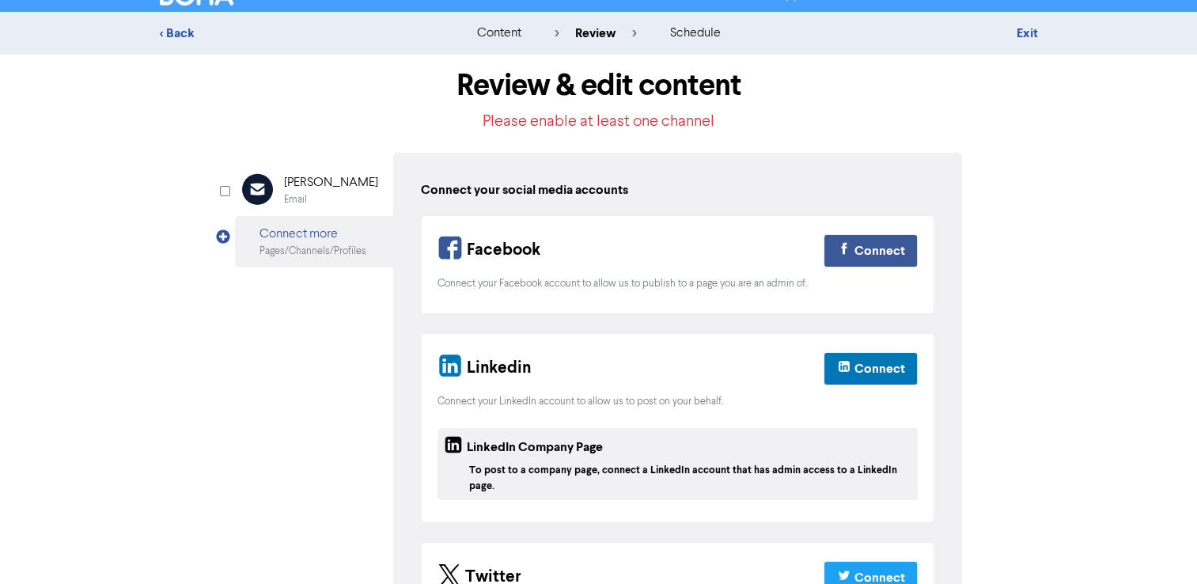
click at [690, 29] on div "schedule" at bounding box center [694, 33] width 51 height 19
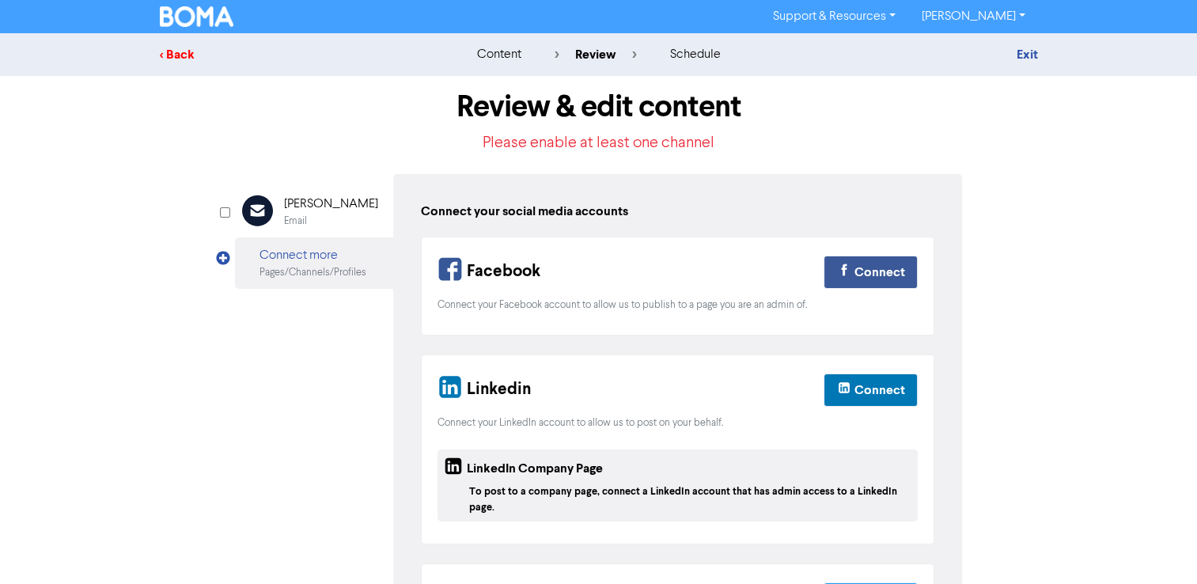
click at [177, 55] on div "< Back" at bounding box center [298, 54] width 277 height 19
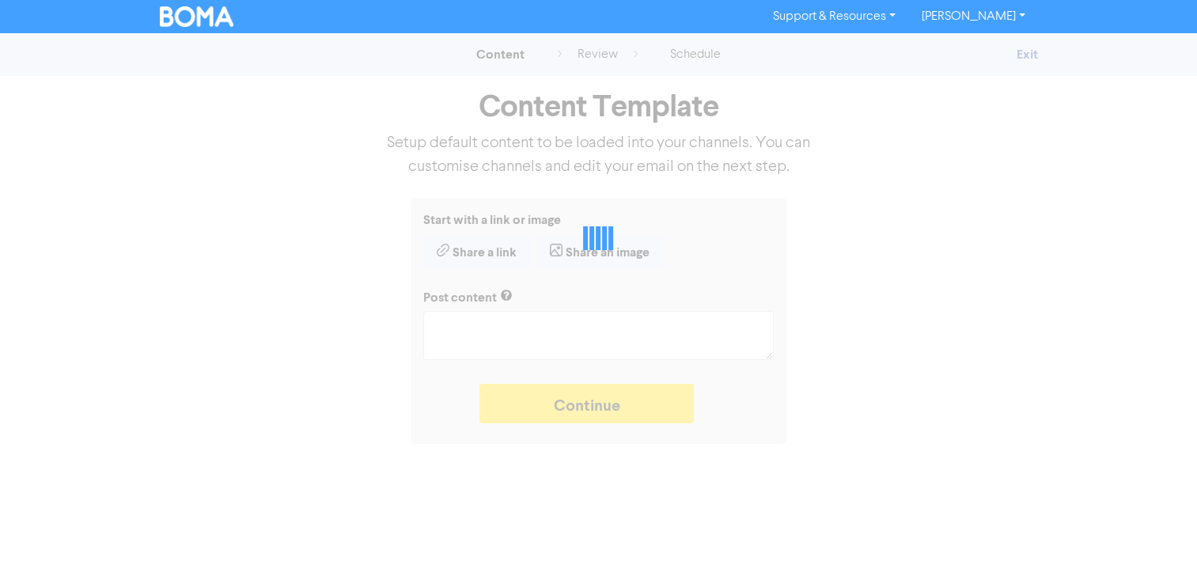
type textarea "x"
type textarea "ATO Interest Deductibility Ended [DATE] Click the link for more information."
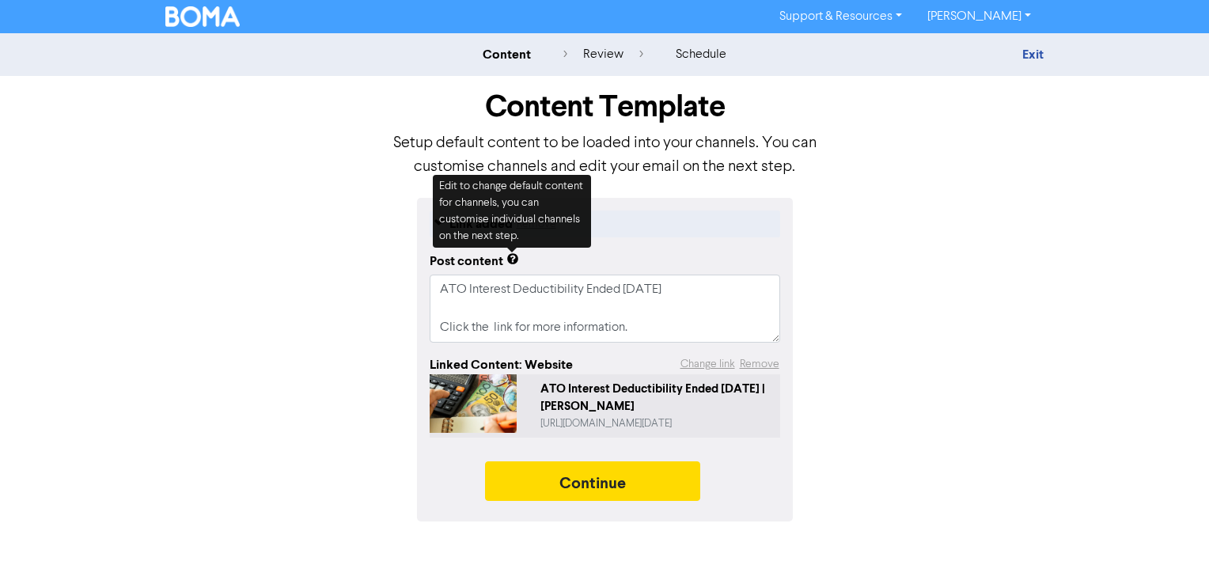
click at [507, 255] on icon at bounding box center [512, 261] width 13 height 16
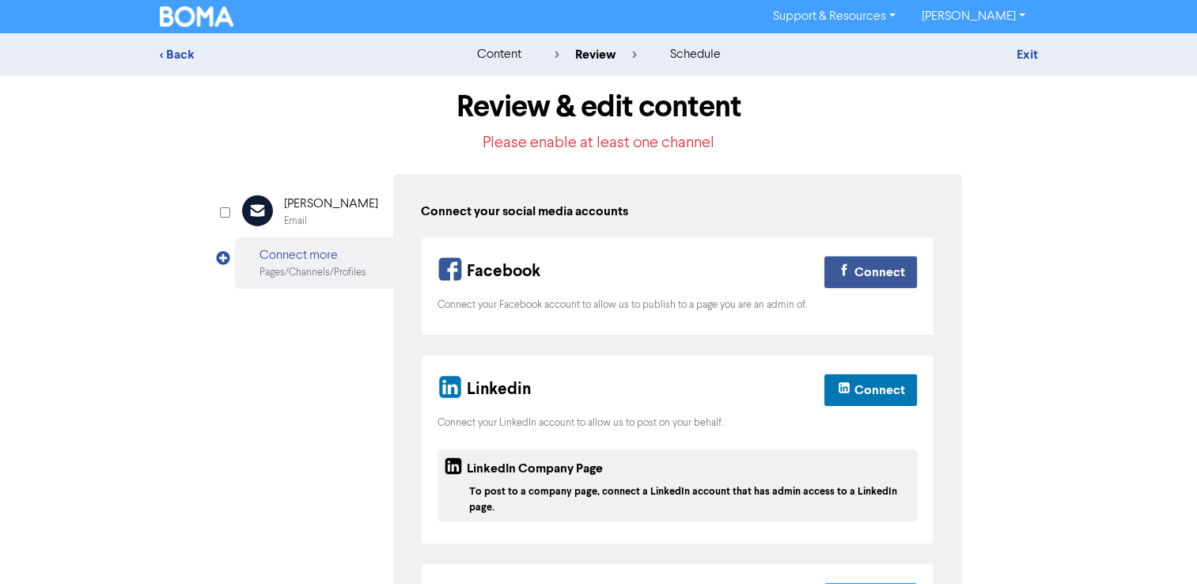
click at [488, 59] on div "content" at bounding box center [498, 54] width 44 height 19
click at [169, 52] on div "< Back" at bounding box center [298, 54] width 277 height 19
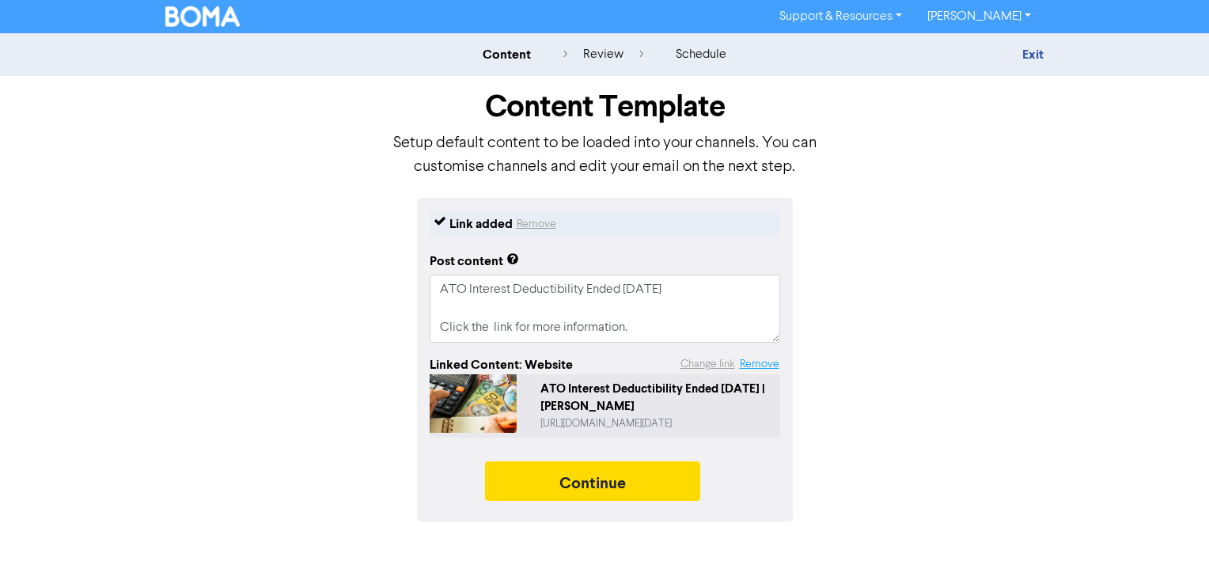
click at [762, 369] on button "Remove" at bounding box center [759, 364] width 41 height 18
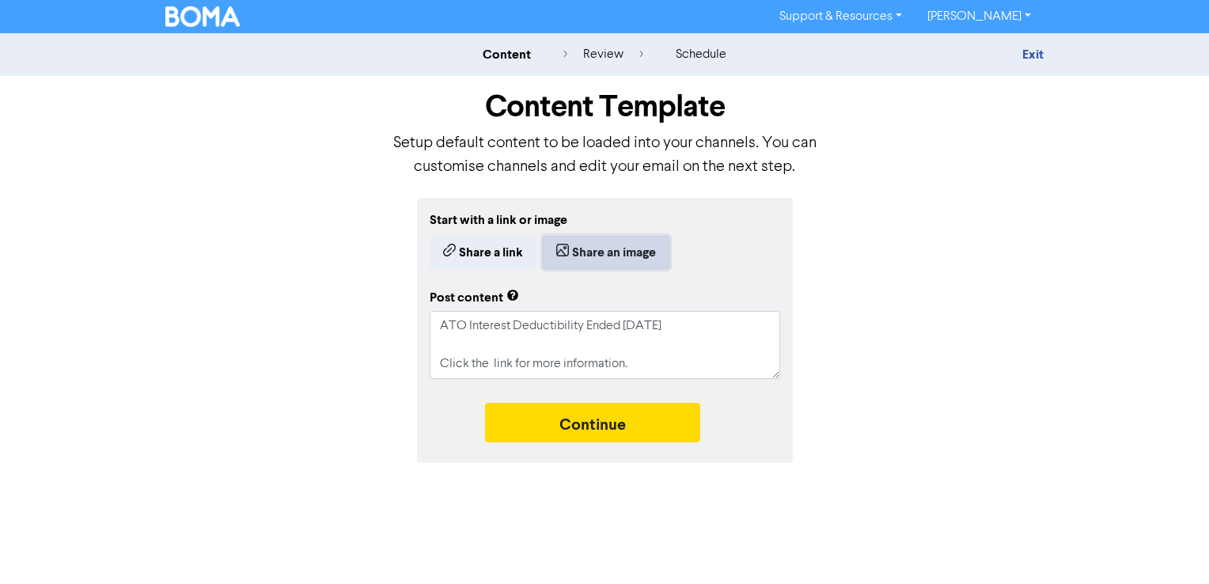
click at [625, 262] on button "Share an image" at bounding box center [606, 252] width 127 height 33
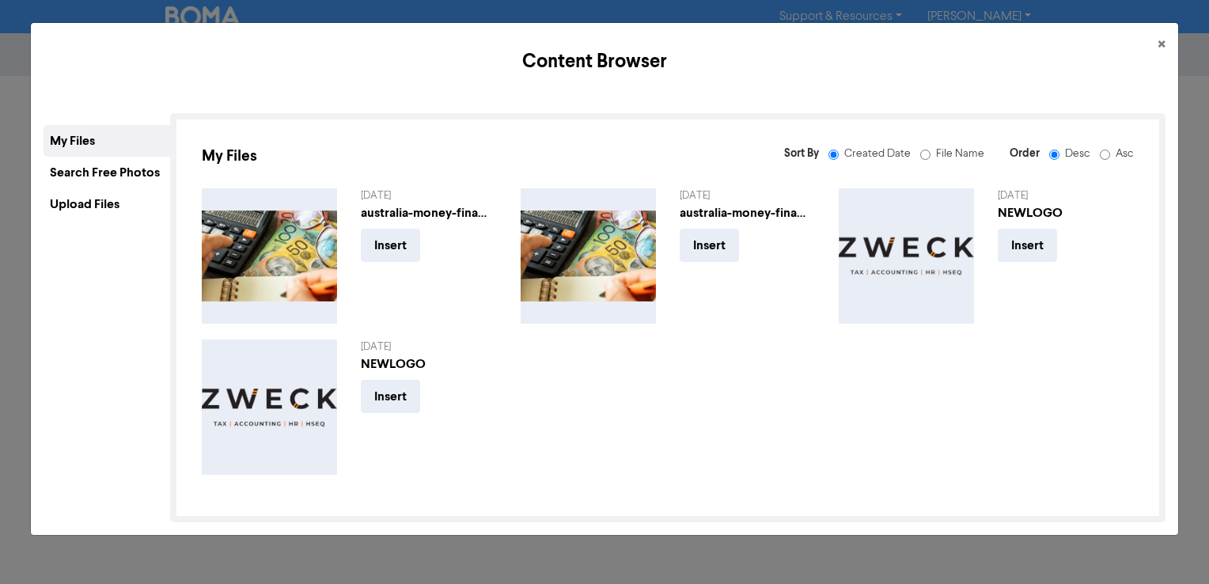
click at [98, 189] on div "Upload Files" at bounding box center [107, 204] width 127 height 32
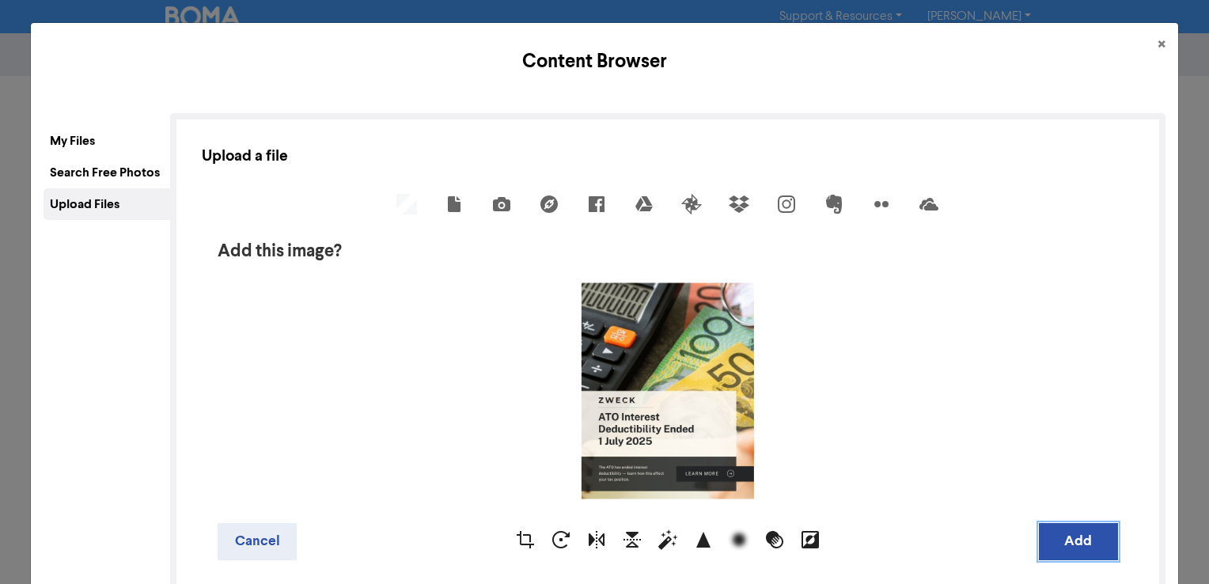
click at [1066, 552] on button "Add" at bounding box center [1078, 541] width 79 height 37
type textarea "x"
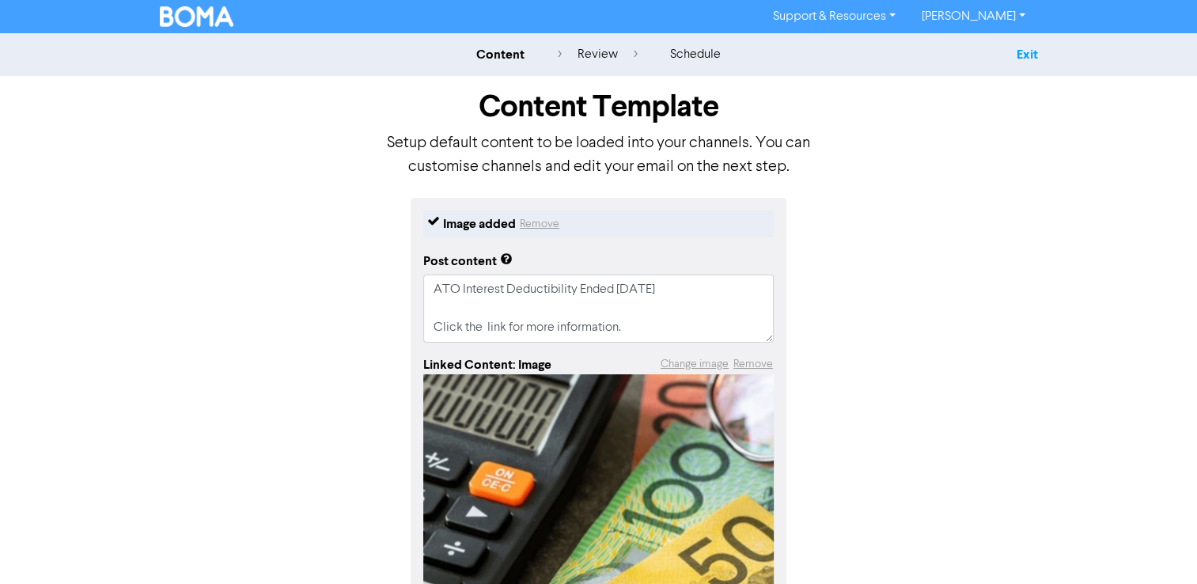
click at [1035, 52] on link "Exit" at bounding box center [1026, 55] width 21 height 16
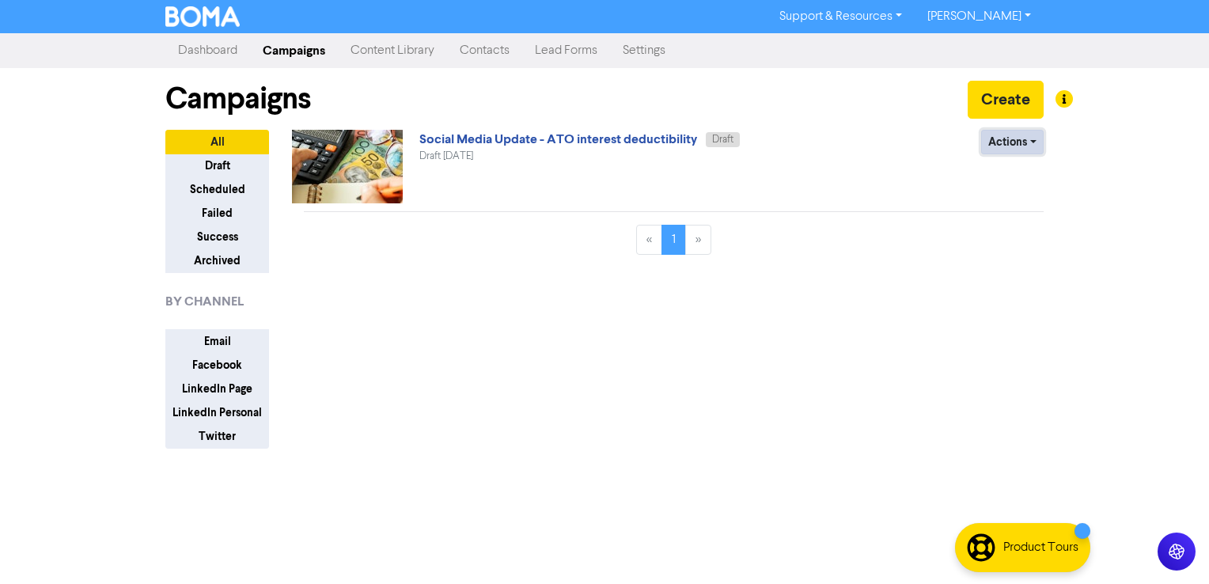
click at [1028, 142] on button "Actions" at bounding box center [1012, 142] width 63 height 25
click at [1040, 198] on button "Duplicate" at bounding box center [1044, 200] width 125 height 25
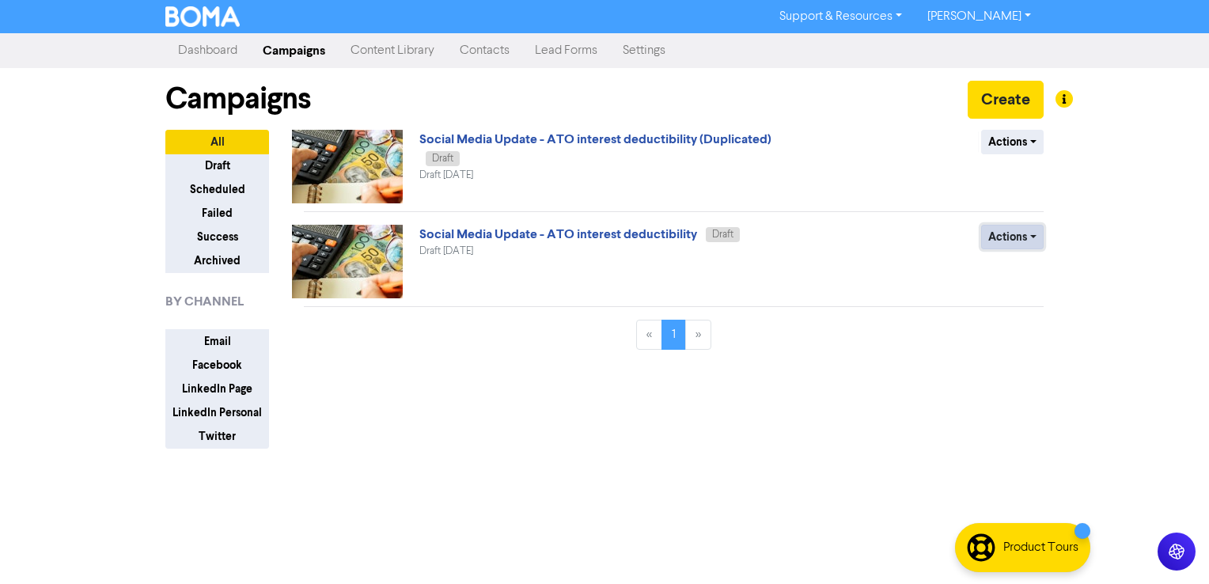
click at [1031, 225] on button "Actions" at bounding box center [1012, 237] width 63 height 25
click at [1025, 345] on button "Archive" at bounding box center [1044, 345] width 125 height 25
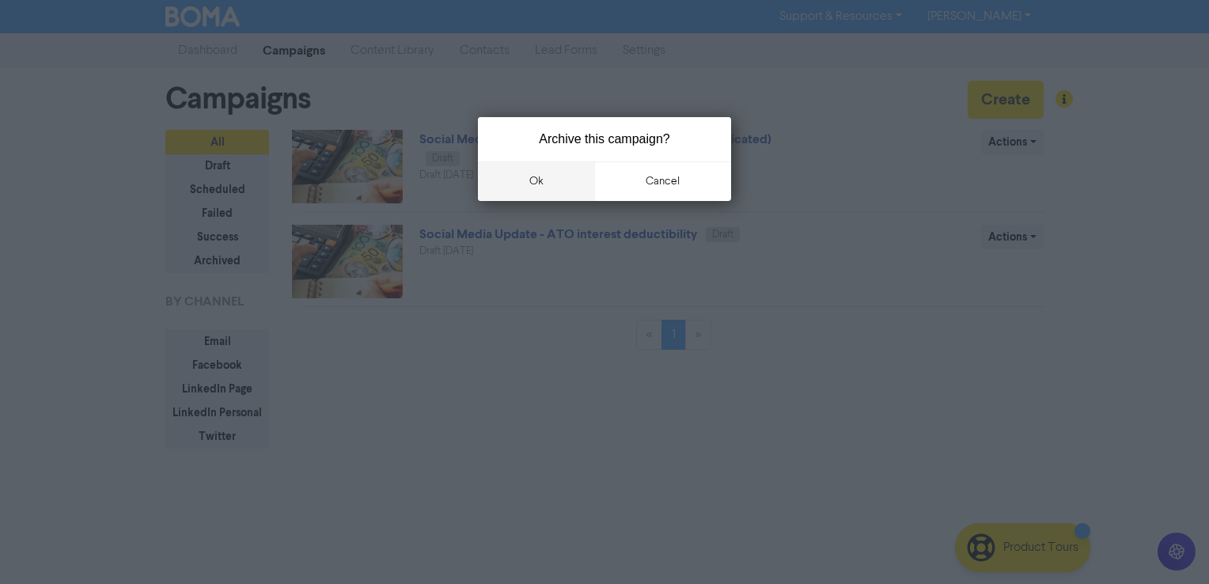
click at [534, 179] on button "ok" at bounding box center [536, 181] width 117 height 40
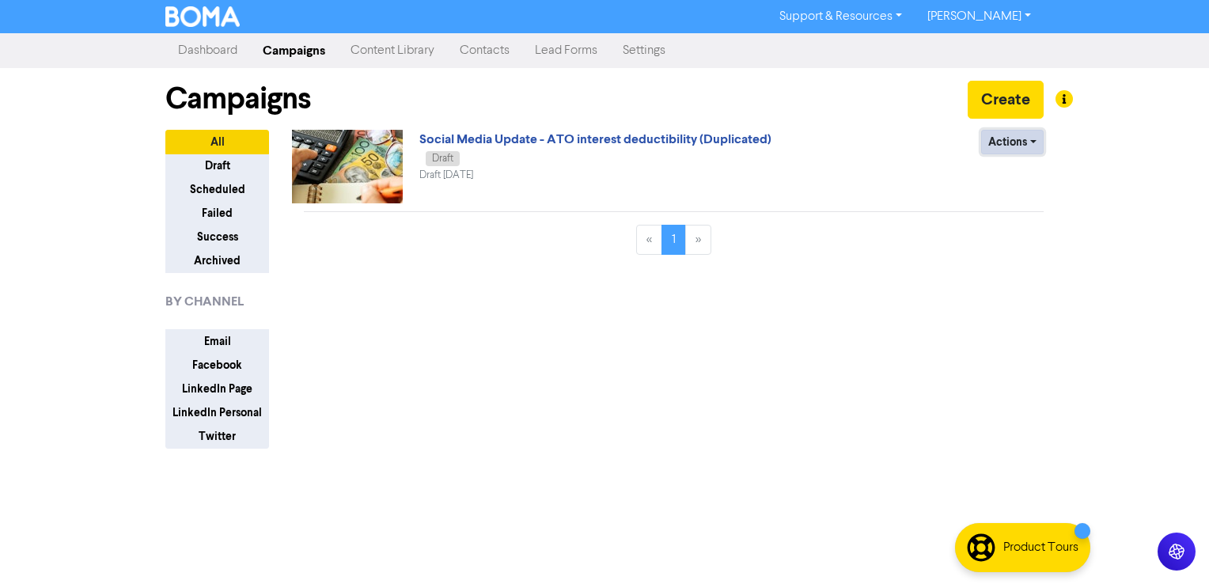
click at [1021, 141] on button "Actions" at bounding box center [1012, 142] width 63 height 25
click at [1028, 169] on button "Delete" at bounding box center [1044, 174] width 125 height 25
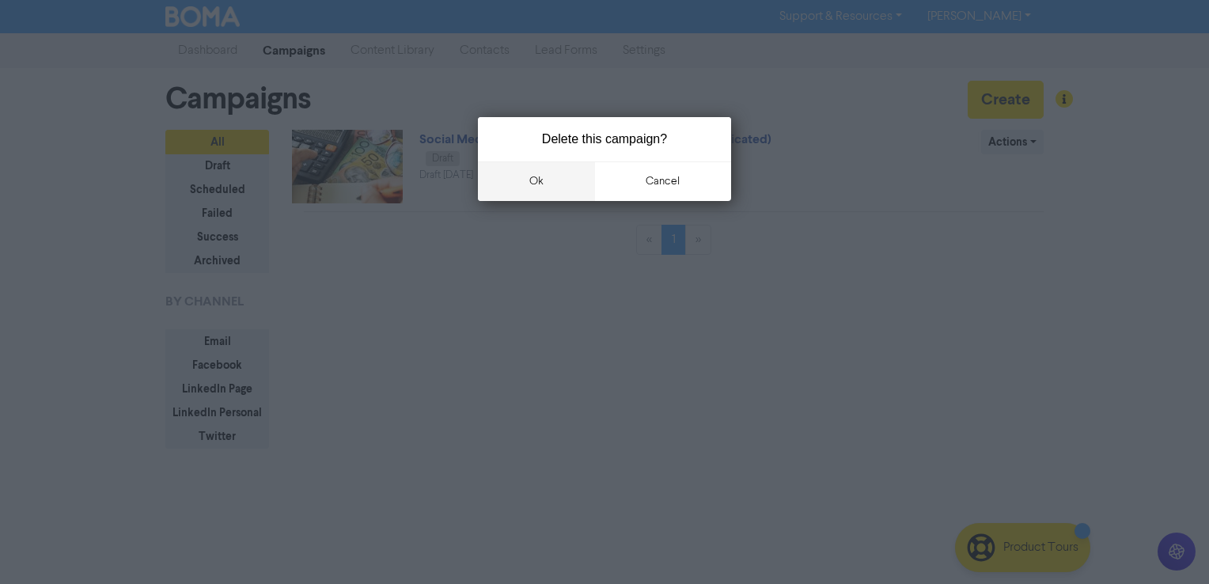
click at [529, 176] on button "ok" at bounding box center [536, 181] width 117 height 40
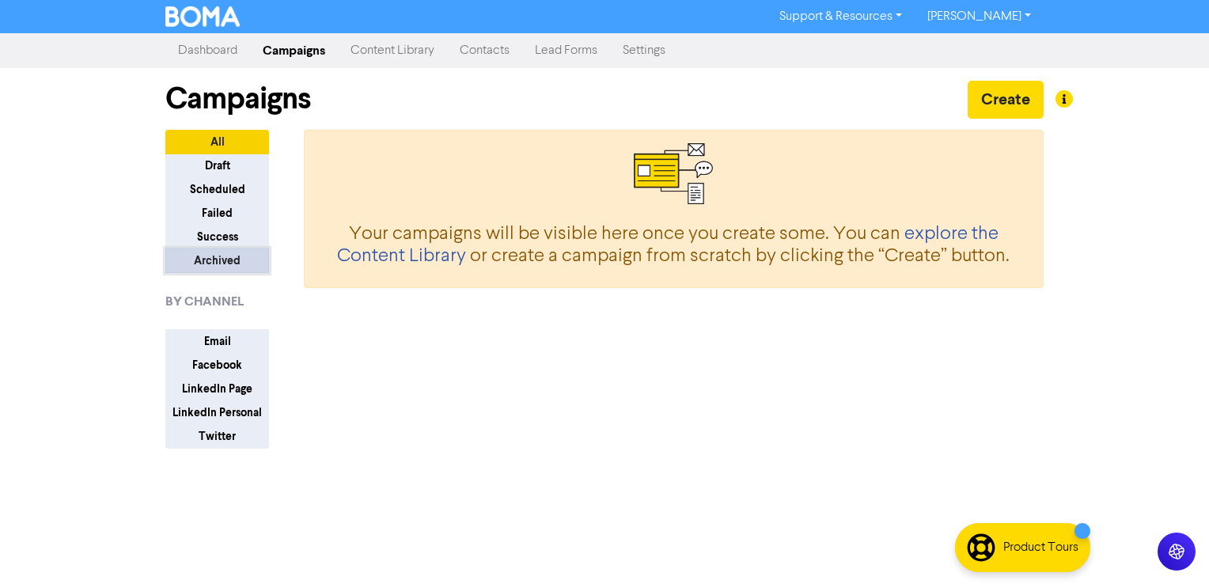
click at [228, 260] on button "Archived" at bounding box center [217, 260] width 104 height 25
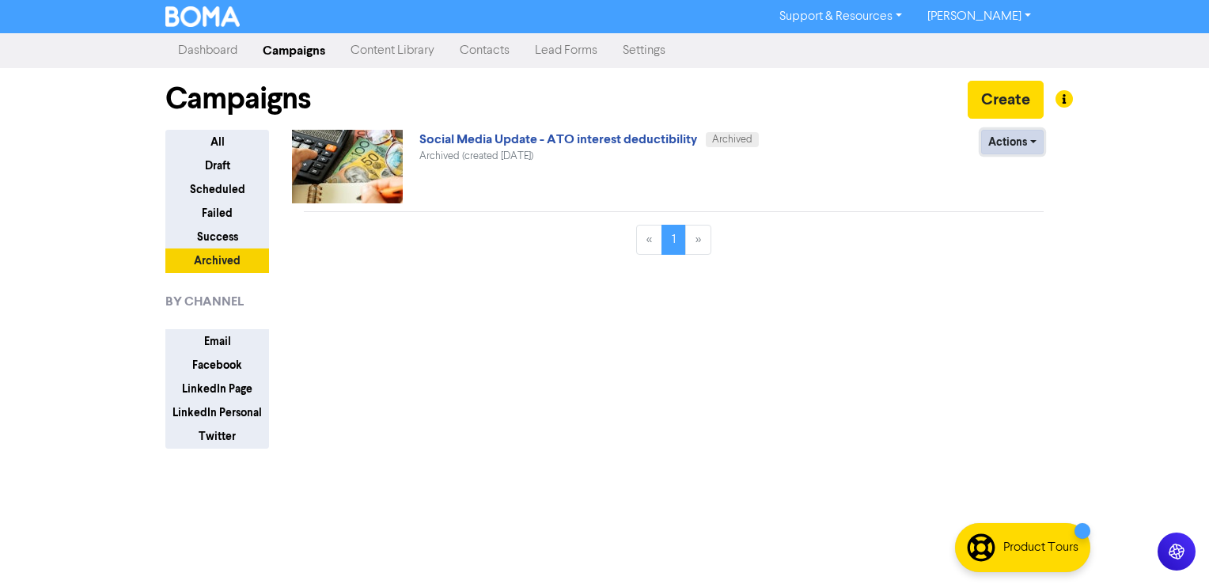
click at [1040, 141] on button "Actions" at bounding box center [1012, 142] width 63 height 25
click at [1018, 210] on button "Unarchive" at bounding box center [1044, 200] width 125 height 25
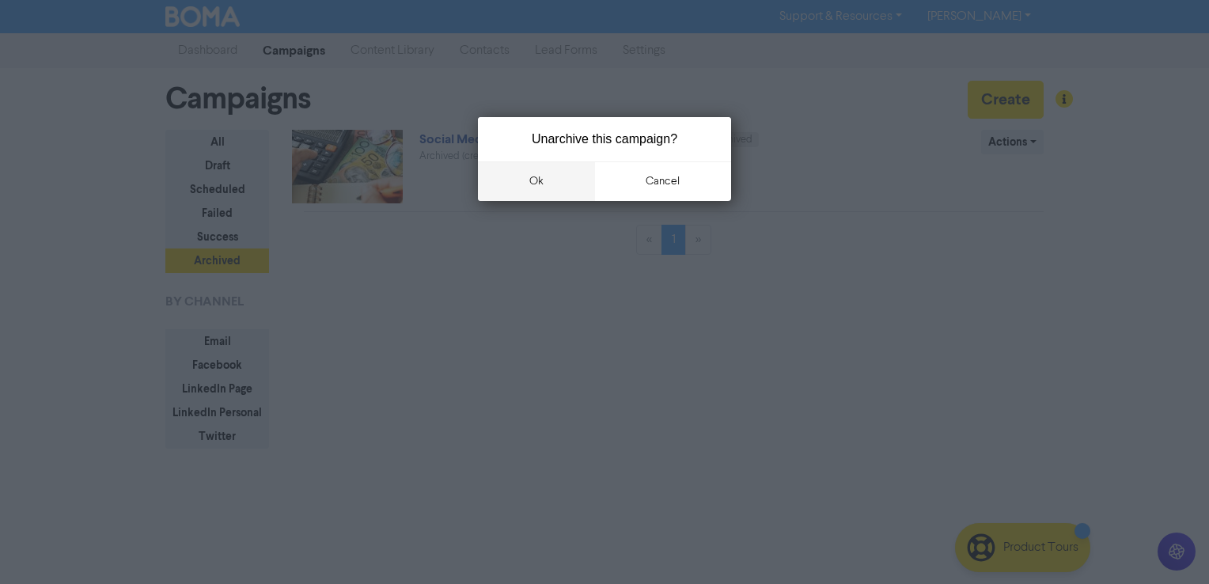
click at [514, 175] on button "ok" at bounding box center [536, 181] width 117 height 40
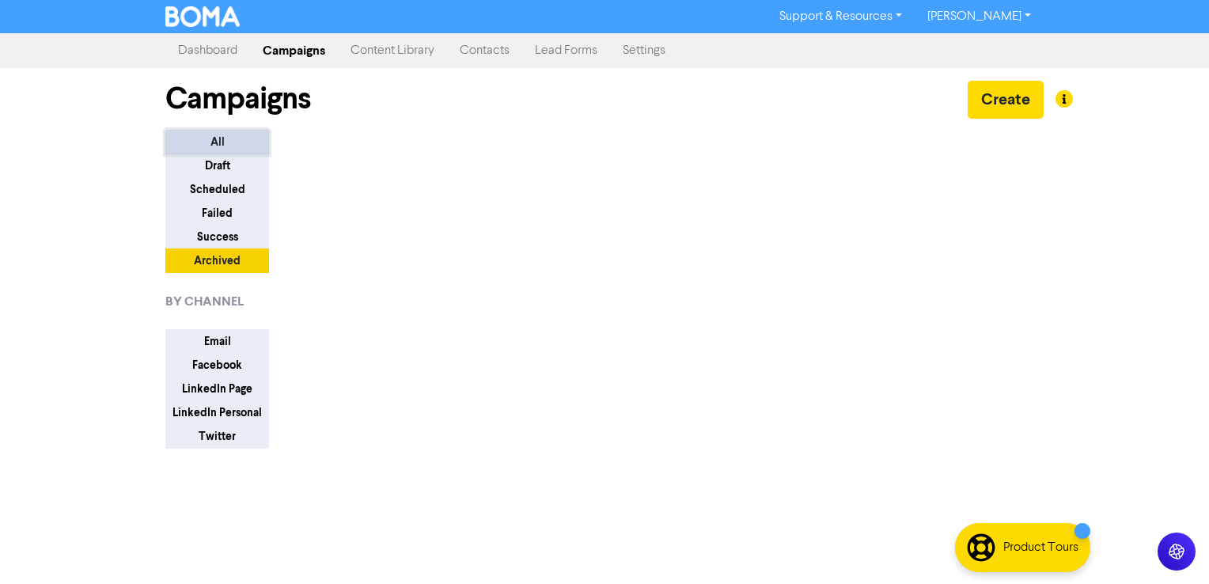
drag, startPoint x: 264, startPoint y: 165, endPoint x: 245, endPoint y: 143, distance: 29.2
click at [245, 143] on button "All" at bounding box center [217, 142] width 104 height 25
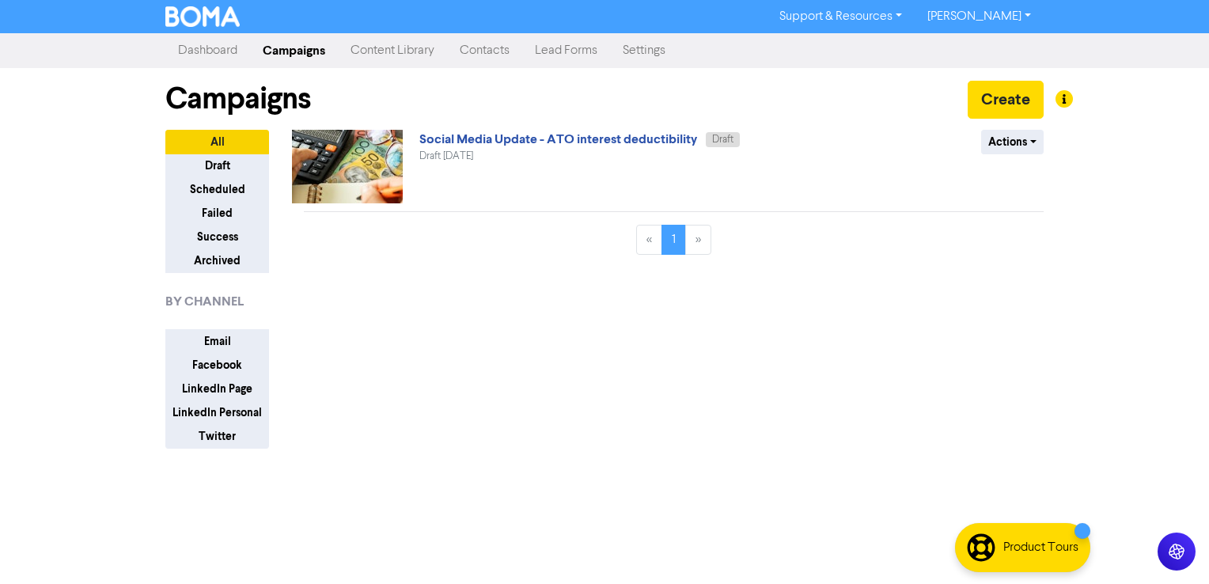
click at [1042, 153] on div "Actions Delete Duplicate Rename Archive" at bounding box center [928, 167] width 255 height 74
click at [1040, 142] on button "Actions" at bounding box center [1012, 142] width 63 height 25
click at [1029, 183] on button "Delete" at bounding box center [1044, 174] width 125 height 25
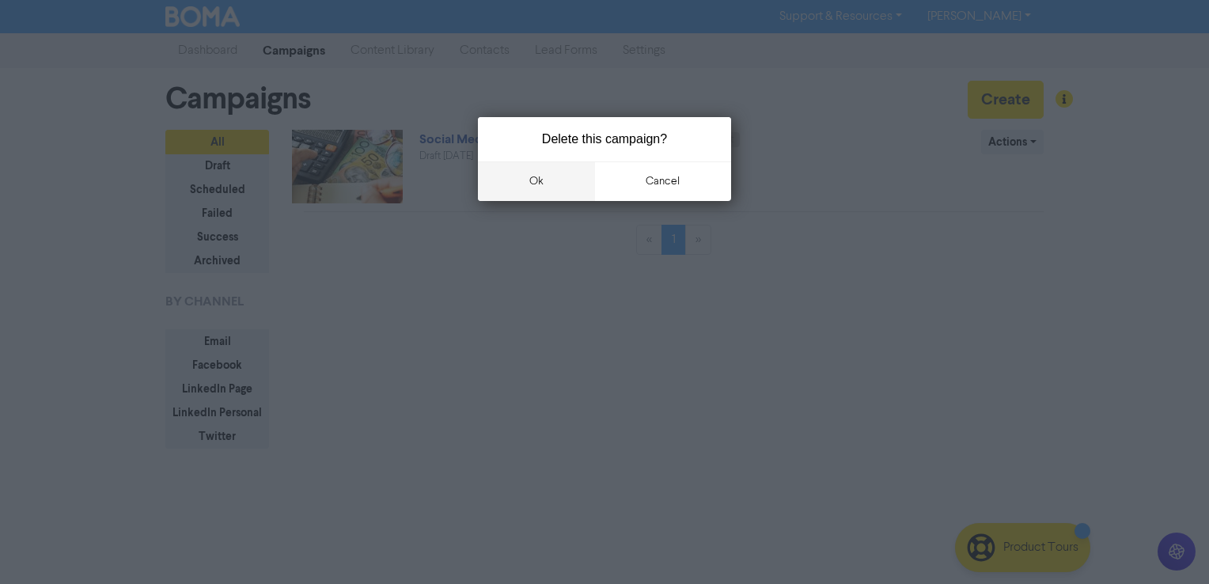
click at [552, 172] on button "ok" at bounding box center [536, 181] width 117 height 40
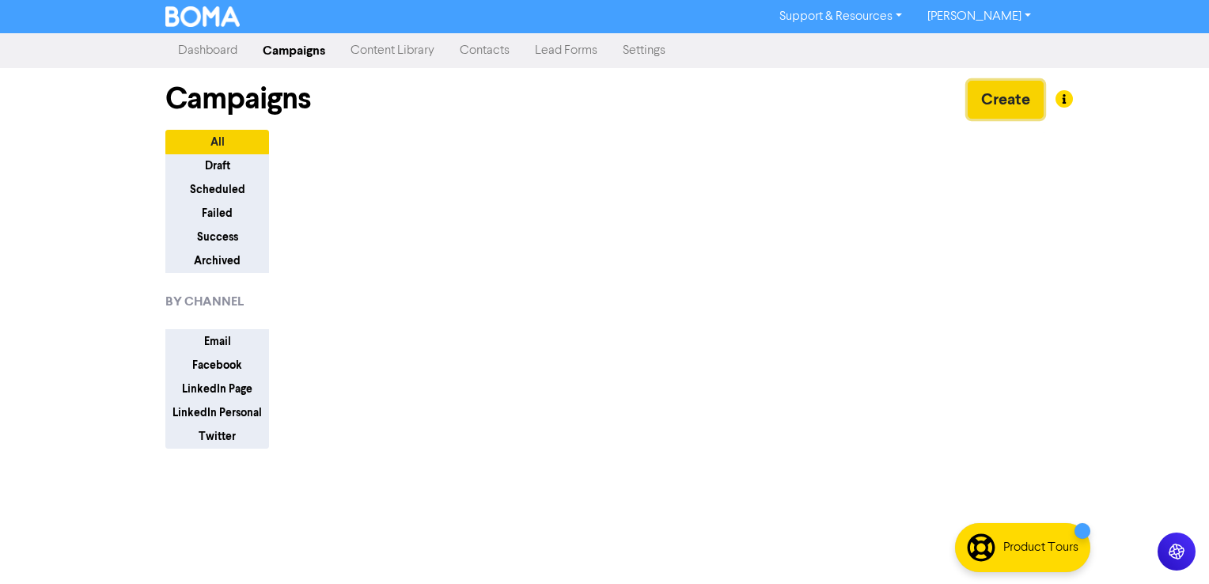
click at [996, 113] on button "Create" at bounding box center [1006, 100] width 76 height 38
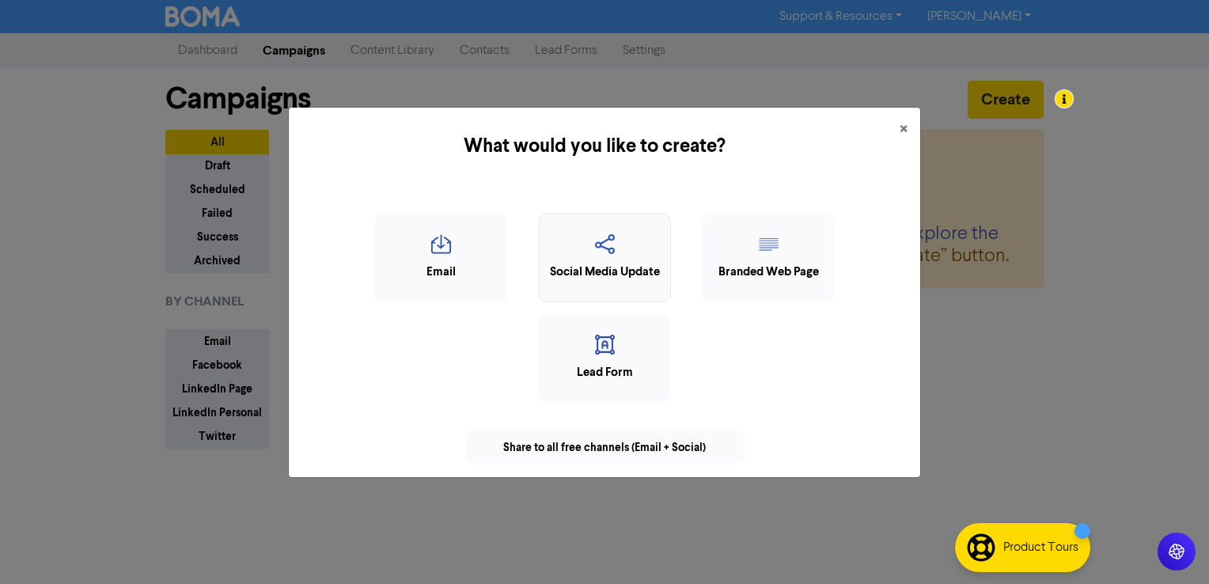
click at [627, 269] on div "Social Media Update" at bounding box center [605, 272] width 115 height 18
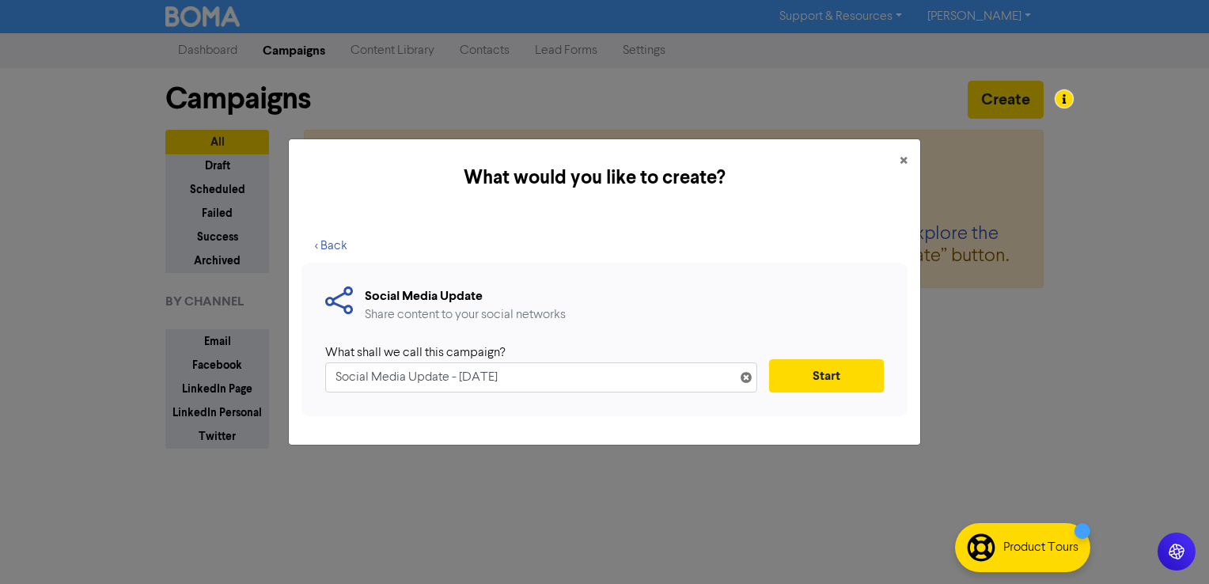
drag, startPoint x: 460, startPoint y: 374, endPoint x: 668, endPoint y: 366, distance: 208.2
click at [668, 366] on input "Social Media Update - [DATE]" at bounding box center [541, 377] width 432 height 30
type input "Social Media Update - ATO interest deductibility"
click at [892, 351] on div "Social Media Update Share content to your social networks What shall we call th…" at bounding box center [604, 340] width 606 height 154
click at [855, 366] on button "Start" at bounding box center [826, 375] width 115 height 33
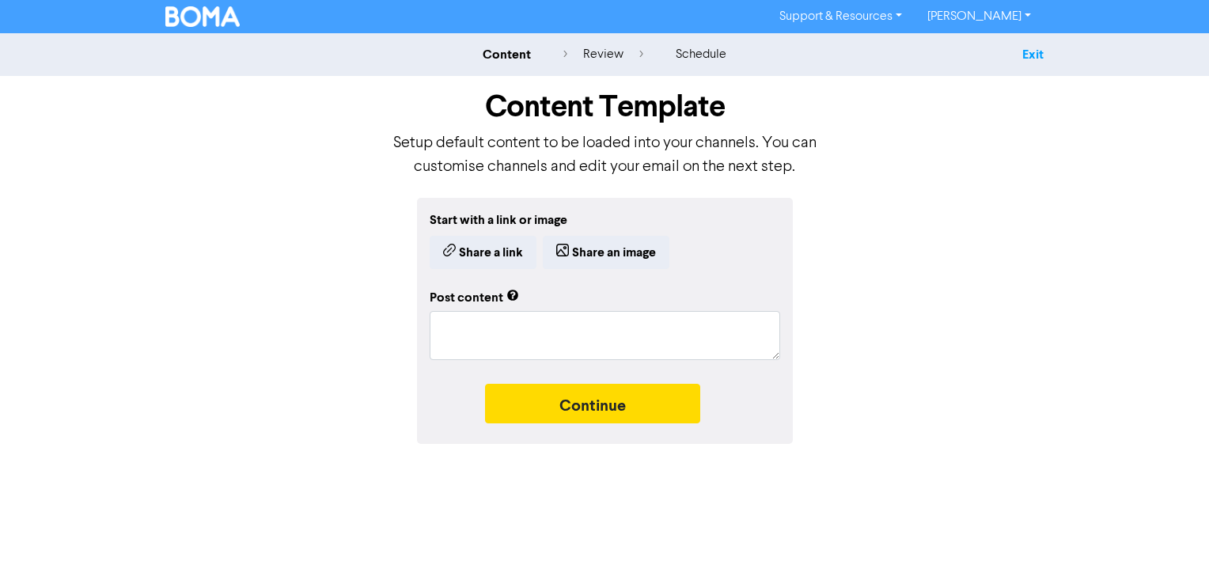
click at [1027, 56] on link "Exit" at bounding box center [1032, 55] width 21 height 16
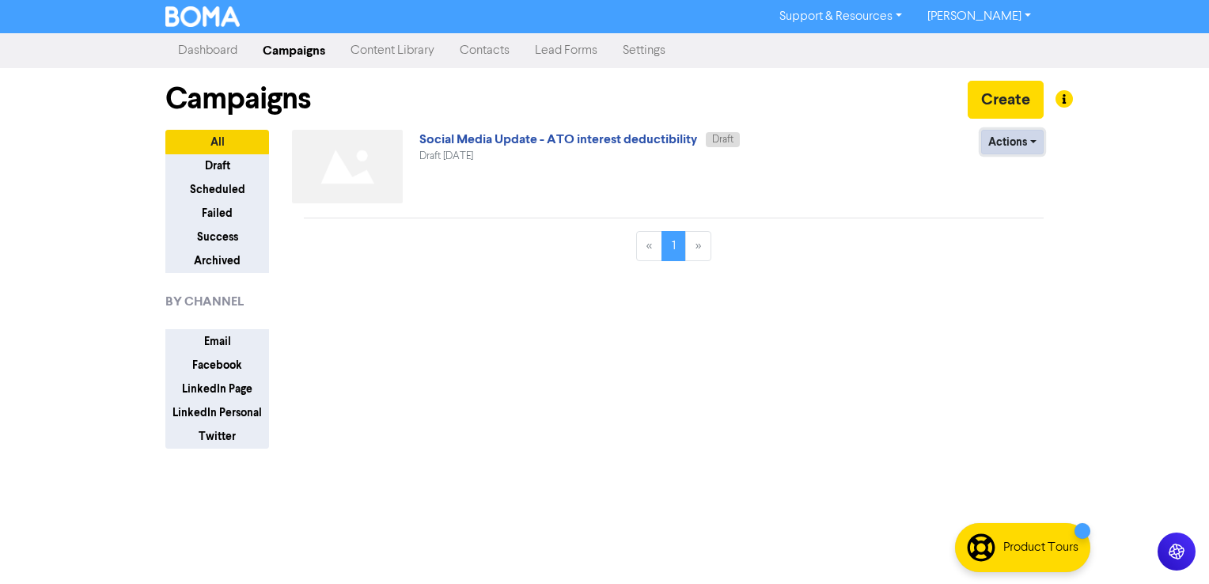
click at [1026, 143] on button "Actions" at bounding box center [1012, 142] width 63 height 25
click at [1038, 172] on button "Delete" at bounding box center [1044, 174] width 125 height 25
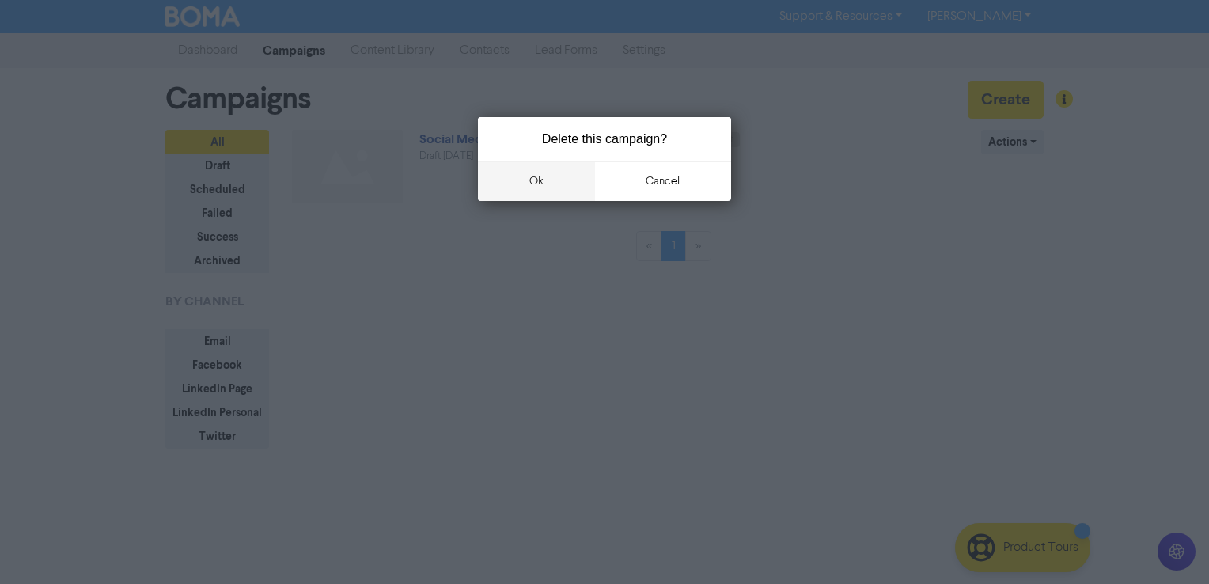
click at [537, 172] on button "ok" at bounding box center [536, 181] width 117 height 40
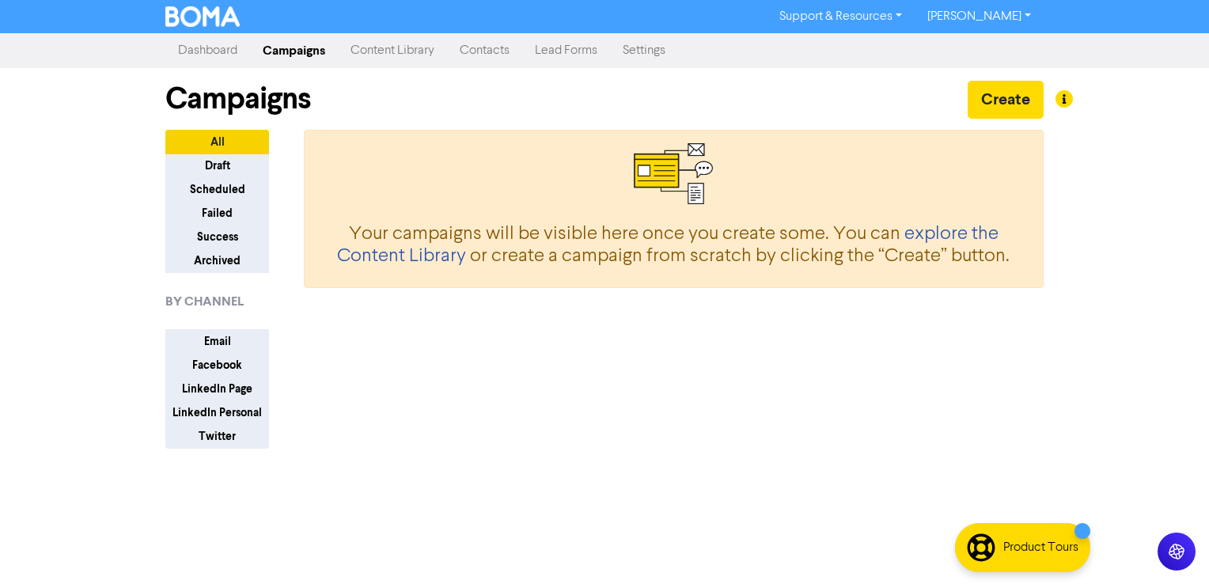
click at [1003, 14] on link "[PERSON_NAME]" at bounding box center [979, 16] width 129 height 25
click at [972, 45] on button "Log Out" at bounding box center [977, 47] width 125 height 19
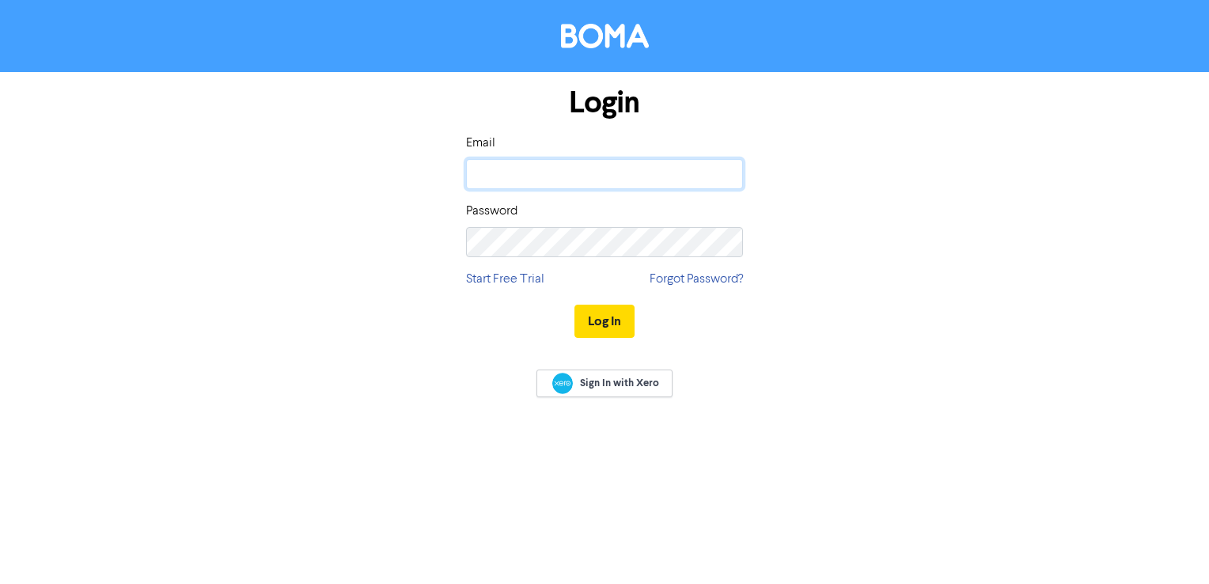
type input "[PERSON_NAME][EMAIL_ADDRESS][DOMAIN_NAME]"
